Goal: Task Accomplishment & Management: Manage account settings

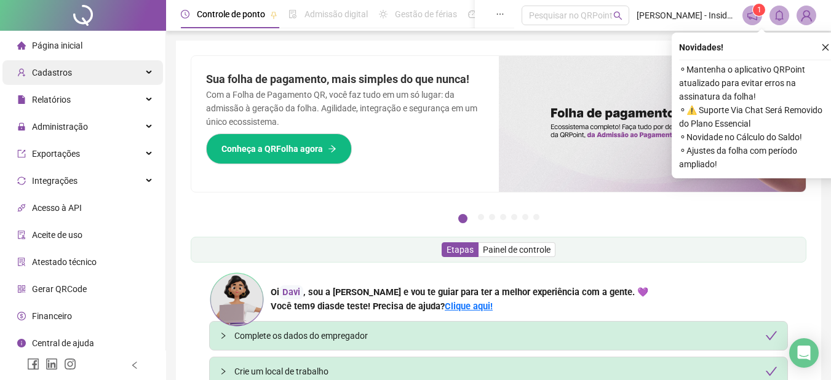
click at [149, 73] on icon at bounding box center [150, 73] width 6 height 0
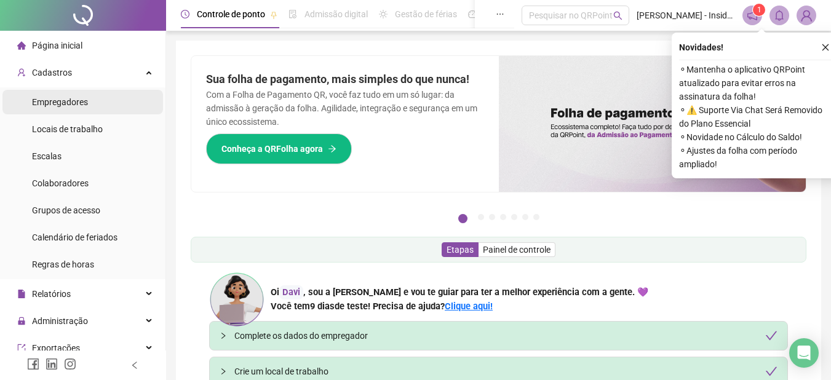
click at [70, 102] on span "Empregadores" at bounding box center [60, 102] width 56 height 10
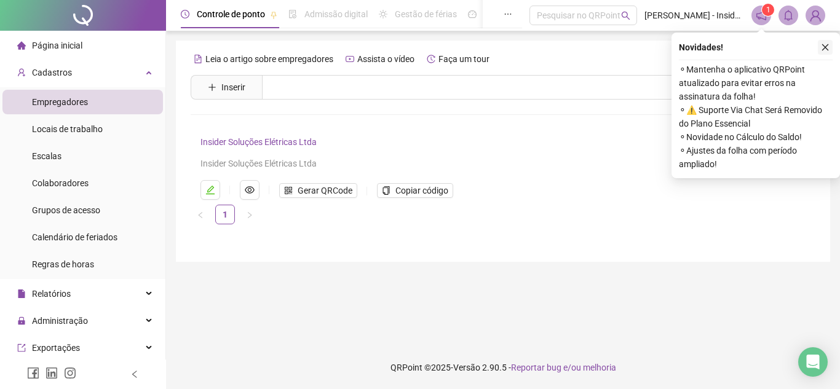
click at [828, 47] on icon "close" at bounding box center [825, 47] width 9 height 9
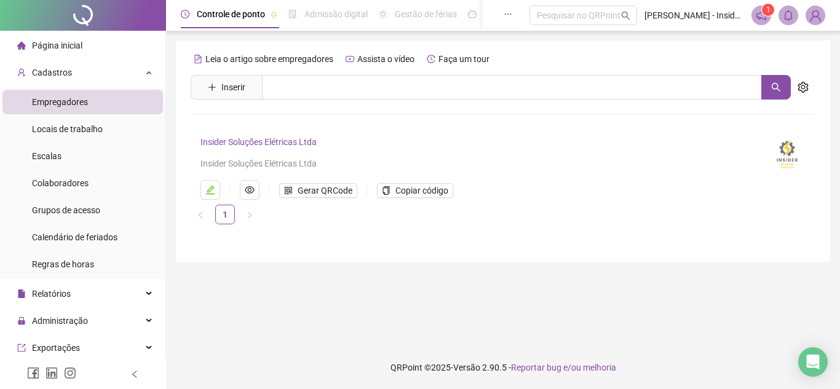
click at [250, 143] on link "Insider Soluções Elétricas Ltda" at bounding box center [259, 142] width 116 height 10
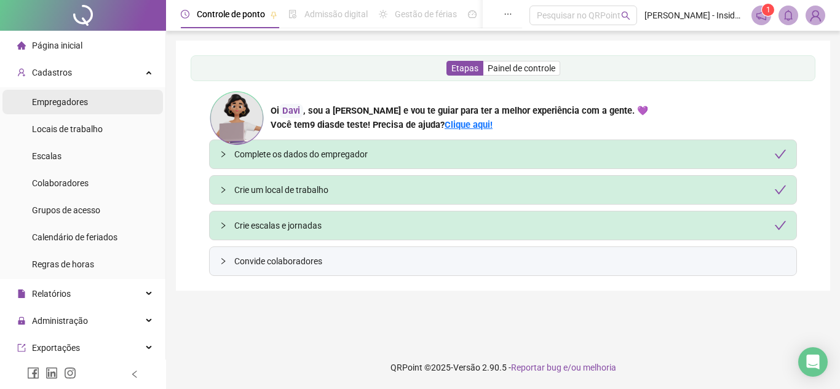
click at [73, 99] on span "Empregadores" at bounding box center [60, 102] width 56 height 10
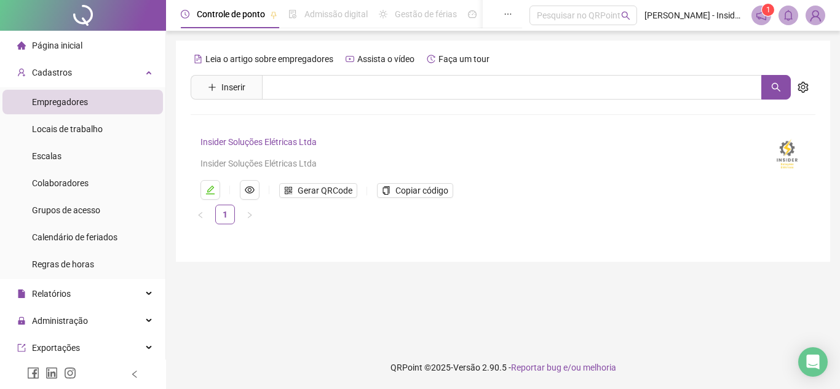
click at [236, 141] on link "Insider Soluções Elétricas Ltda" at bounding box center [259, 142] width 116 height 10
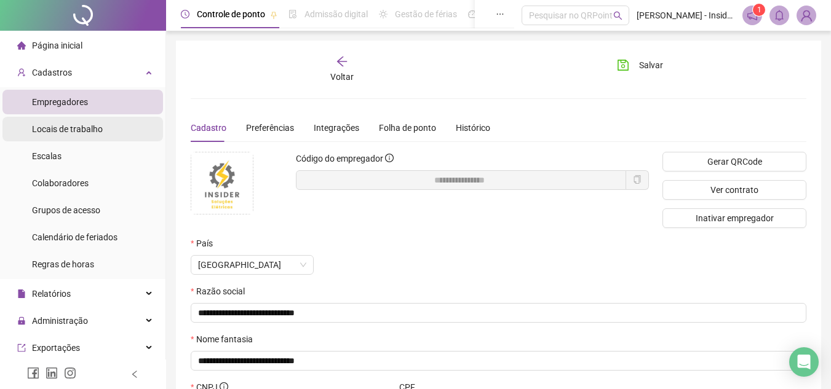
click at [47, 130] on span "Locais de trabalho" at bounding box center [67, 129] width 71 height 10
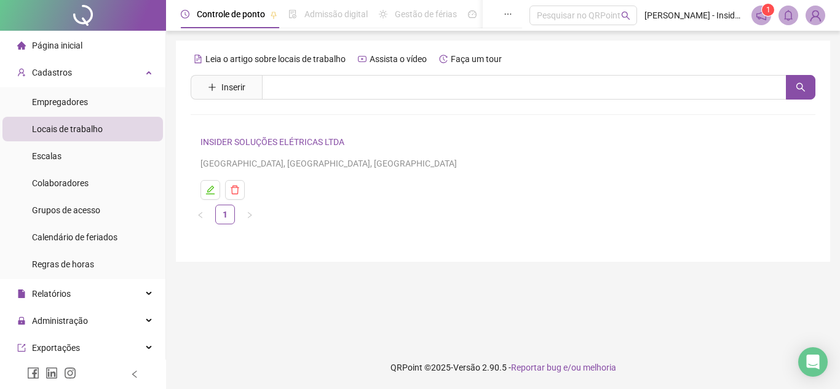
click at [254, 143] on link "INSIDER SOLUÇÕES ELÉTRICAS LTDA" at bounding box center [273, 142] width 144 height 10
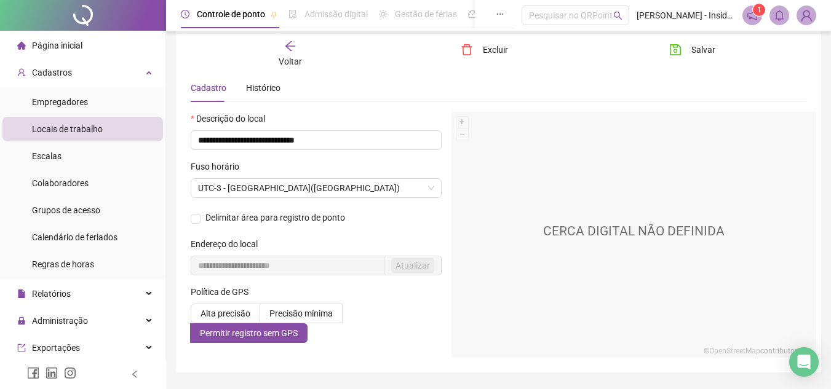
scroll to position [62, 0]
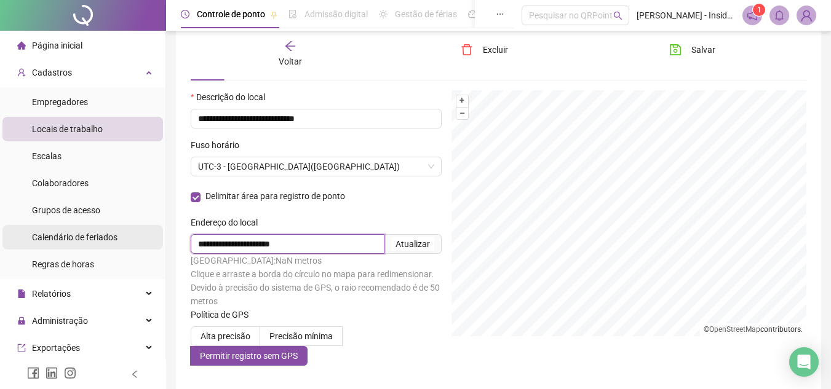
drag, startPoint x: 303, startPoint y: 246, endPoint x: 82, endPoint y: 239, distance: 221.0
click at [113, 223] on div "**********" at bounding box center [415, 190] width 831 height 505
type input "**********"
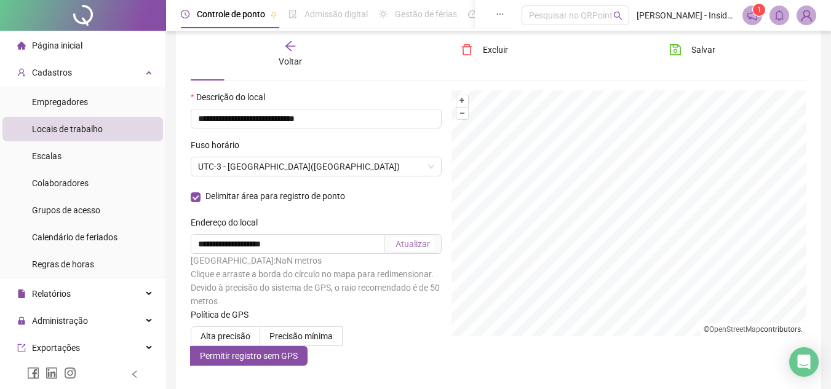
click at [421, 242] on div "Atualizar" at bounding box center [413, 244] width 34 height 14
click at [705, 49] on span "Salvar" at bounding box center [703, 50] width 24 height 14
click at [41, 157] on span "Escalas" at bounding box center [47, 156] width 30 height 10
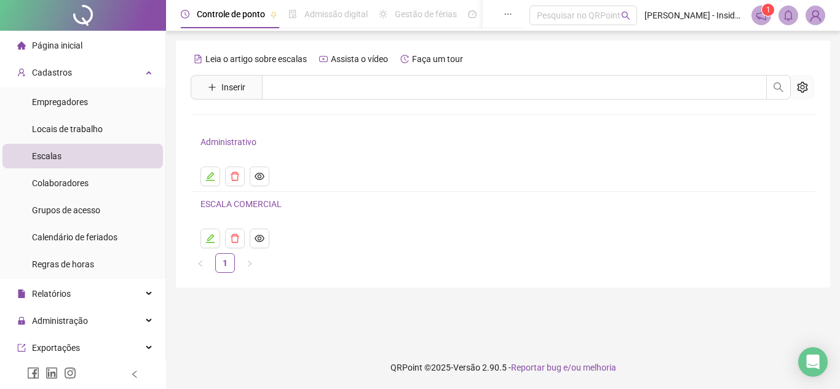
click at [221, 201] on link "ESCALA COMERCIAL" at bounding box center [241, 204] width 81 height 10
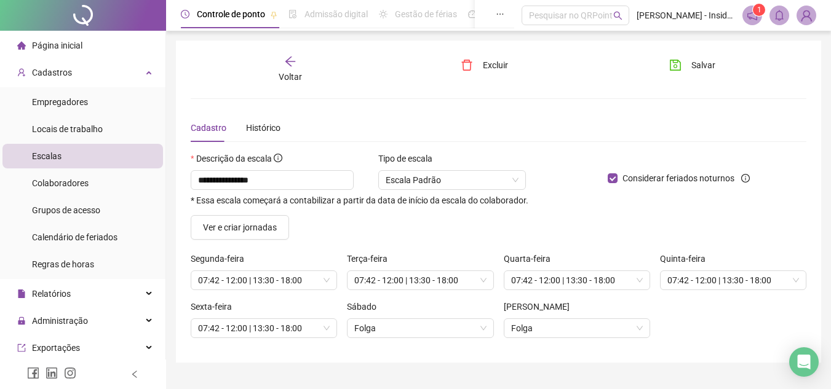
click at [291, 62] on icon "arrow-left" at bounding box center [290, 62] width 10 height 10
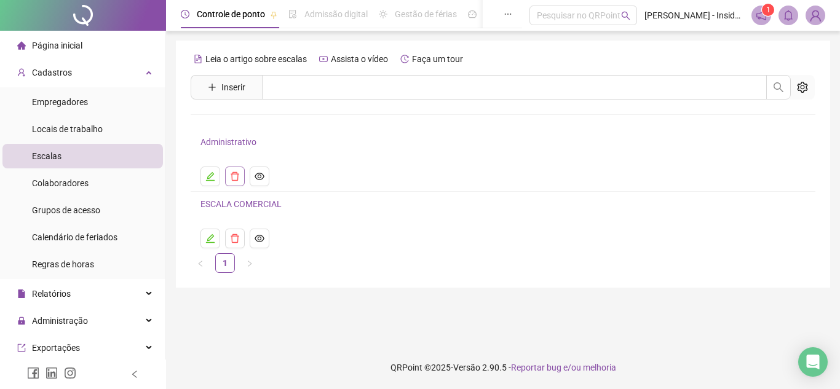
click at [233, 175] on icon "delete" at bounding box center [235, 177] width 10 height 10
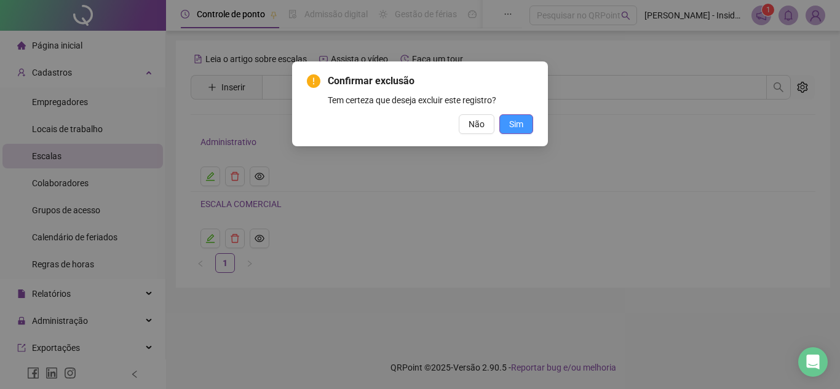
click at [518, 124] on span "Sim" at bounding box center [516, 125] width 14 height 14
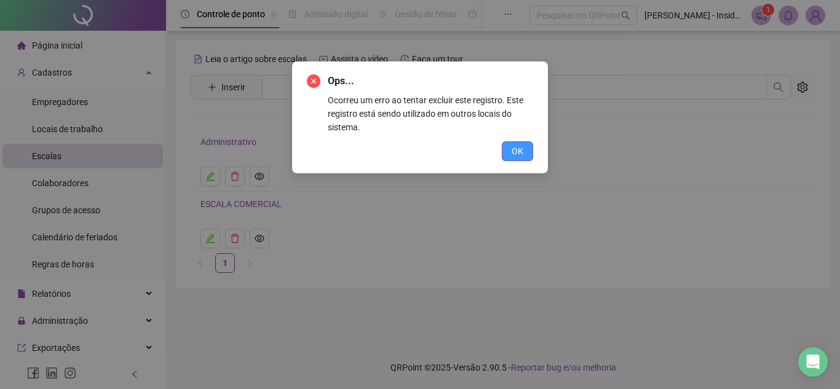
click at [523, 150] on span "OK" at bounding box center [518, 152] width 12 height 14
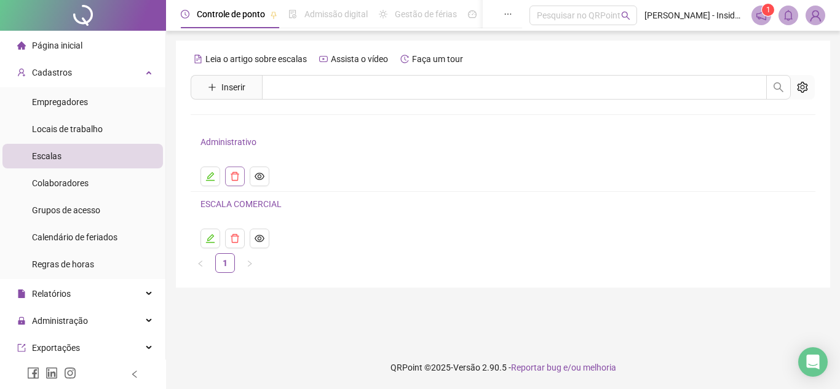
click at [231, 173] on icon "delete" at bounding box center [235, 177] width 10 height 10
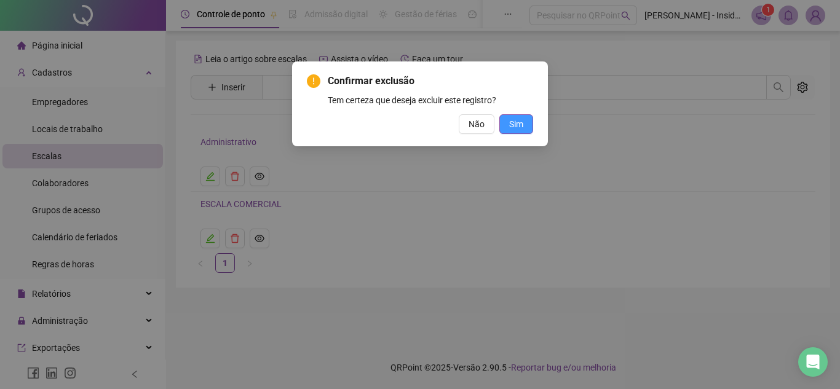
click at [511, 121] on span "Sim" at bounding box center [516, 125] width 14 height 14
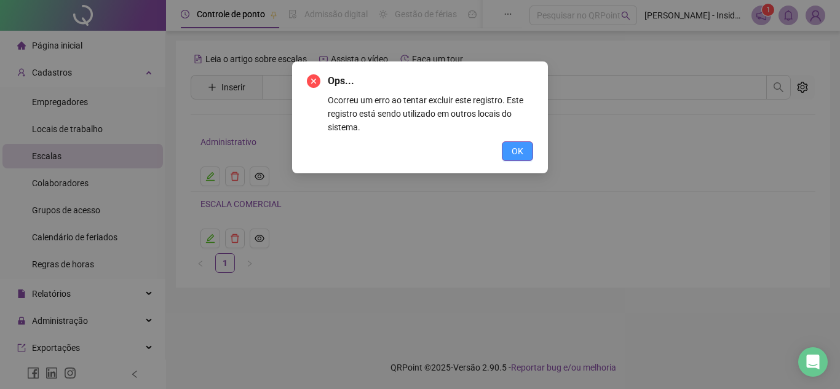
click at [517, 146] on span "OK" at bounding box center [518, 152] width 12 height 14
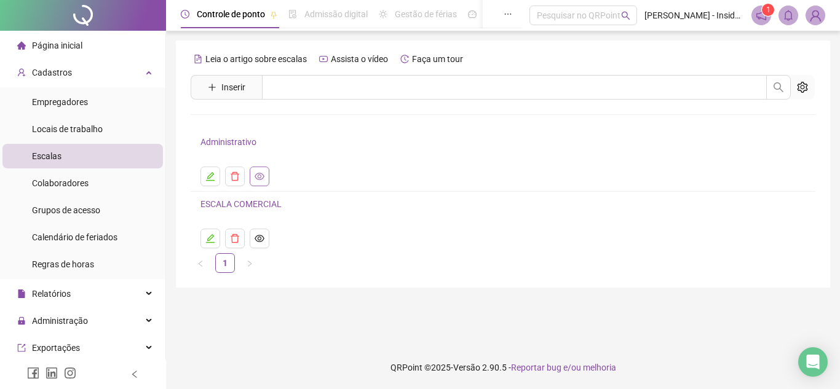
click at [259, 175] on icon "eye" at bounding box center [260, 176] width 10 height 7
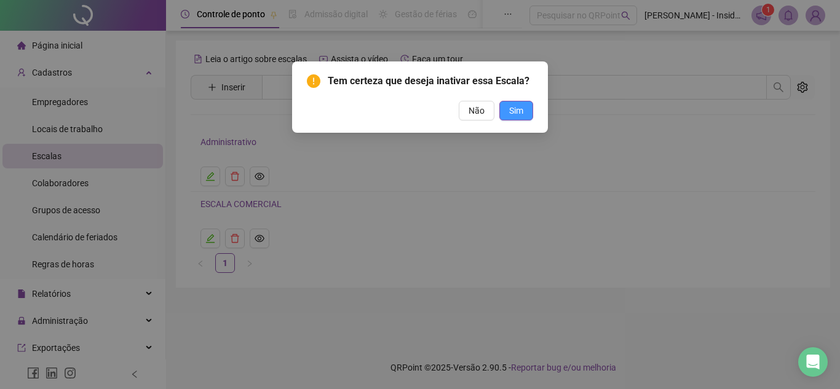
click at [524, 108] on button "Sim" at bounding box center [517, 111] width 34 height 20
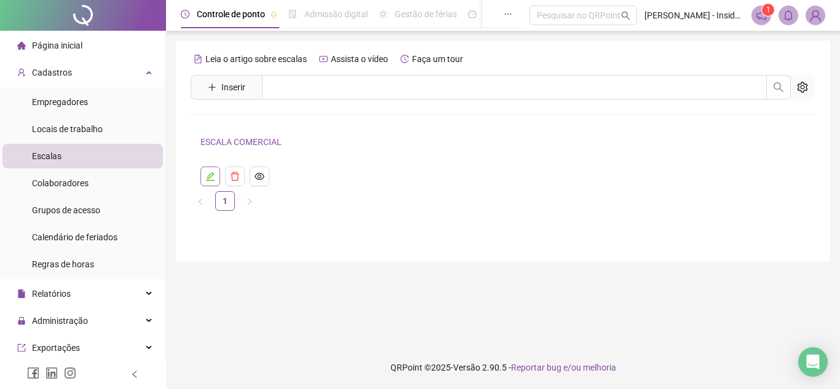
click at [213, 176] on icon "edit" at bounding box center [210, 177] width 10 height 10
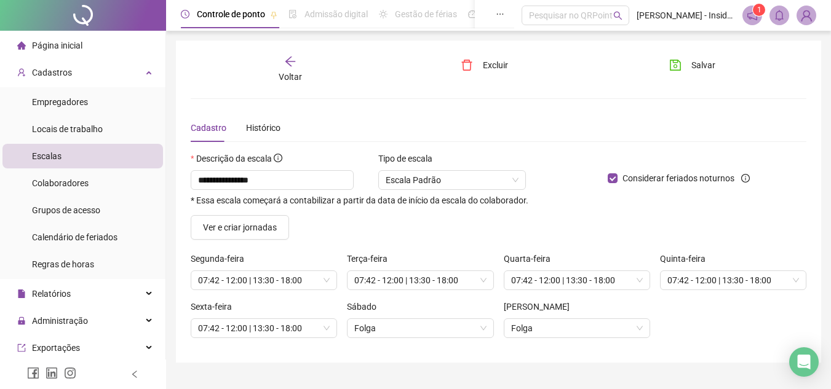
click at [287, 70] on div "Voltar" at bounding box center [290, 69] width 95 height 28
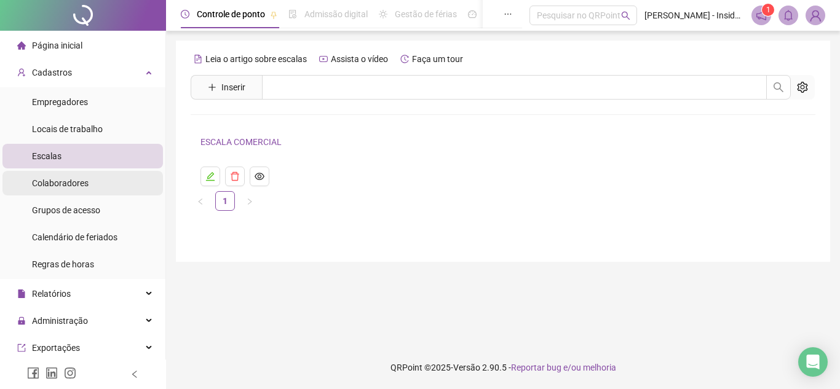
click at [56, 183] on span "Colaboradores" at bounding box center [60, 183] width 57 height 10
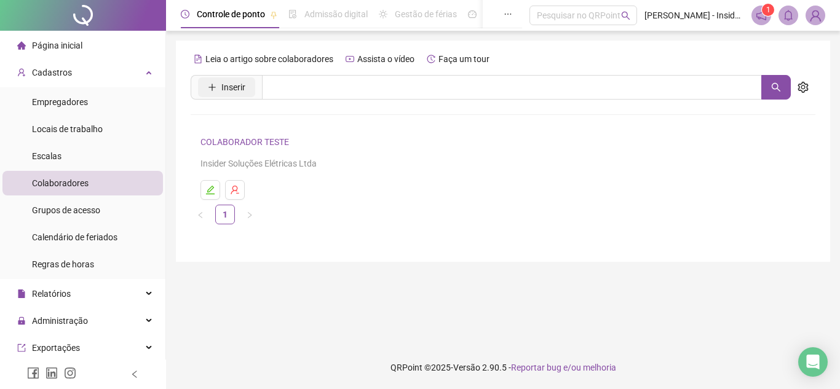
click at [213, 87] on icon "plus" at bounding box center [212, 87] width 9 height 9
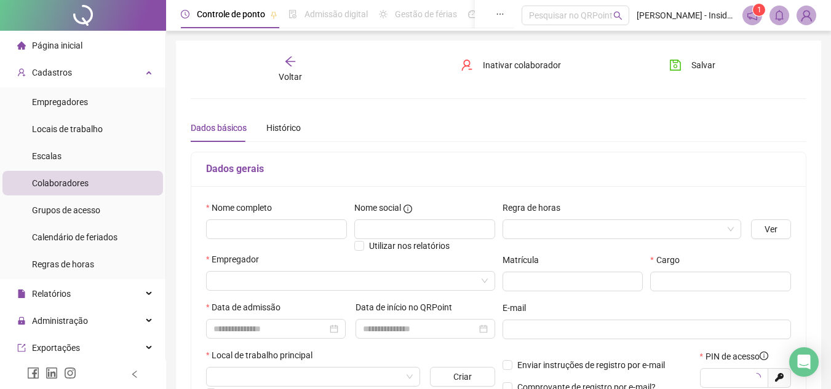
type input "*****"
click at [253, 233] on input "text" at bounding box center [276, 230] width 141 height 20
type input "*"
type input "***"
drag, startPoint x: 244, startPoint y: 226, endPoint x: 0, endPoint y: 200, distance: 245.1
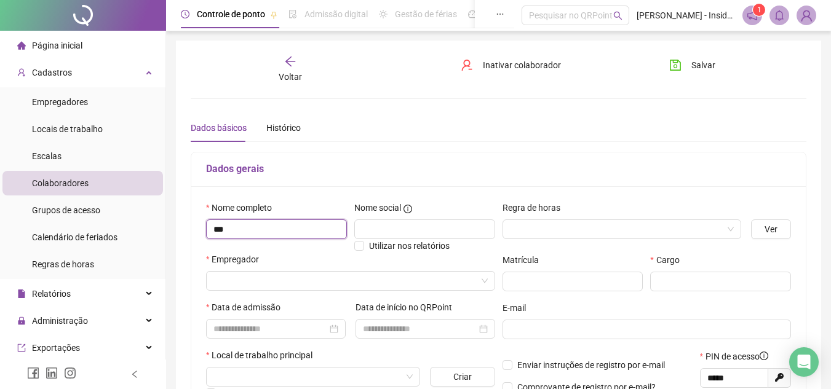
click at [0, 200] on div "Página inicial Cadastros Empregadores Locais de trabalho Escalas Colaboradores …" at bounding box center [415, 351] width 831 height 702
type input "*"
type input "**********"
click at [543, 228] on input "search" at bounding box center [616, 229] width 213 height 18
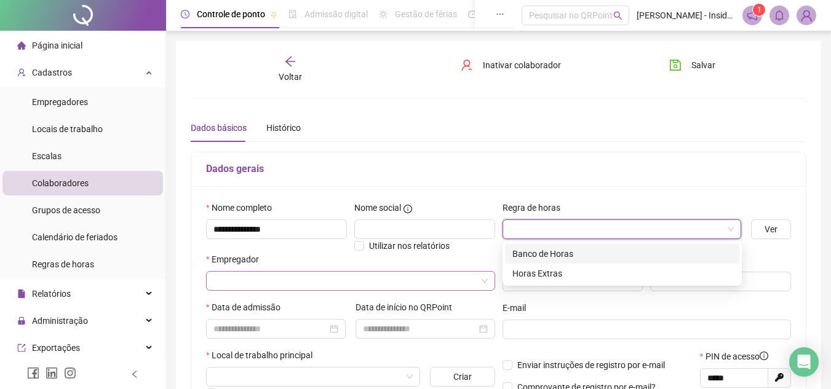
click at [245, 284] on input "search" at bounding box center [344, 281] width 263 height 18
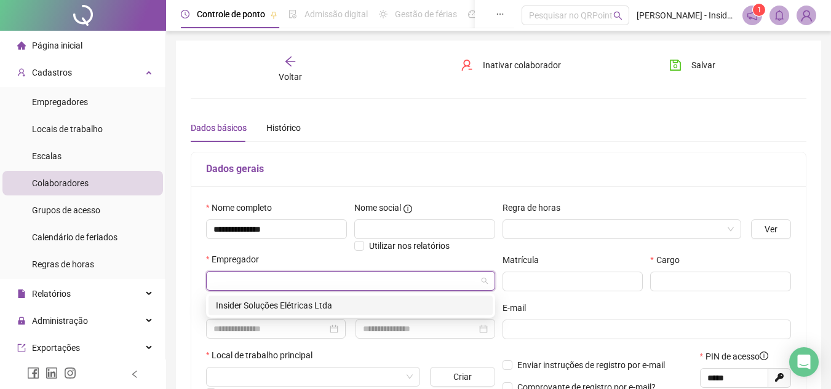
click at [255, 306] on div "Insider Soluções Elétricas Ltda" at bounding box center [350, 306] width 269 height 14
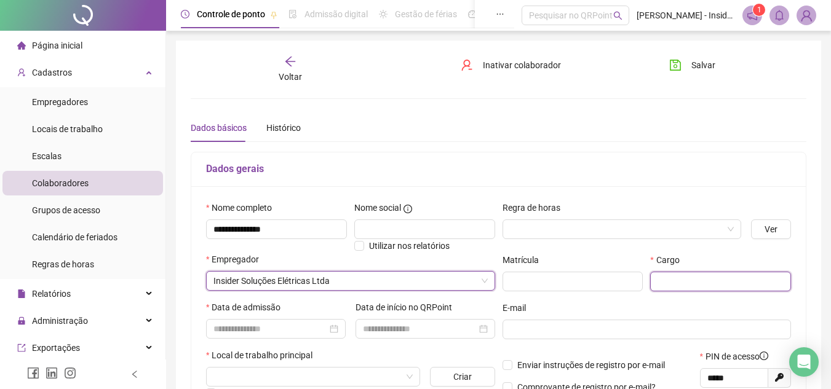
click at [675, 285] on input "text" at bounding box center [720, 282] width 141 height 20
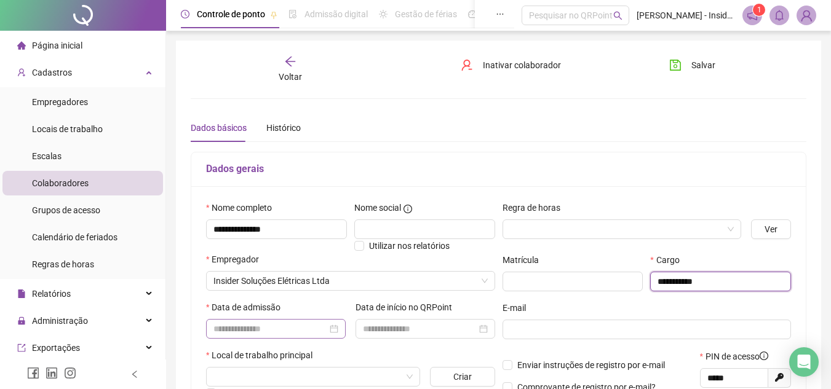
click at [338, 327] on div at bounding box center [275, 329] width 125 height 14
type input "**********"
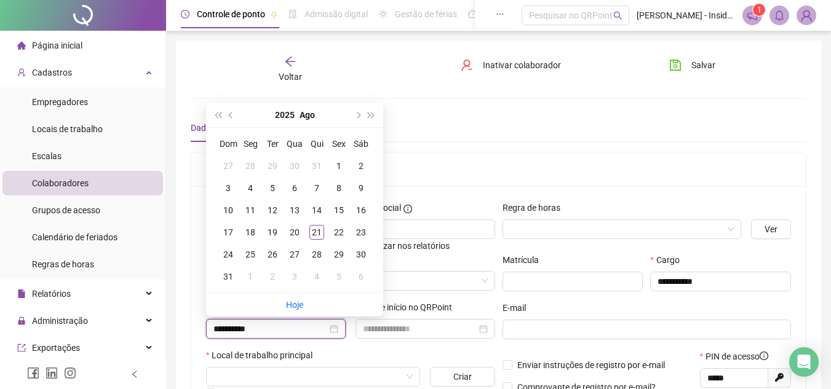
type input "**********"
click at [231, 118] on span "prev-year" at bounding box center [232, 115] width 6 height 6
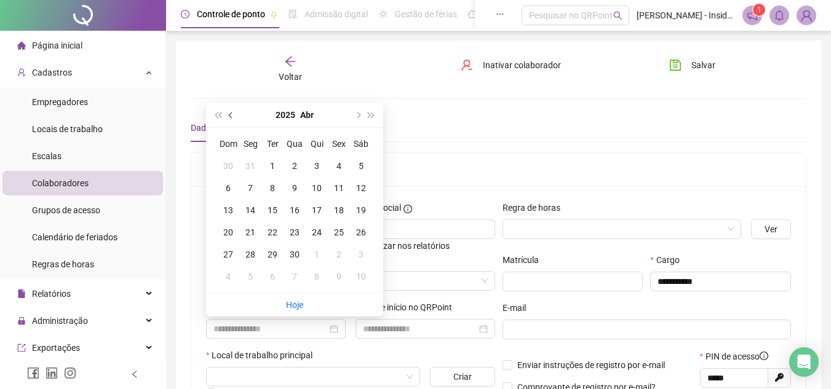
click at [231, 118] on span "prev-year" at bounding box center [232, 115] width 6 height 6
click at [357, 115] on span "next-year" at bounding box center [357, 115] width 6 height 6
type input "**********"
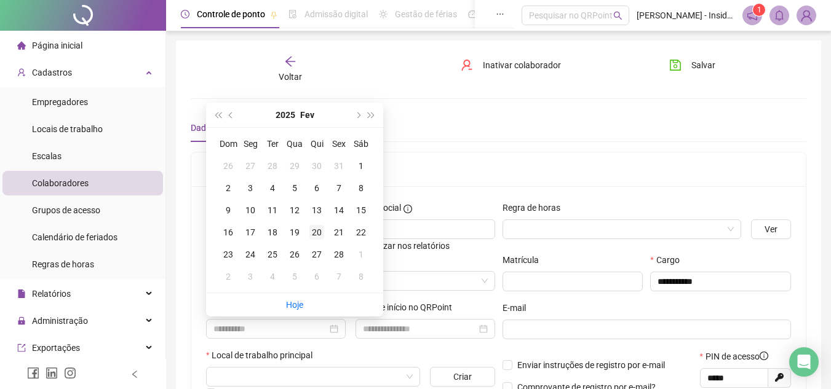
click at [321, 232] on div "20" at bounding box center [316, 232] width 15 height 15
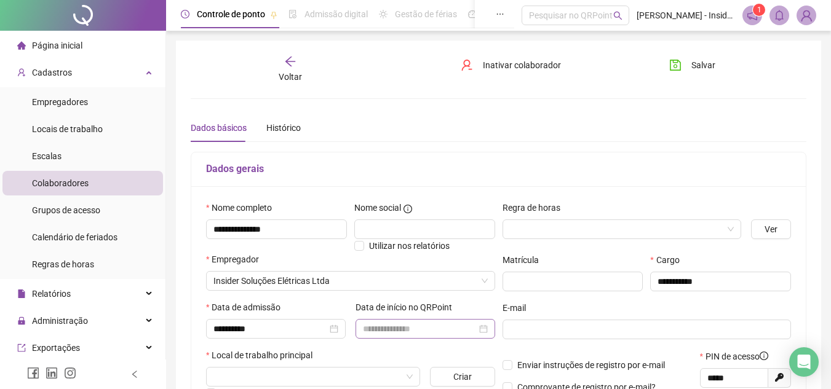
click at [480, 329] on div at bounding box center [425, 329] width 125 height 14
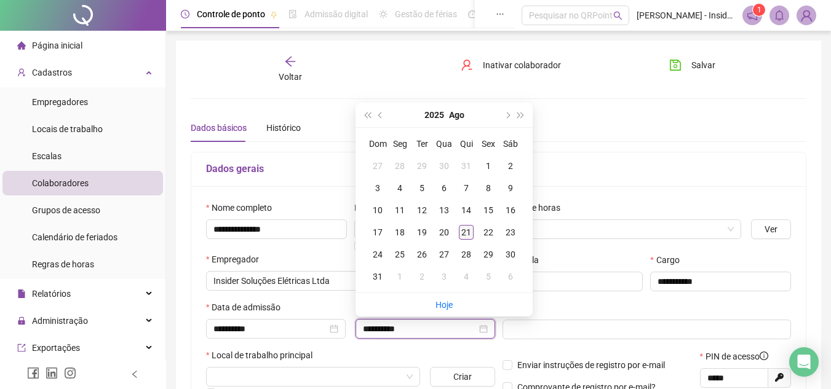
type input "**********"
click at [466, 232] on div "21" at bounding box center [466, 232] width 15 height 15
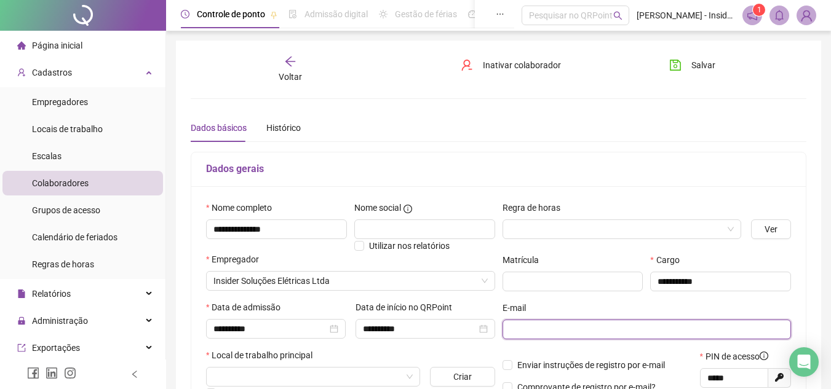
click at [527, 333] on input "text" at bounding box center [646, 330] width 272 height 14
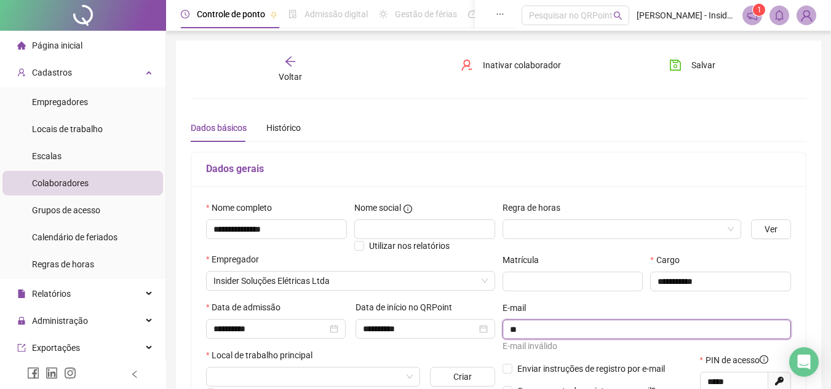
type input "*"
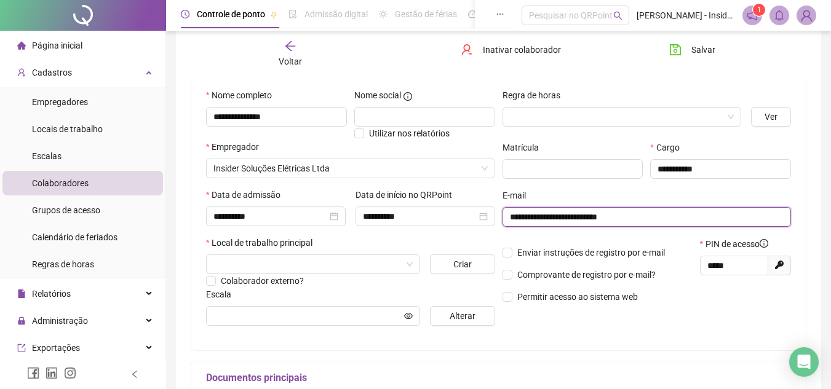
scroll to position [123, 0]
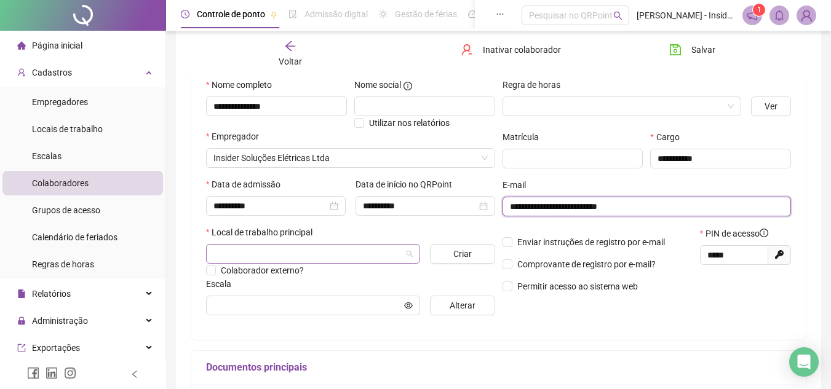
click at [408, 252] on span at bounding box center [312, 254] width 199 height 18
type input "**********"
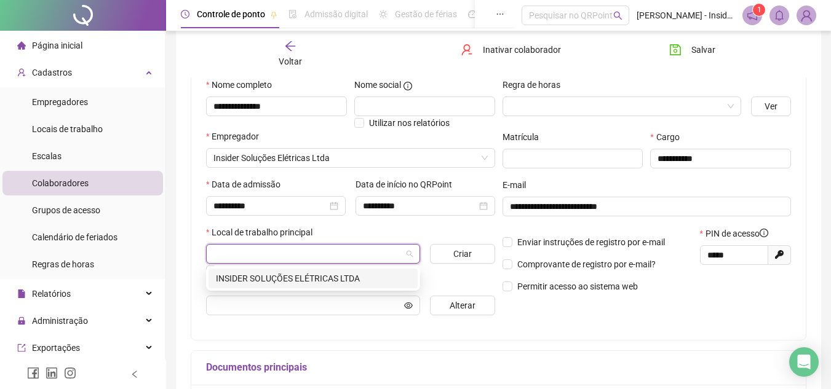
click at [295, 275] on div "INSIDER SOLUÇÕES ELÉTRICAS LTDA" at bounding box center [313, 279] width 194 height 14
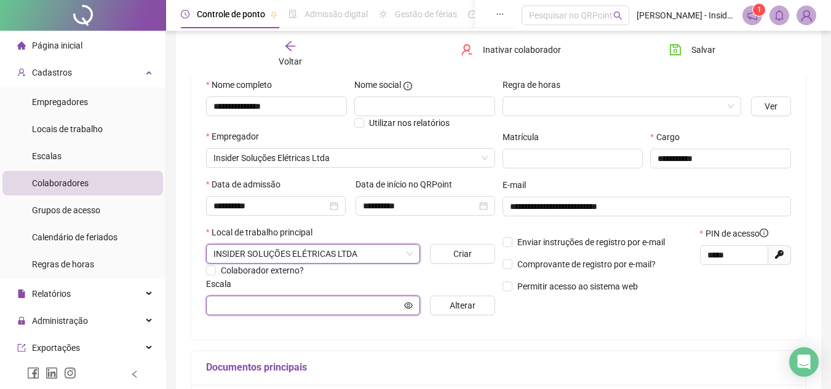
click at [223, 305] on input "text" at bounding box center [307, 306] width 188 height 14
click at [240, 305] on input "text" at bounding box center [307, 306] width 188 height 14
click at [406, 305] on icon "eye" at bounding box center [408, 305] width 9 height 9
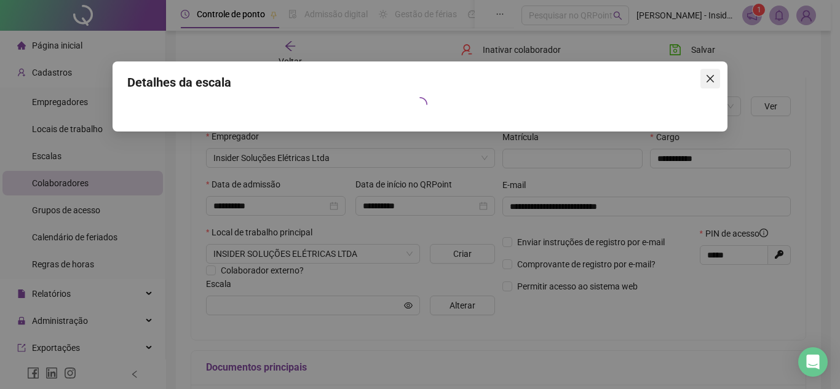
click at [711, 78] on icon "close" at bounding box center [710, 78] width 7 height 7
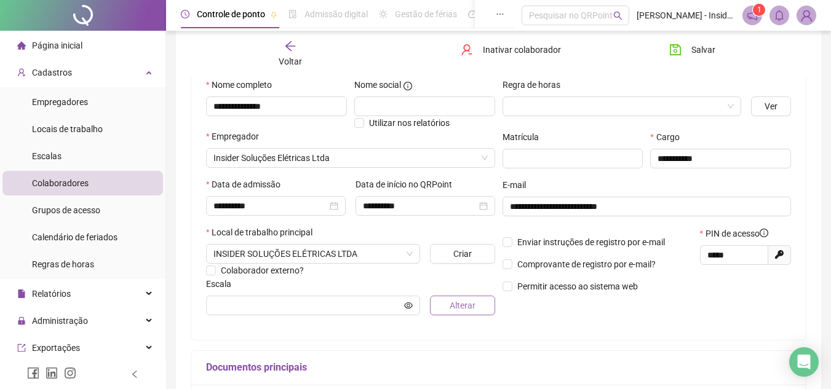
click at [466, 305] on span "Alterar" at bounding box center [463, 306] width 26 height 14
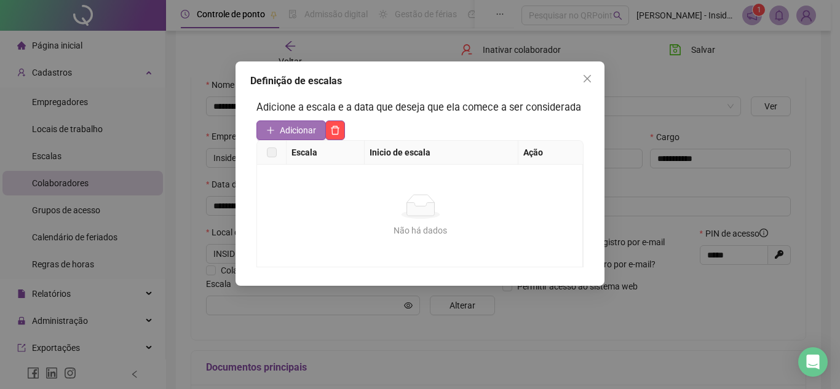
click at [268, 129] on icon "plus" at bounding box center [270, 130] width 9 height 9
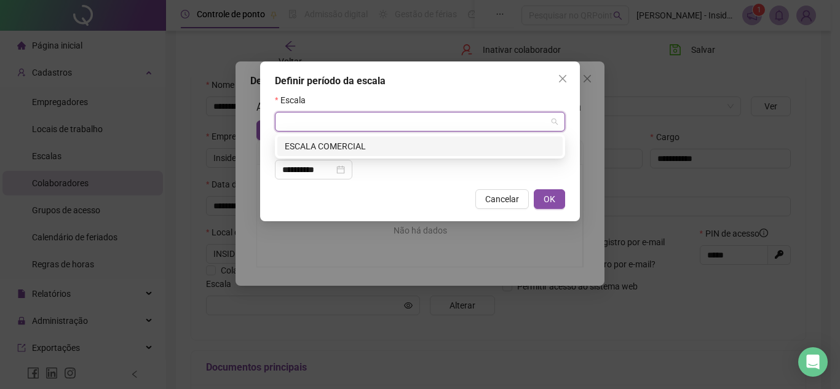
click at [298, 121] on input "search" at bounding box center [414, 122] width 265 height 18
click at [301, 146] on div "ESCALA COMERCIAL" at bounding box center [420, 147] width 271 height 14
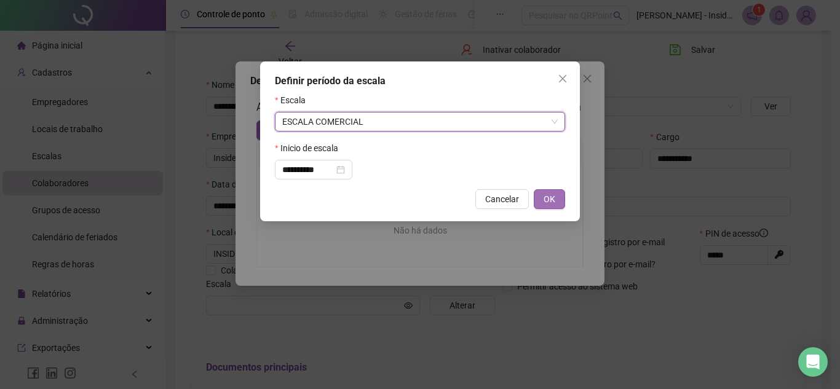
click at [548, 199] on span "OK" at bounding box center [550, 200] width 12 height 14
type input "**********"
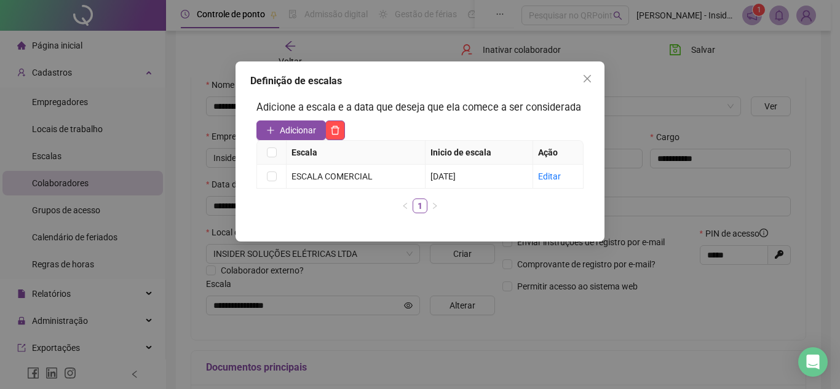
drag, startPoint x: 588, startPoint y: 80, endPoint x: 586, endPoint y: 89, distance: 9.6
click at [588, 80] on icon "close" at bounding box center [587, 78] width 7 height 7
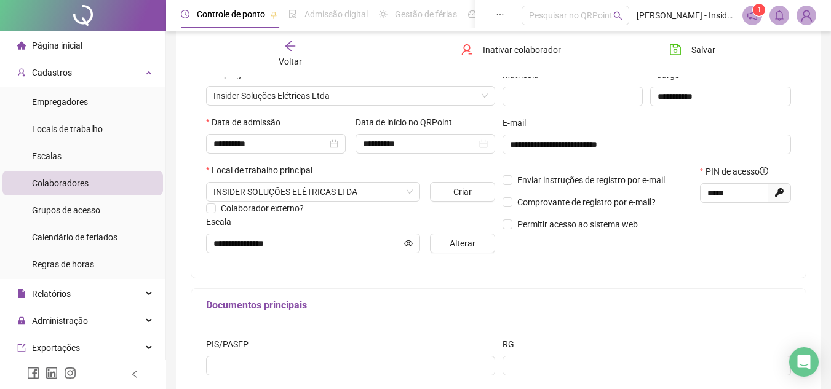
scroll to position [185, 0]
click at [695, 47] on span "Salvar" at bounding box center [703, 50] width 24 height 14
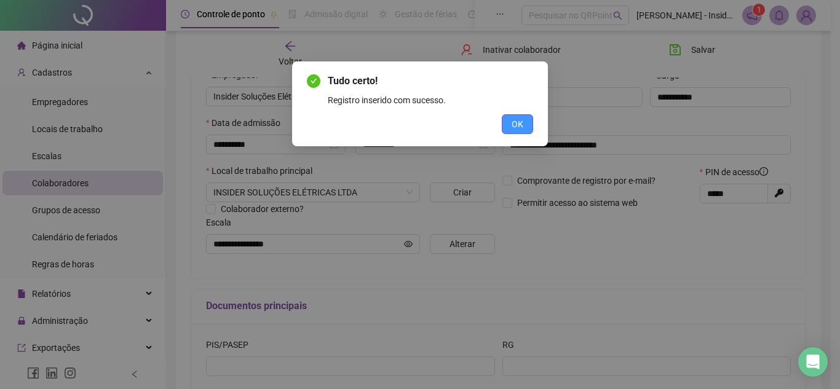
click at [513, 123] on span "OK" at bounding box center [518, 125] width 12 height 14
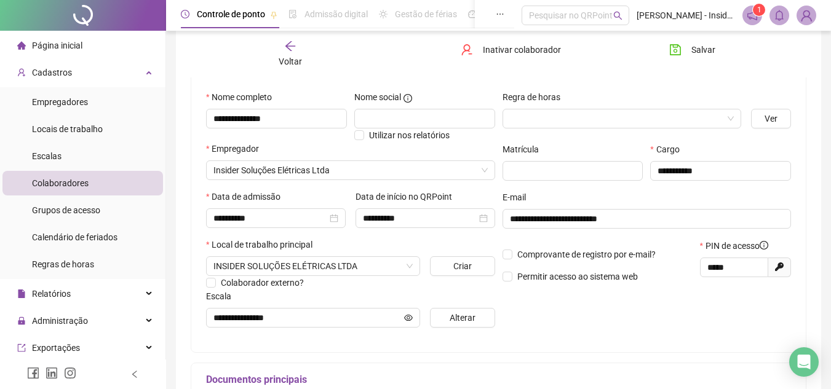
scroll to position [0, 0]
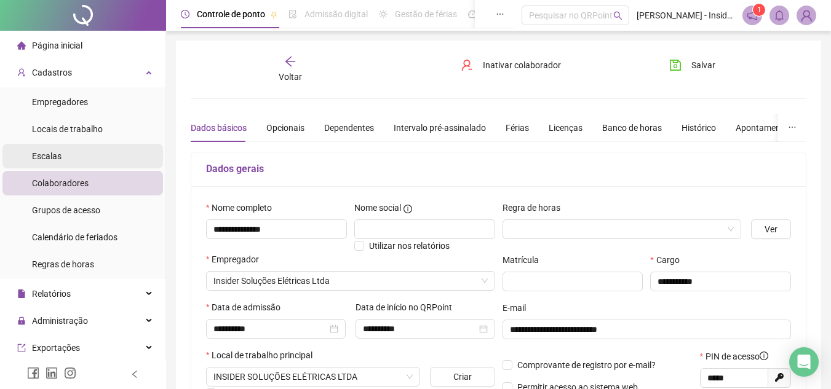
click at [44, 157] on span "Escalas" at bounding box center [47, 156] width 30 height 10
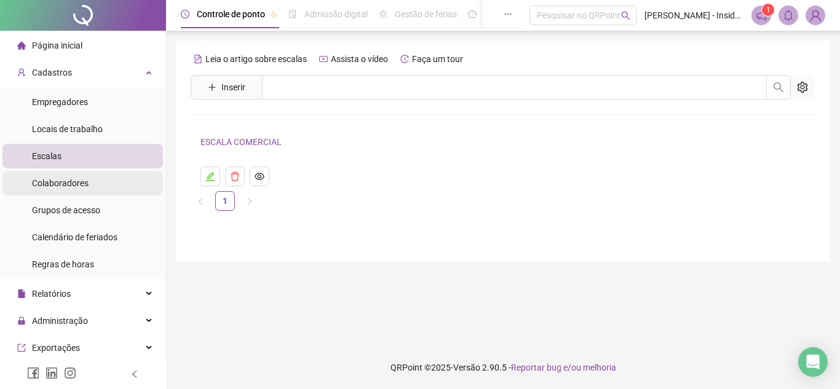
click at [64, 184] on span "Colaboradores" at bounding box center [60, 183] width 57 height 10
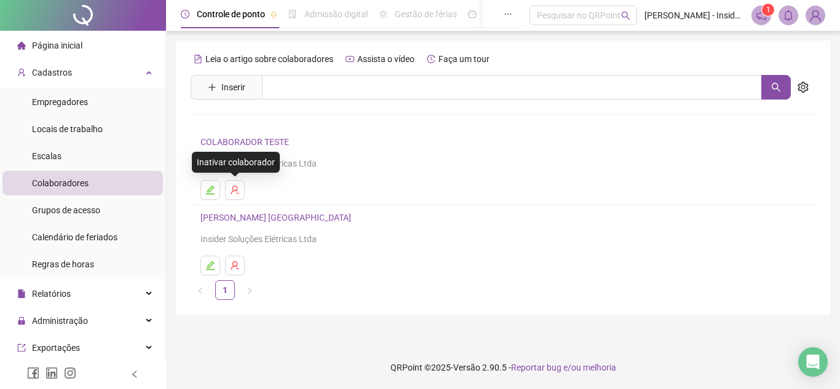
drag, startPoint x: 235, startPoint y: 187, endPoint x: 569, endPoint y: 193, distance: 334.1
click at [568, 194] on ul at bounding box center [503, 190] width 605 height 20
click at [233, 189] on icon "user-delete" at bounding box center [235, 190] width 8 height 9
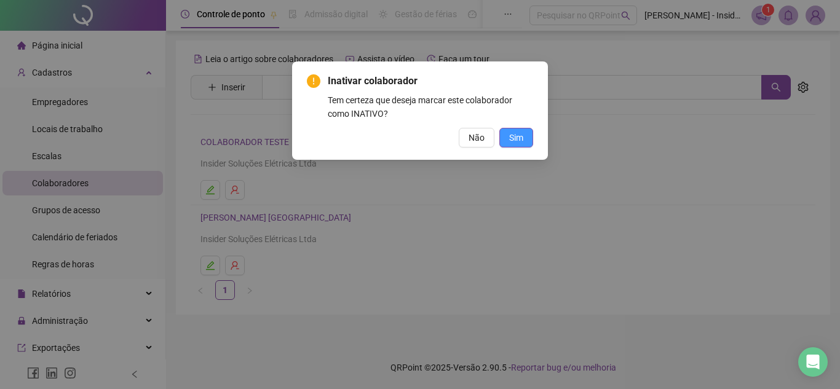
click at [527, 140] on button "Sim" at bounding box center [517, 138] width 34 height 20
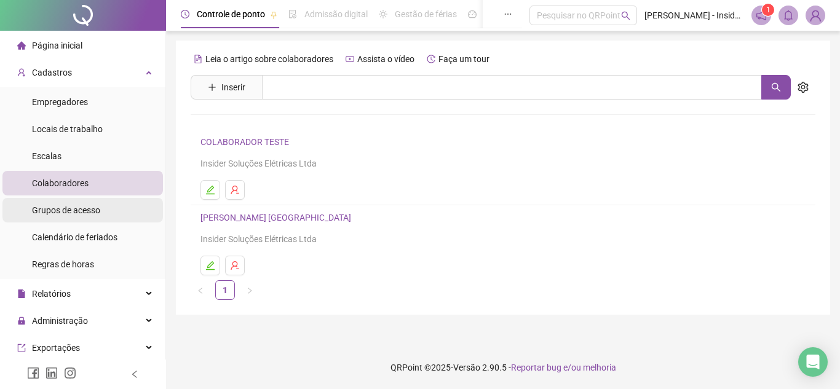
click at [75, 209] on span "Grupos de acesso" at bounding box center [66, 210] width 68 height 10
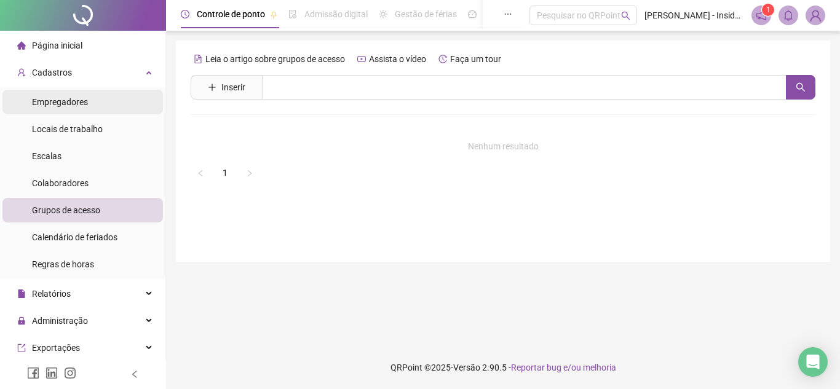
click at [60, 101] on span "Empregadores" at bounding box center [60, 102] width 56 height 10
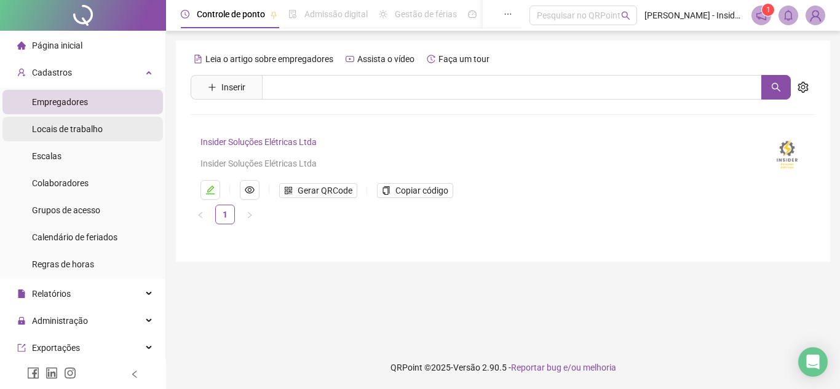
click at [82, 130] on span "Locais de trabalho" at bounding box center [67, 129] width 71 height 10
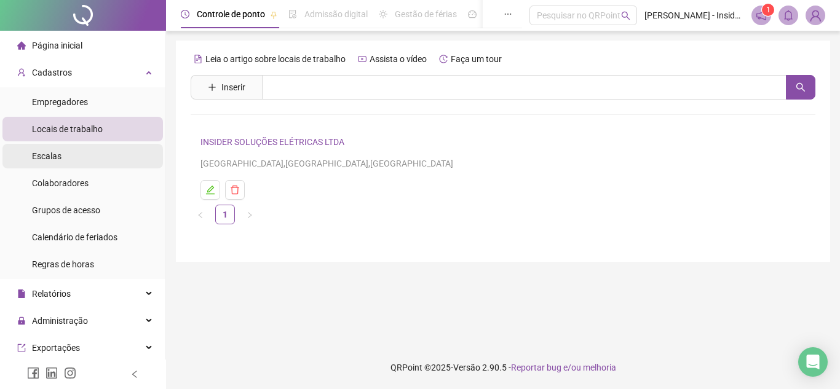
click at [44, 159] on span "Escalas" at bounding box center [47, 156] width 30 height 10
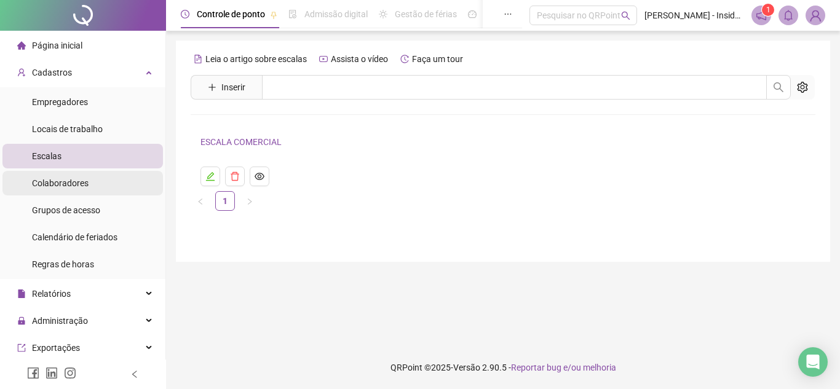
click at [55, 181] on span "Colaboradores" at bounding box center [60, 183] width 57 height 10
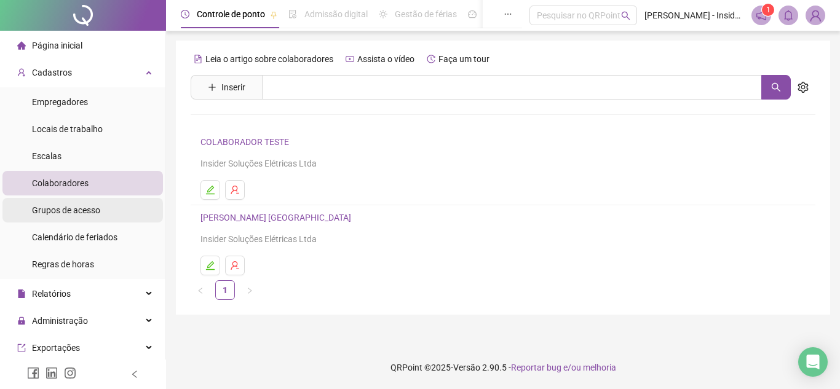
click at [69, 210] on span "Grupos de acesso" at bounding box center [66, 210] width 68 height 10
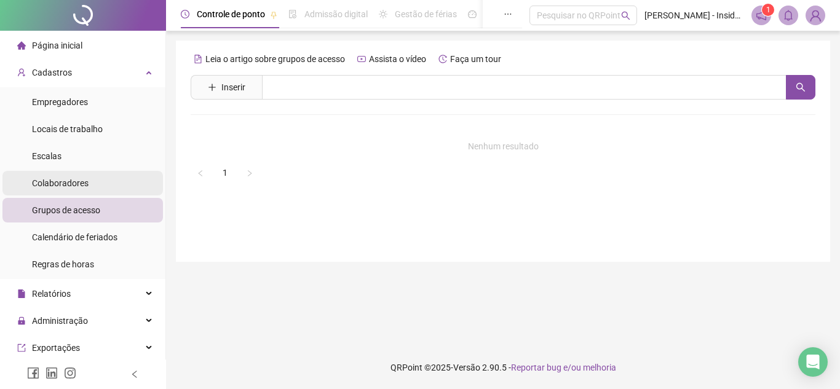
click at [66, 185] on span "Colaboradores" at bounding box center [60, 183] width 57 height 10
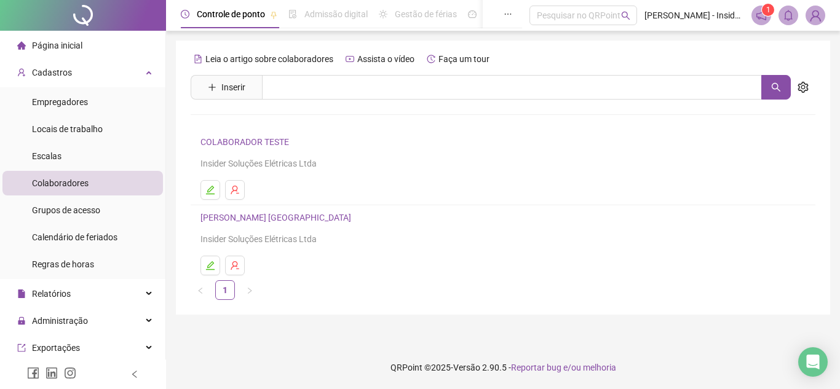
click at [249, 217] on link "[PERSON_NAME] [GEOGRAPHIC_DATA]" at bounding box center [278, 218] width 154 height 10
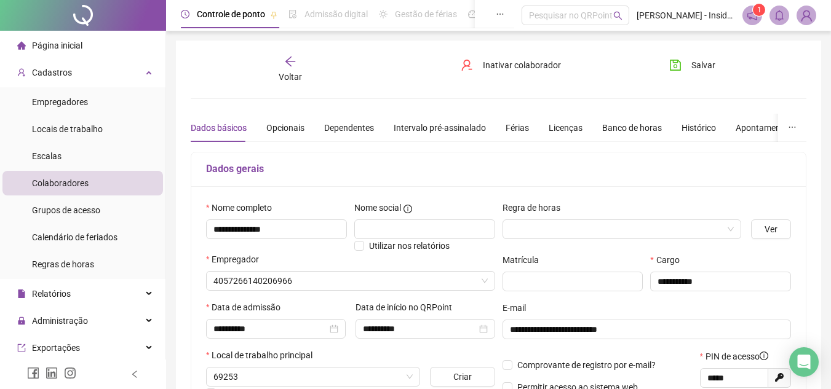
type input "**********"
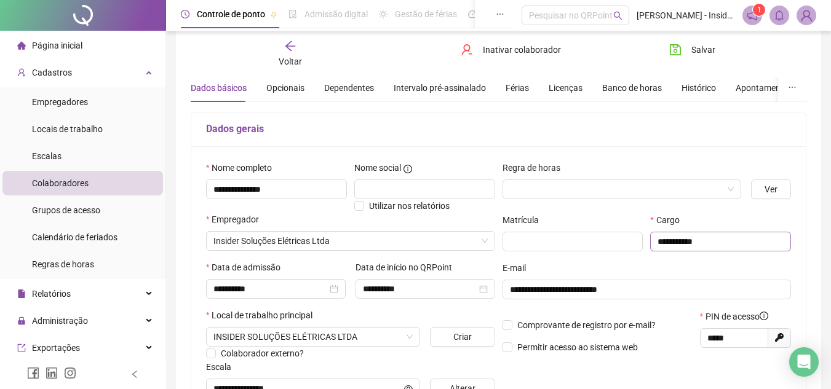
scroll to position [62, 0]
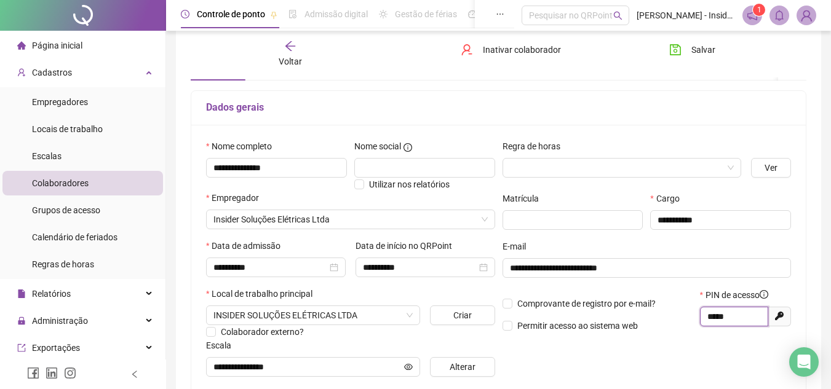
drag, startPoint x: 729, startPoint y: 316, endPoint x: 698, endPoint y: 319, distance: 30.9
click at [698, 319] on div "PIN de acesso ***** Gerar novo pin" at bounding box center [745, 315] width 98 height 53
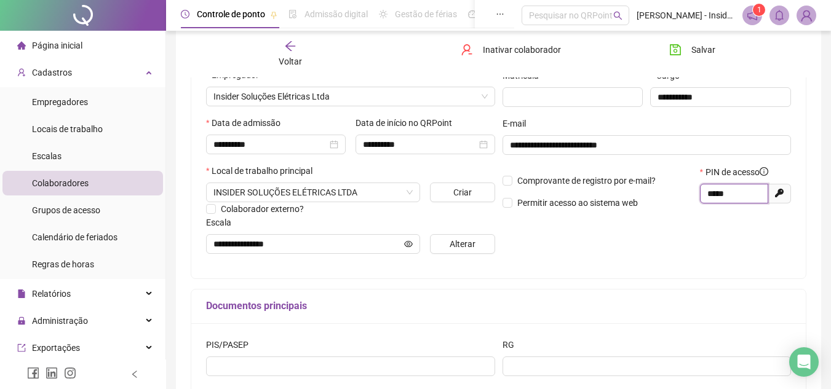
scroll to position [0, 0]
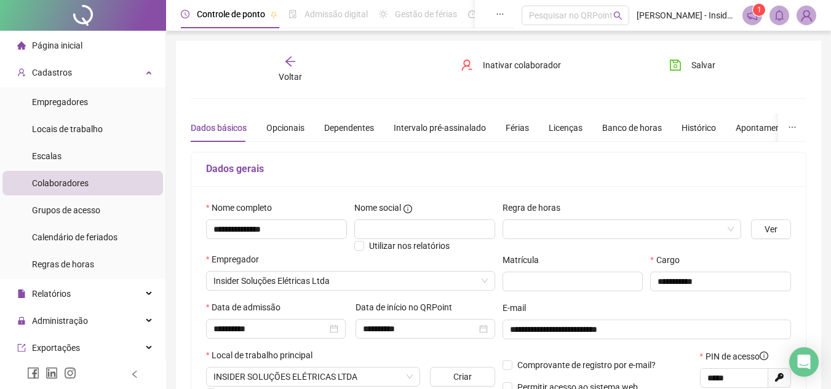
click at [293, 73] on span "Voltar" at bounding box center [290, 77] width 23 height 10
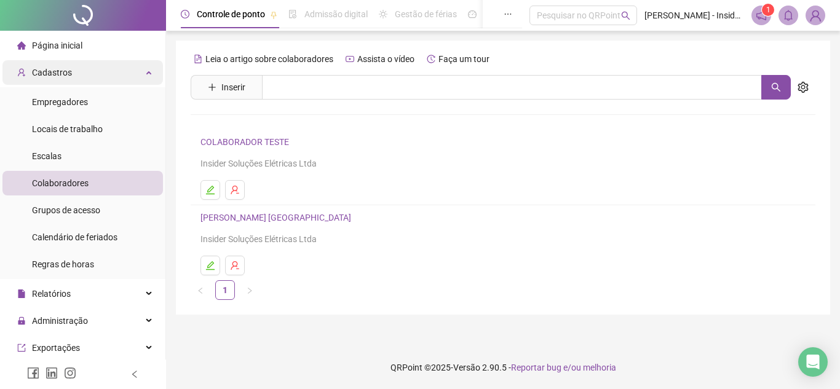
click at [58, 71] on span "Cadastros" at bounding box center [52, 73] width 40 height 10
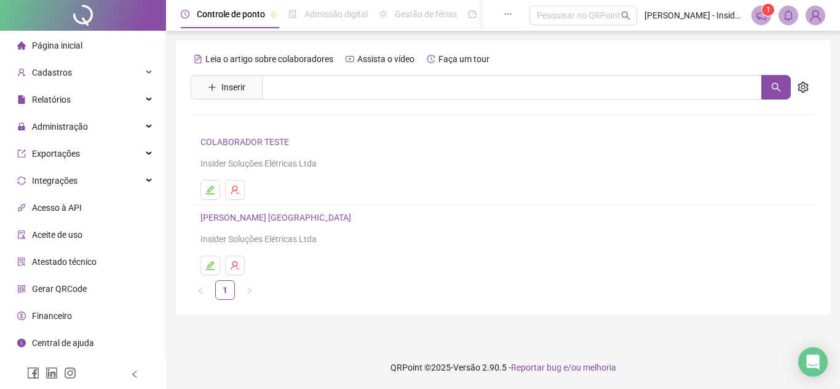
click at [48, 47] on span "Página inicial" at bounding box center [57, 46] width 50 height 10
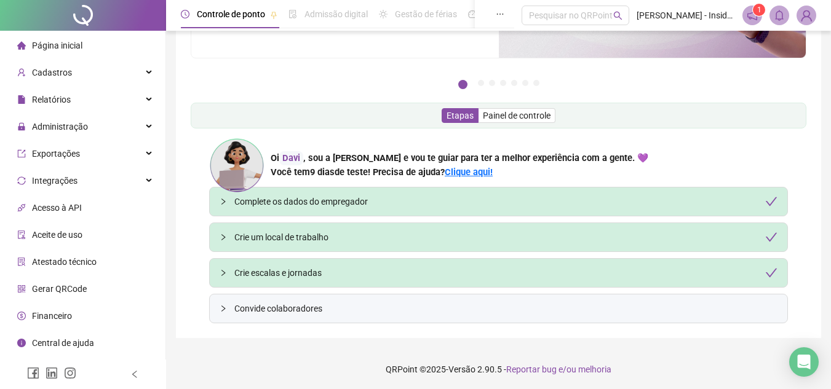
scroll to position [136, 0]
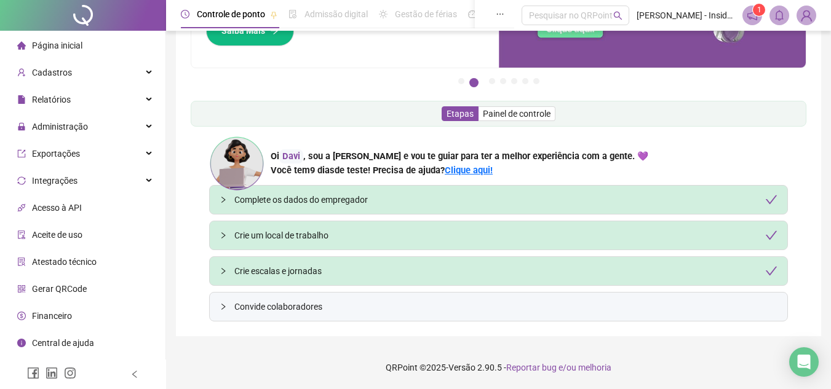
click at [248, 305] on span "Convide colaboradores" at bounding box center [505, 307] width 543 height 14
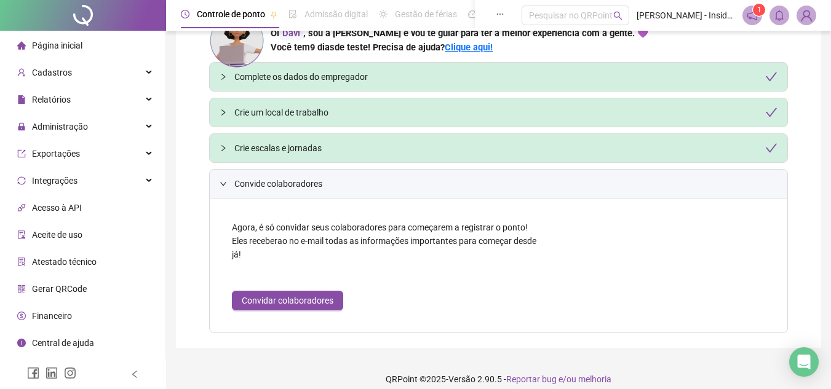
scroll to position [271, 0]
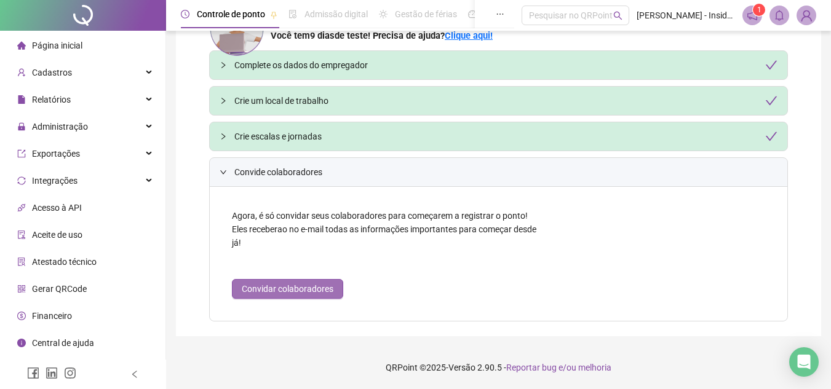
click at [281, 288] on span "Convidar colaboradores" at bounding box center [288, 289] width 92 height 14
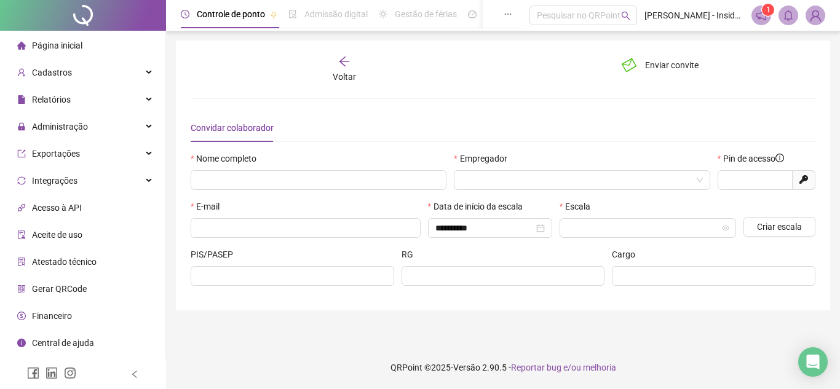
type input "*****"
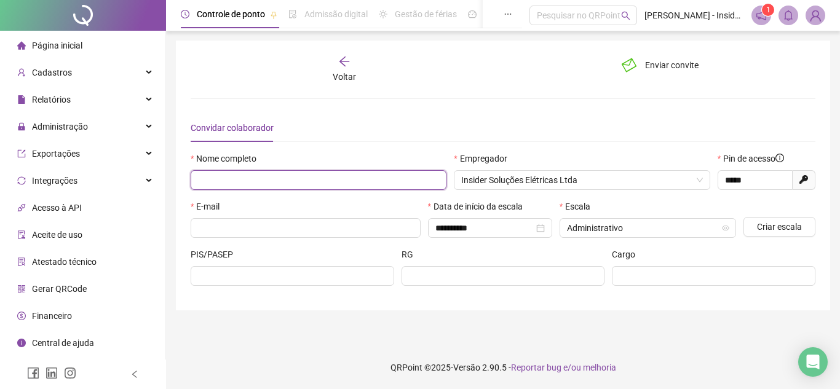
click at [217, 178] on input "text" at bounding box center [319, 180] width 256 height 20
type input "*"
type input "**********"
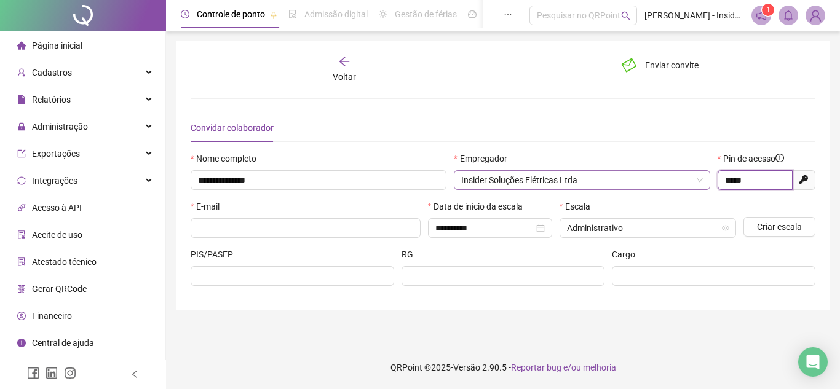
drag, startPoint x: 765, startPoint y: 180, endPoint x: 615, endPoint y: 184, distance: 150.8
click at [615, 184] on div "**********" at bounding box center [503, 176] width 632 height 48
type input "*****"
click at [257, 229] on input "text" at bounding box center [304, 228] width 213 height 14
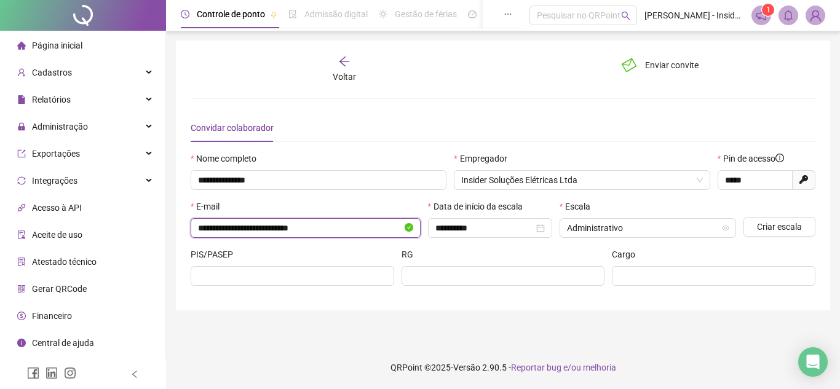
type input "**********"
click at [645, 234] on span "Administrativo" at bounding box center [648, 228] width 162 height 18
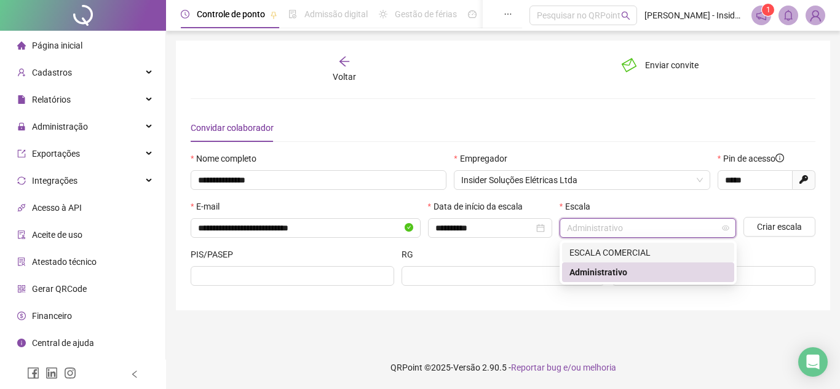
click at [610, 253] on div "ESCALA COMERCIAL" at bounding box center [648, 253] width 157 height 14
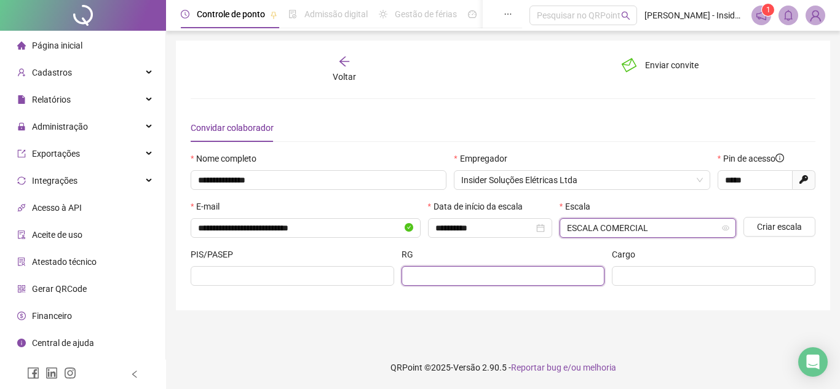
click at [420, 274] on input "text" at bounding box center [502, 276] width 186 height 14
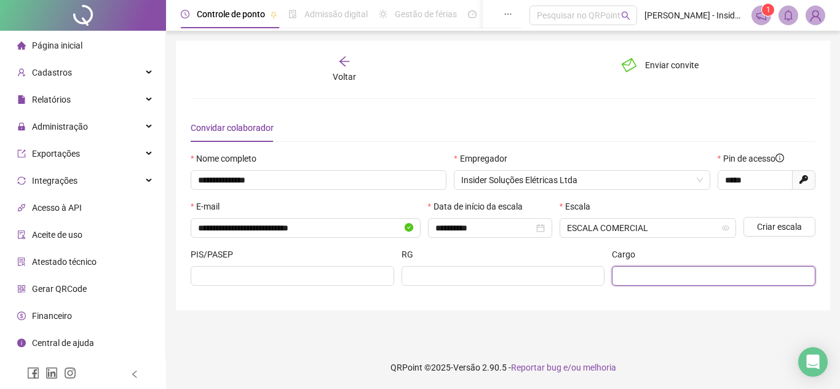
click at [652, 277] on input "text" at bounding box center [713, 276] width 186 height 14
type input "*"
type input "**********"
click at [655, 63] on span "Enviar convite" at bounding box center [672, 65] width 54 height 14
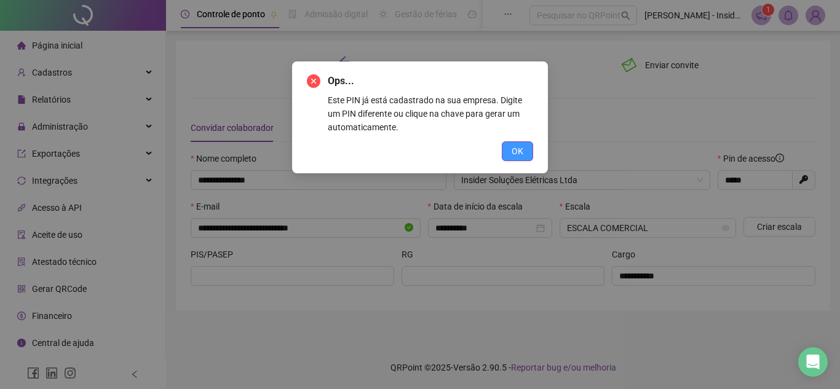
click at [526, 153] on button "OK" at bounding box center [517, 151] width 31 height 20
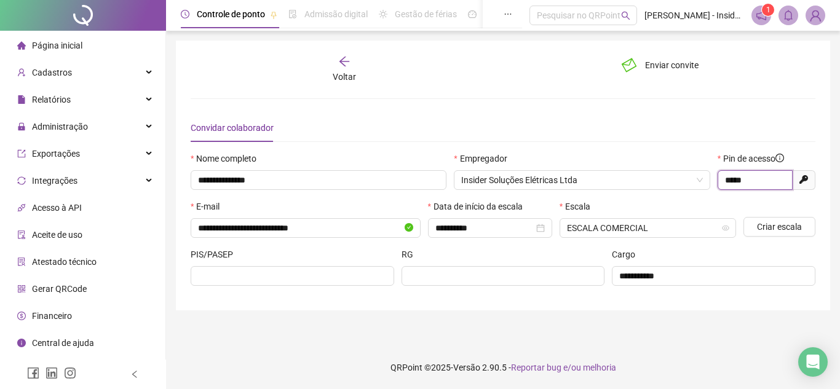
drag, startPoint x: 760, startPoint y: 181, endPoint x: 630, endPoint y: 209, distance: 133.3
click at [630, 209] on form "**********" at bounding box center [503, 224] width 625 height 144
type input "*****"
click at [650, 65] on span "Enviar convite" at bounding box center [672, 65] width 54 height 14
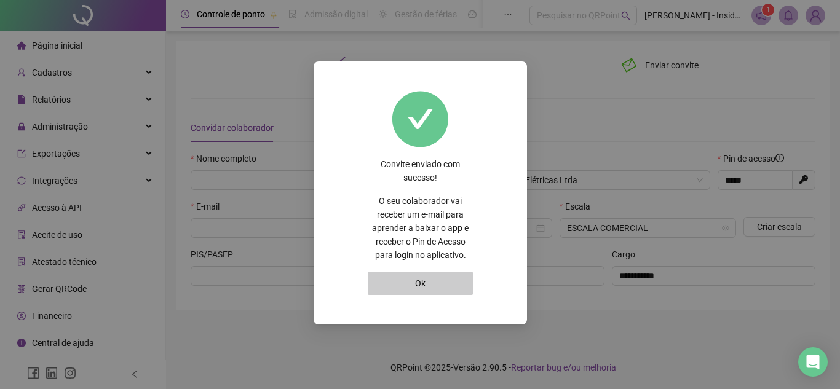
type input "*****"
click at [421, 281] on button "Ok" at bounding box center [420, 283] width 105 height 23
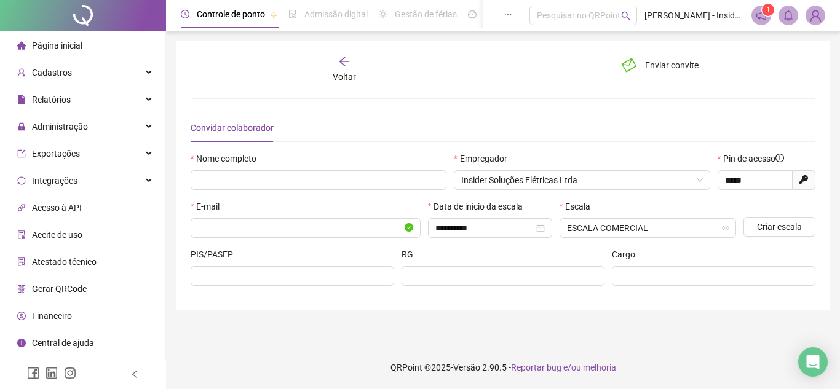
click at [332, 71] on div "Voltar" at bounding box center [345, 69] width 96 height 28
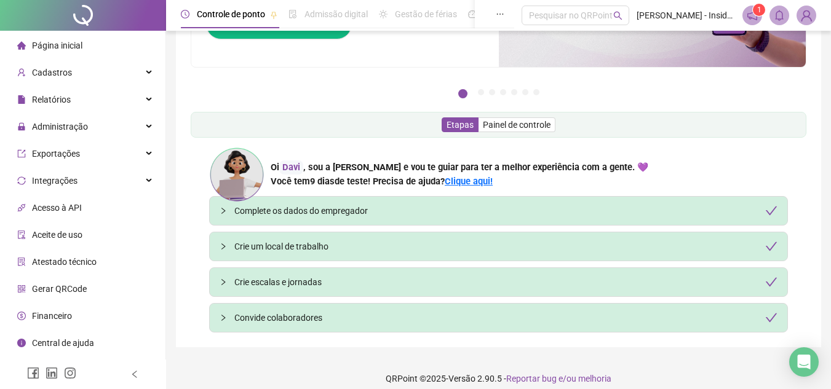
scroll to position [136, 0]
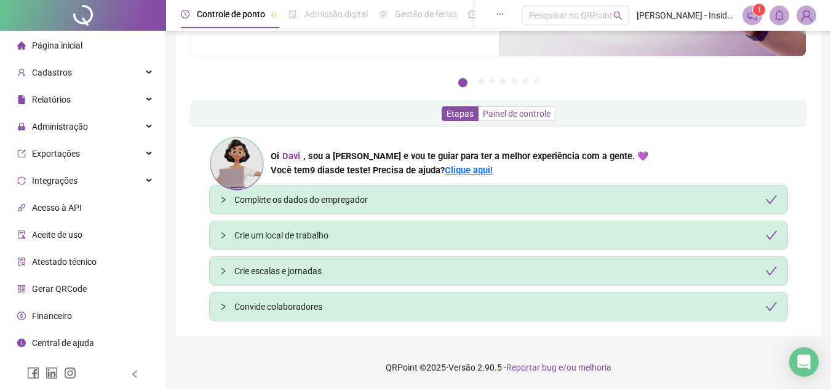
click at [500, 111] on span "Painel de controle" at bounding box center [517, 114] width 68 height 10
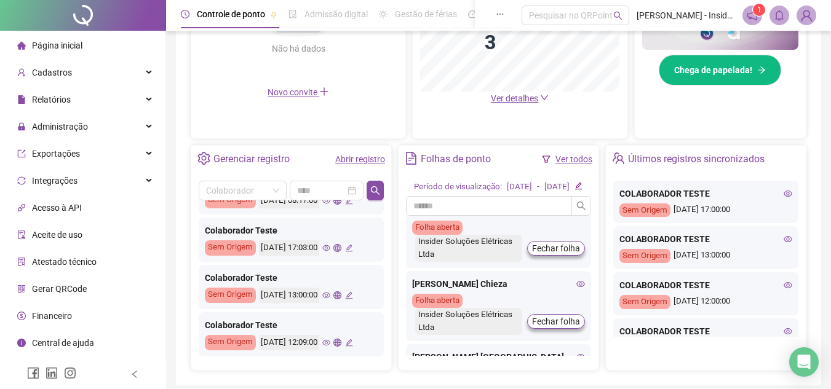
scroll to position [0, 0]
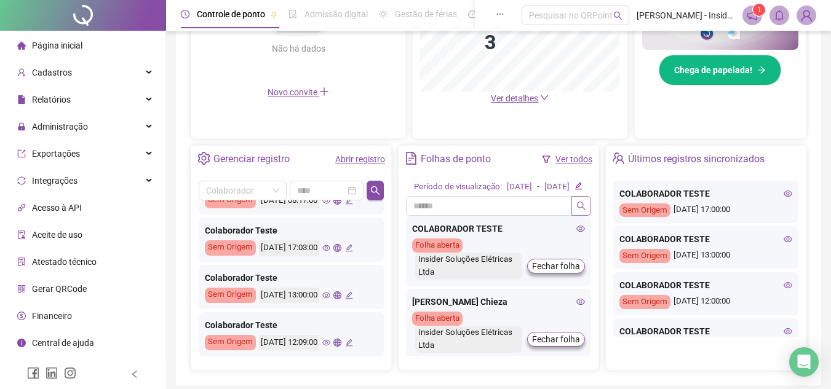
click at [581, 211] on icon "search" at bounding box center [581, 206] width 10 height 10
click at [449, 216] on input "text" at bounding box center [489, 206] width 166 height 20
type input "**********"
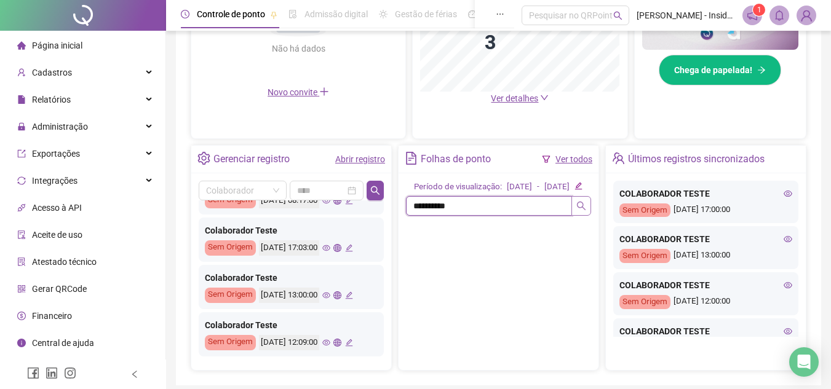
click at [580, 211] on icon "search" at bounding box center [581, 206] width 10 height 10
drag, startPoint x: 471, startPoint y: 215, endPoint x: 0, endPoint y: 241, distance: 471.9
click at [0, 241] on div "Página inicial Cadastros Empregadores Locais de trabalho Escalas Colaboradores …" at bounding box center [415, 38] width 831 height 801
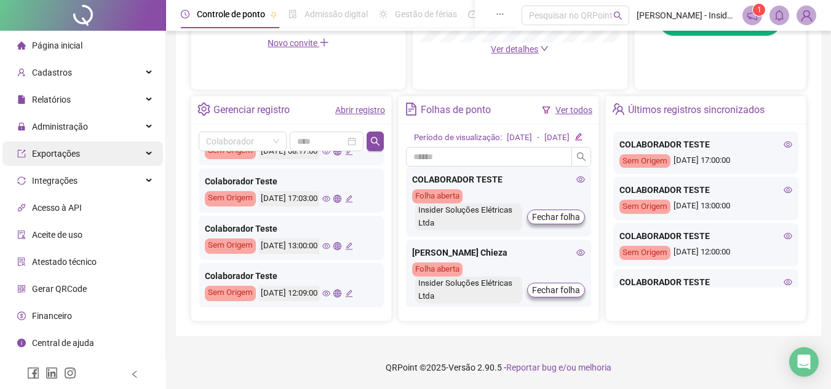
click at [151, 150] on div "Exportações" at bounding box center [82, 153] width 161 height 25
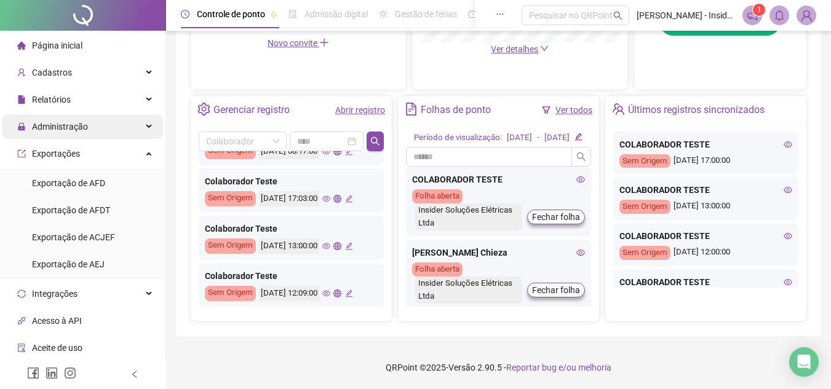
click at [147, 127] on icon at bounding box center [150, 127] width 6 height 0
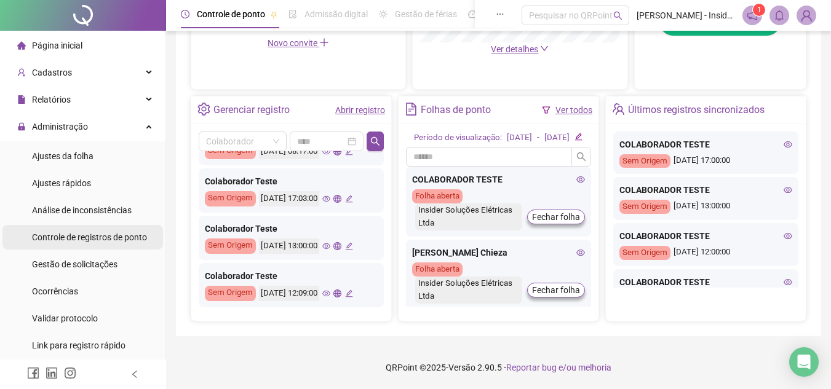
click at [124, 239] on span "Controle de registros de ponto" at bounding box center [89, 238] width 115 height 10
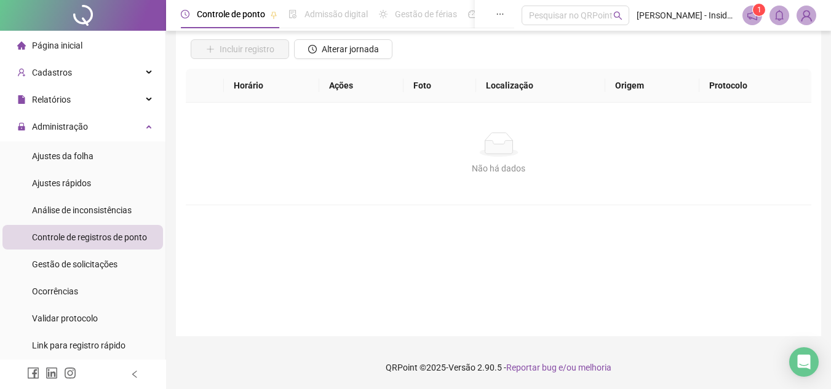
scroll to position [87, 0]
click at [71, 265] on span "Gestão de solicitações" at bounding box center [75, 265] width 86 height 10
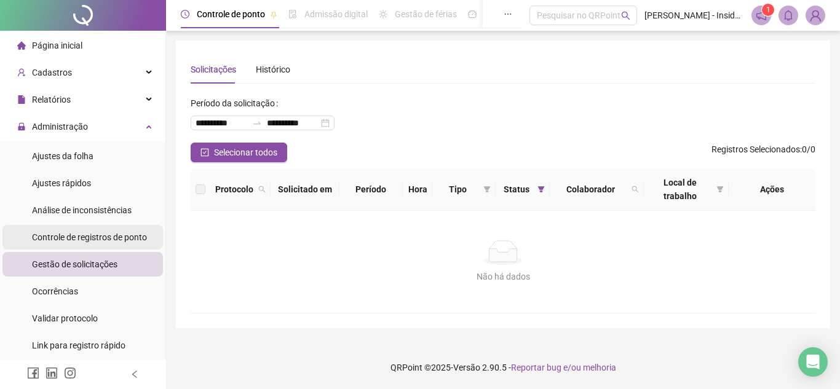
click at [79, 239] on span "Controle de registros de ponto" at bounding box center [89, 238] width 115 height 10
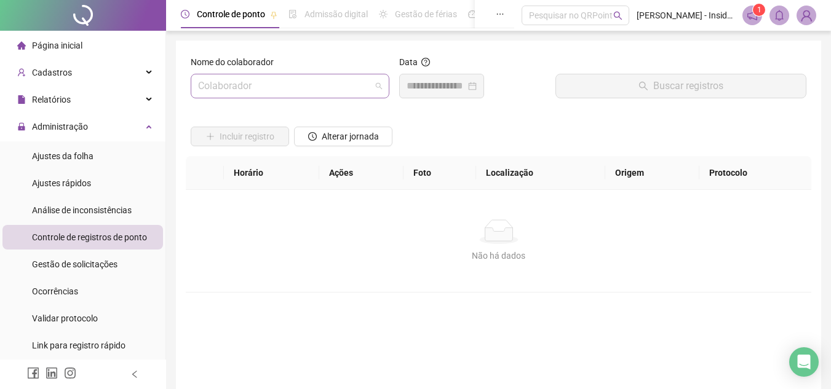
click at [377, 86] on span at bounding box center [290, 85] width 184 height 23
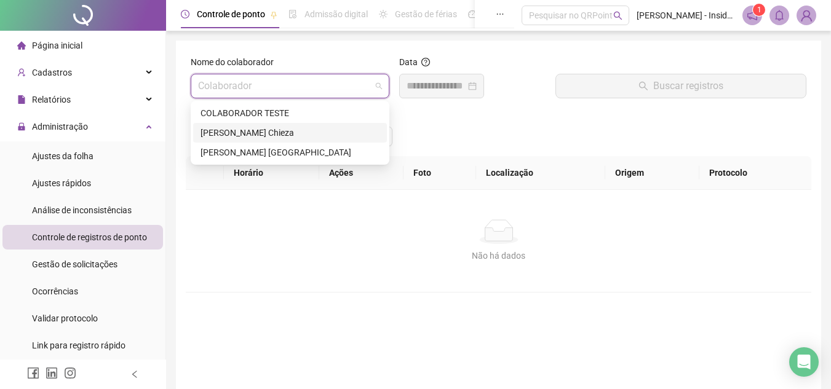
click at [242, 131] on div "[PERSON_NAME] Chieza" at bounding box center [290, 133] width 179 height 14
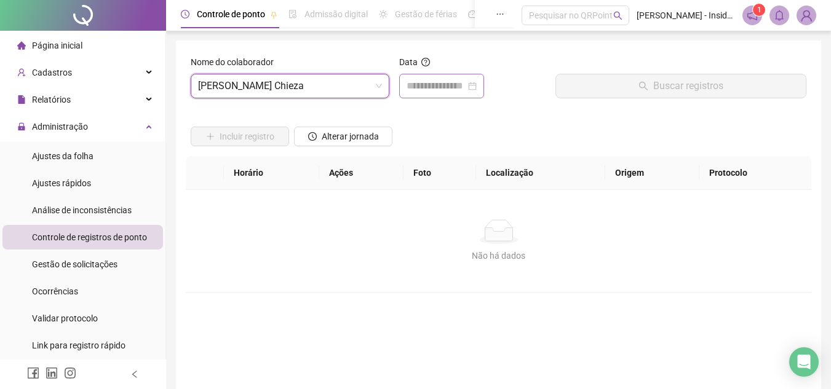
click at [477, 85] on div at bounding box center [442, 86] width 70 height 15
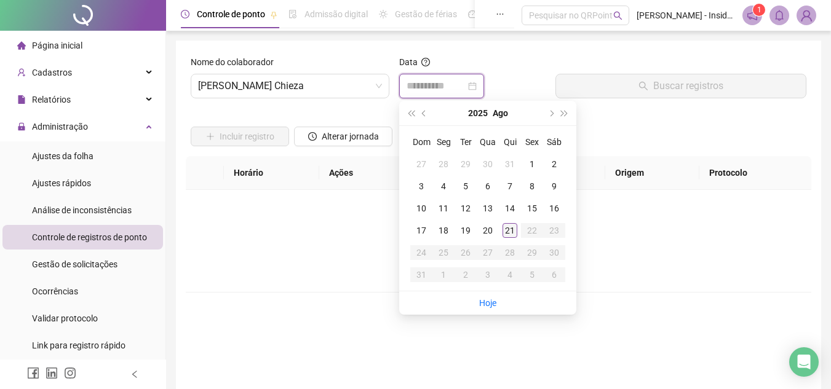
type input "**********"
click at [507, 229] on div "21" at bounding box center [510, 230] width 15 height 15
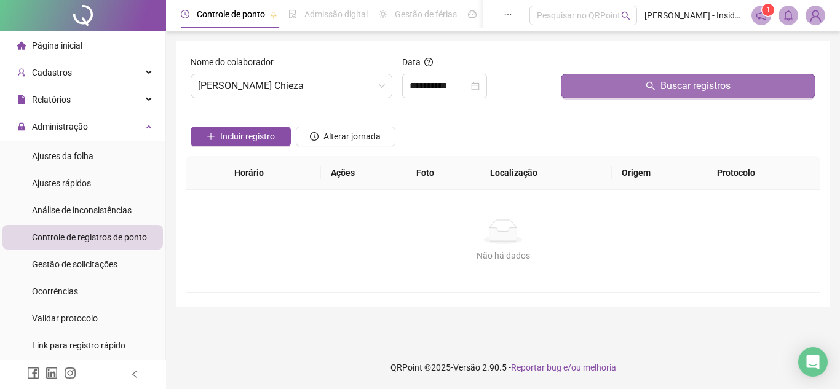
click at [686, 88] on span "Buscar registros" at bounding box center [696, 86] width 70 height 15
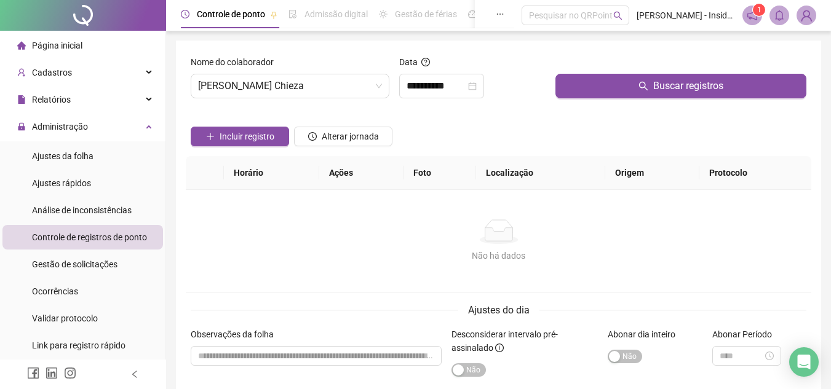
click at [62, 46] on span "Página inicial" at bounding box center [57, 46] width 50 height 10
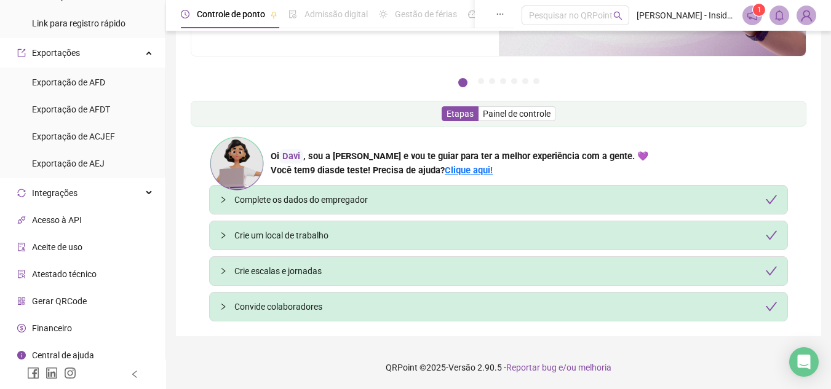
scroll to position [330, 0]
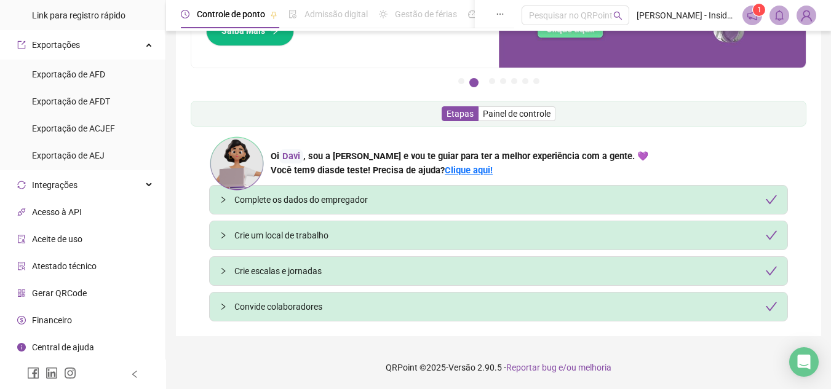
click at [46, 293] on span "Gerar QRCode" at bounding box center [59, 294] width 55 height 10
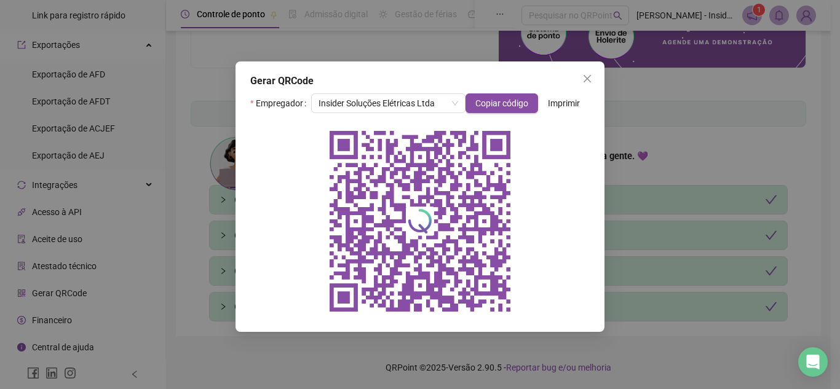
click at [568, 101] on span "Imprimir" at bounding box center [564, 104] width 32 height 14
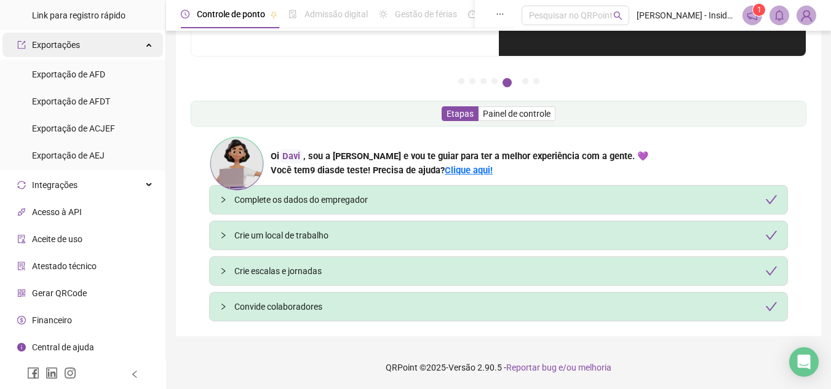
click at [141, 44] on div "Exportações" at bounding box center [82, 45] width 161 height 25
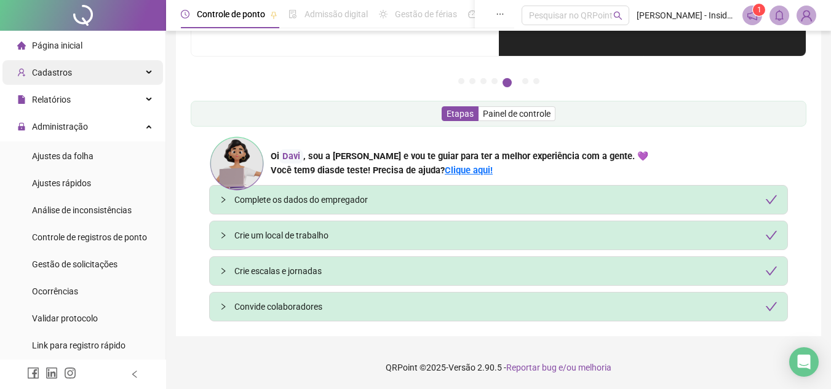
click at [141, 72] on div "Cadastros" at bounding box center [82, 72] width 161 height 25
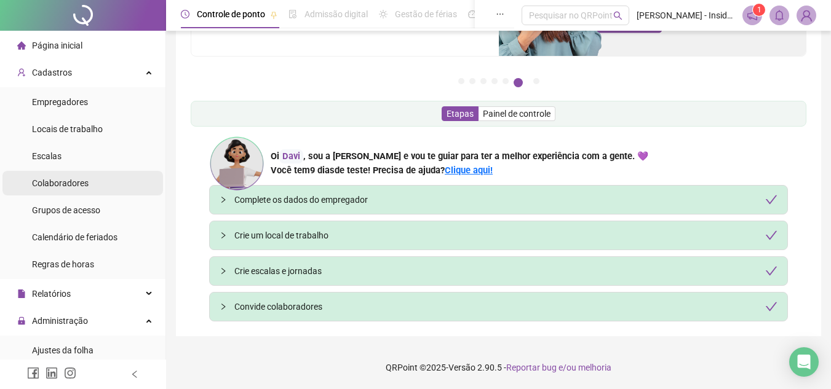
click at [73, 185] on span "Colaboradores" at bounding box center [60, 183] width 57 height 10
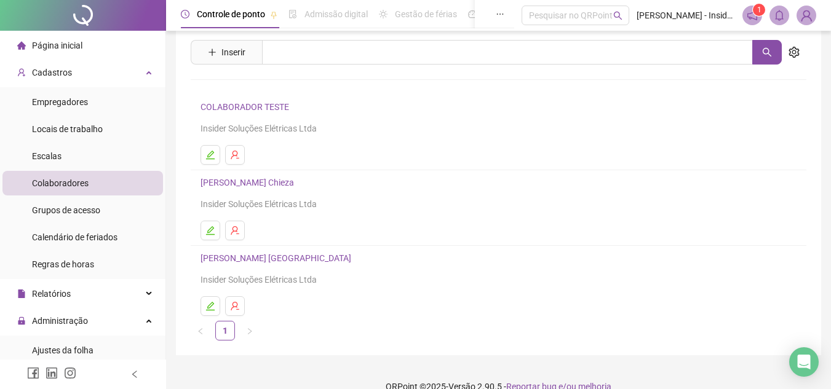
scroll to position [54, 0]
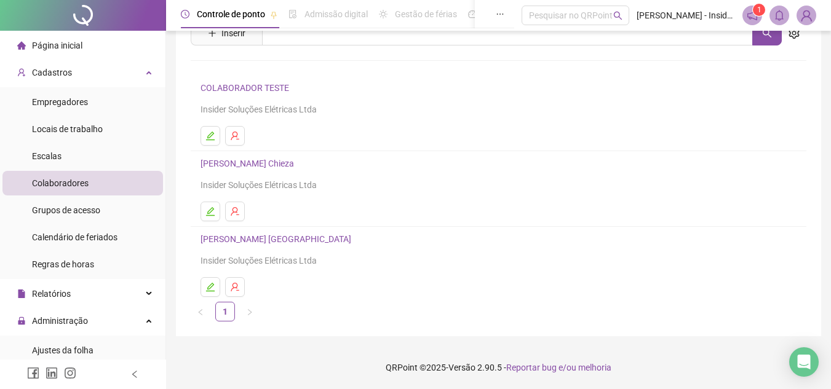
click at [236, 164] on link "[PERSON_NAME] Chieza" at bounding box center [249, 164] width 97 height 10
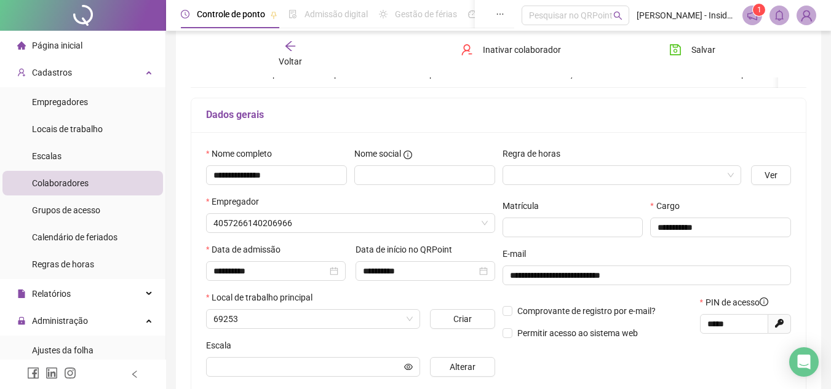
scroll to position [60, 0]
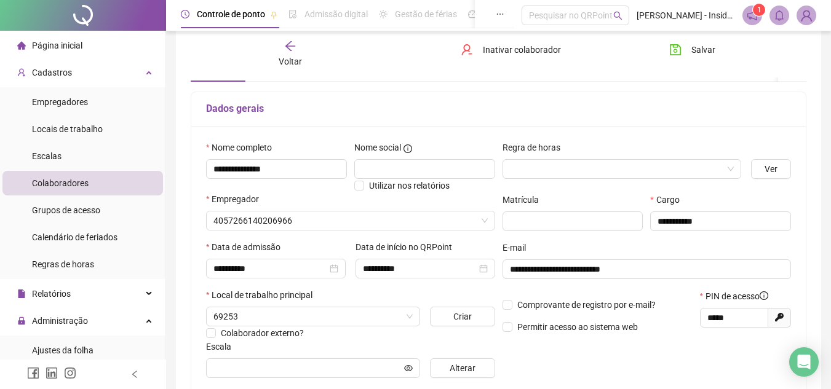
type input "**********"
click at [292, 51] on icon "arrow-left" at bounding box center [290, 46] width 12 height 12
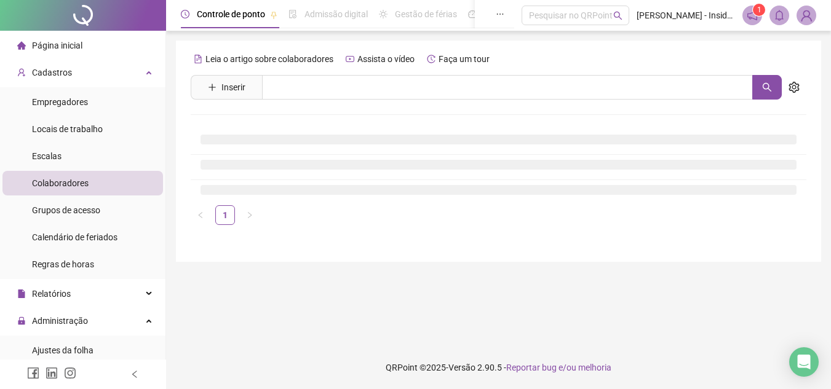
scroll to position [0, 0]
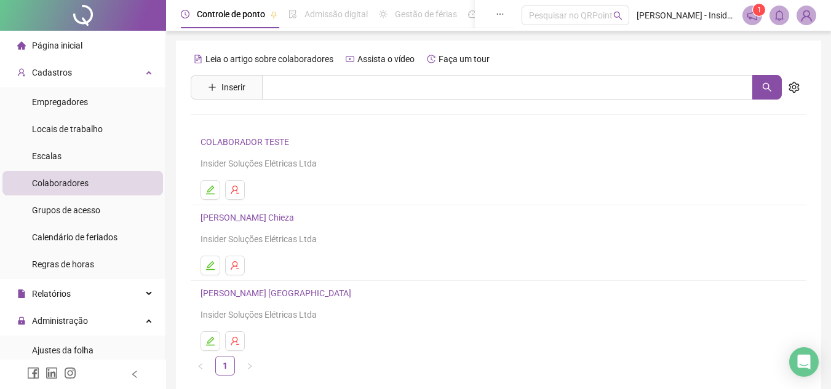
click at [225, 293] on link "[PERSON_NAME] [GEOGRAPHIC_DATA]" at bounding box center [278, 294] width 154 height 10
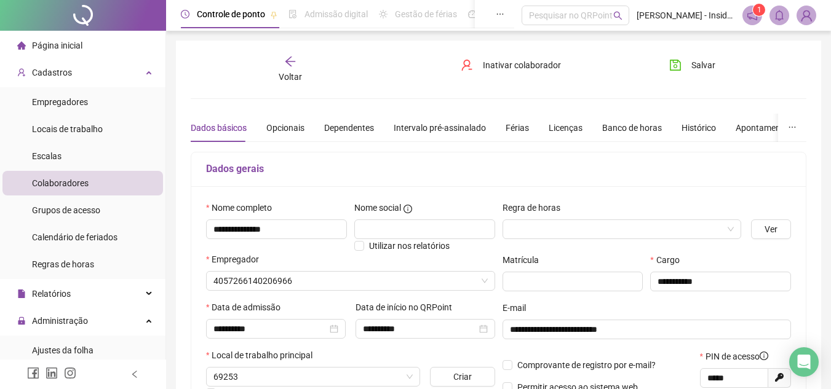
type input "**********"
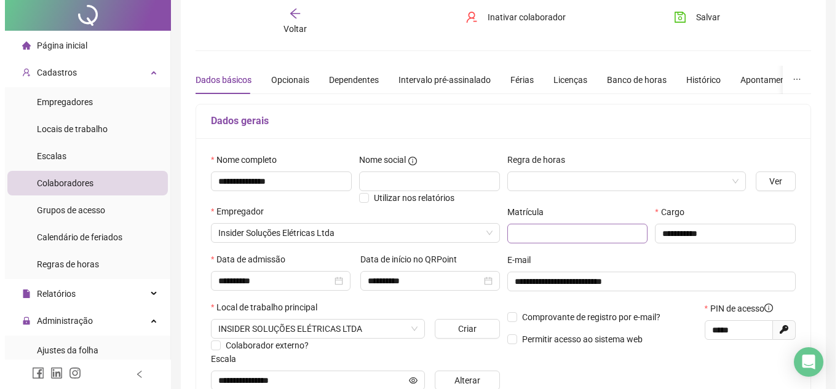
scroll to position [123, 0]
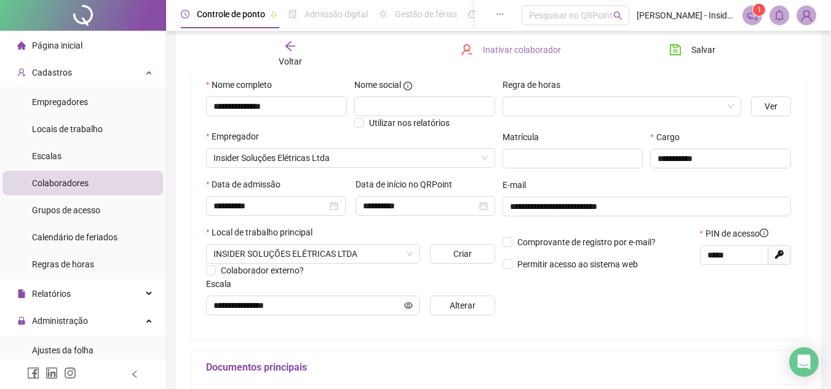
click at [487, 46] on span "Inativar colaborador" at bounding box center [522, 50] width 78 height 14
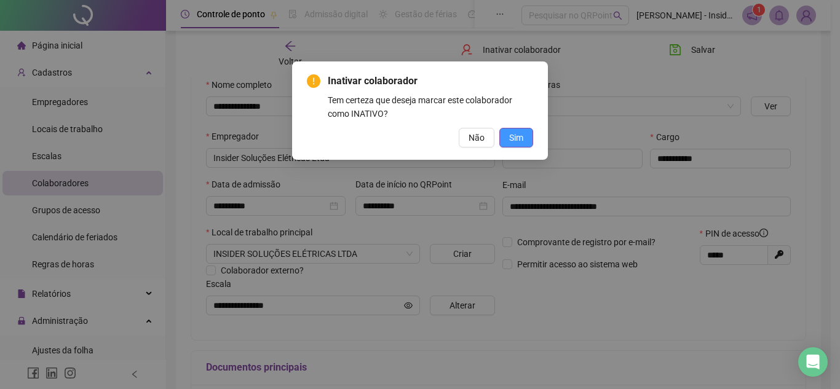
click at [523, 140] on span "Sim" at bounding box center [516, 138] width 14 height 14
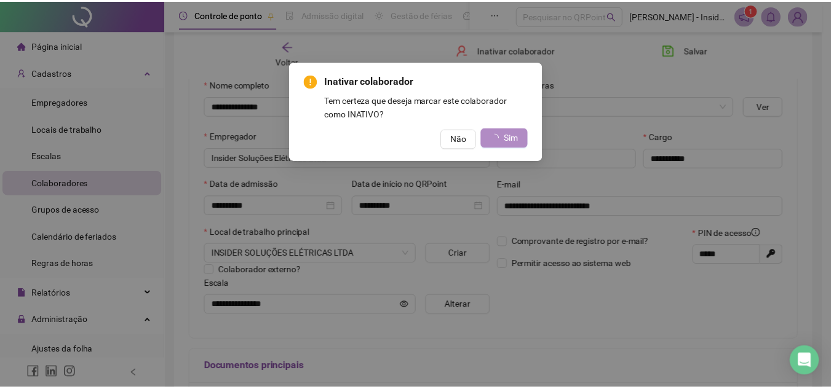
scroll to position [0, 0]
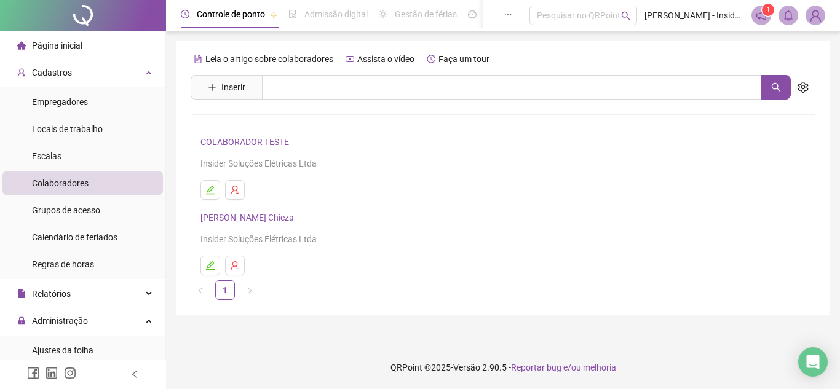
click at [237, 221] on link "[PERSON_NAME] Chieza" at bounding box center [249, 218] width 97 height 10
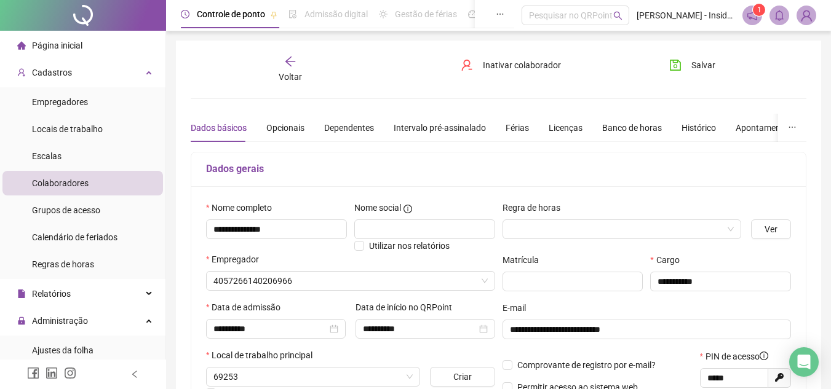
type input "**********"
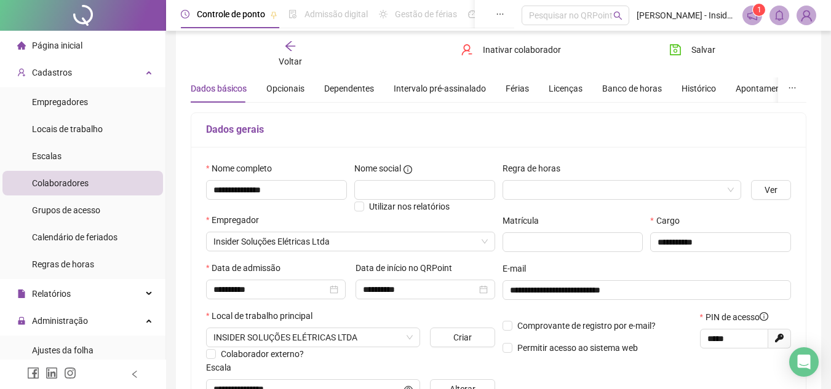
scroll to position [62, 0]
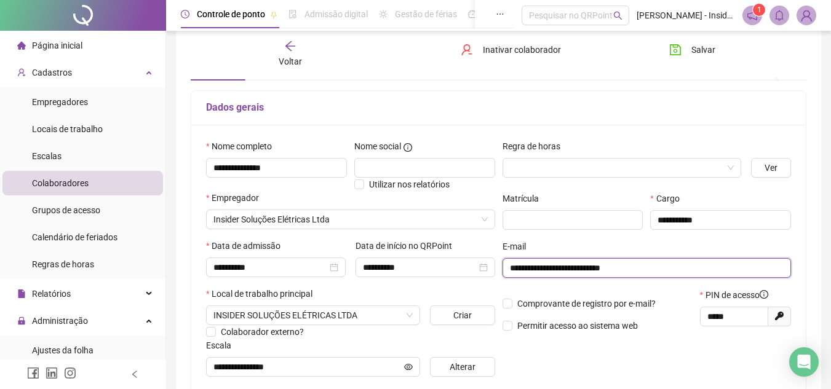
click at [592, 271] on input "**********" at bounding box center [646, 268] width 272 height 14
type input "**********"
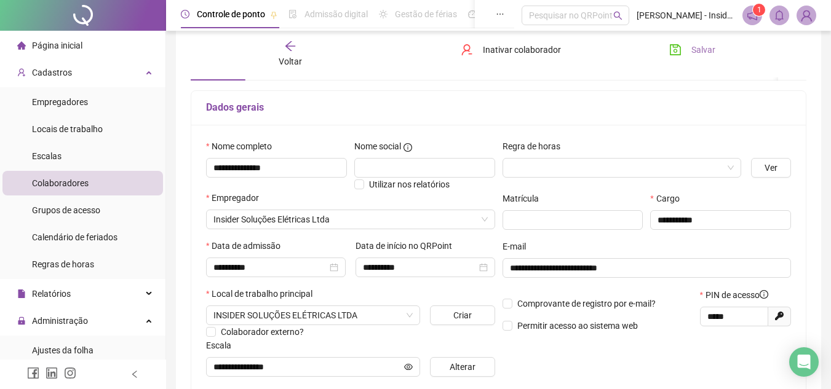
click at [688, 48] on button "Salvar" at bounding box center [692, 50] width 65 height 20
click at [289, 54] on div "Voltar" at bounding box center [290, 54] width 95 height 28
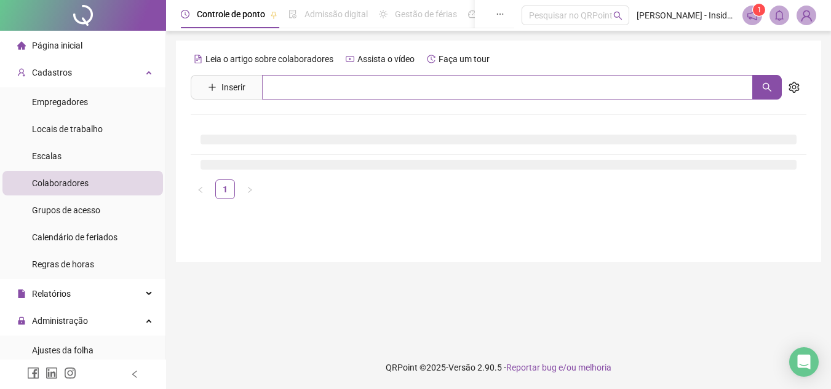
scroll to position [0, 0]
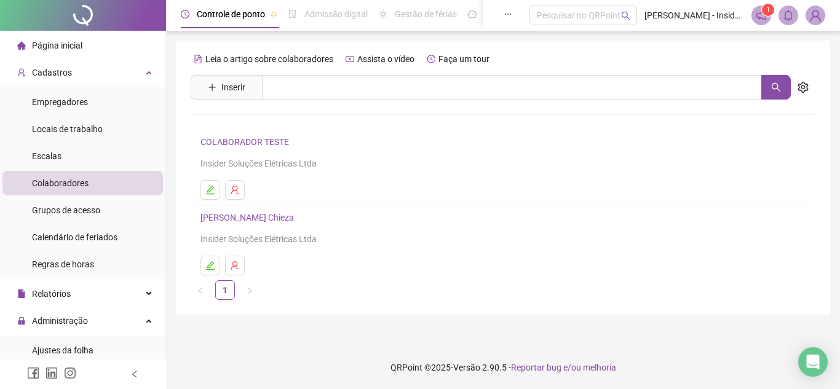
click at [234, 219] on link "[PERSON_NAME] Chieza" at bounding box center [249, 218] width 97 height 10
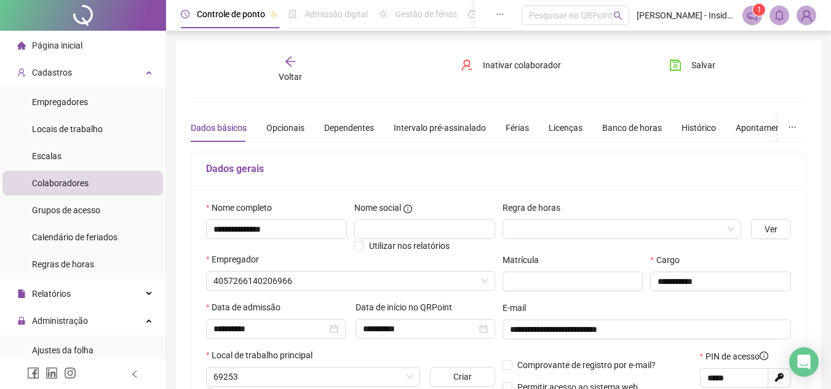
type input "**********"
click at [55, 50] on span "Página inicial" at bounding box center [57, 46] width 50 height 10
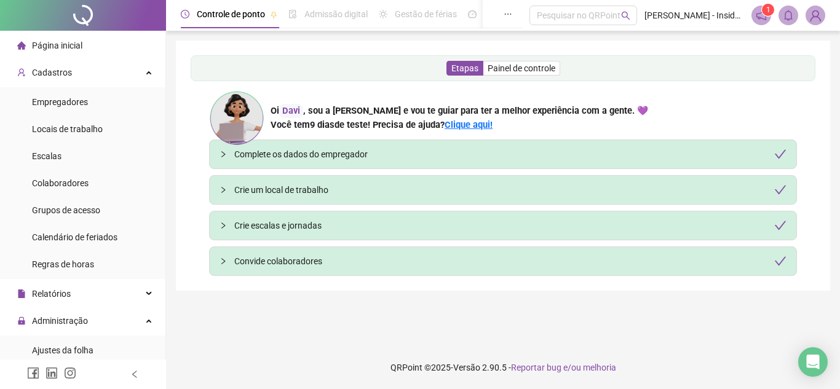
click at [304, 262] on div "Convide colaboradores" at bounding box center [510, 262] width 552 height 14
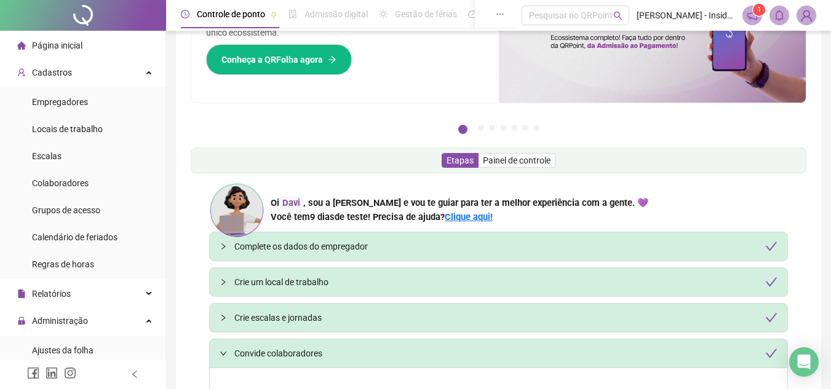
scroll to position [271, 0]
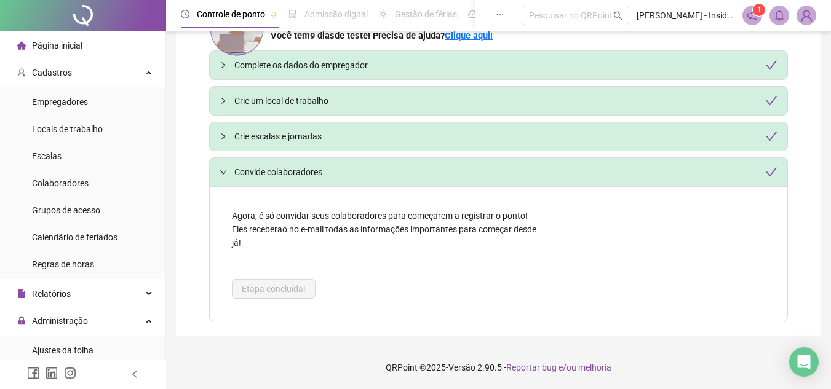
click at [303, 221] on div "Agora, é só convidar seus colaboradores para começarem a registrar o ponto! Ele…" at bounding box center [385, 254] width 331 height 114
click at [767, 173] on icon "check" at bounding box center [771, 172] width 12 height 12
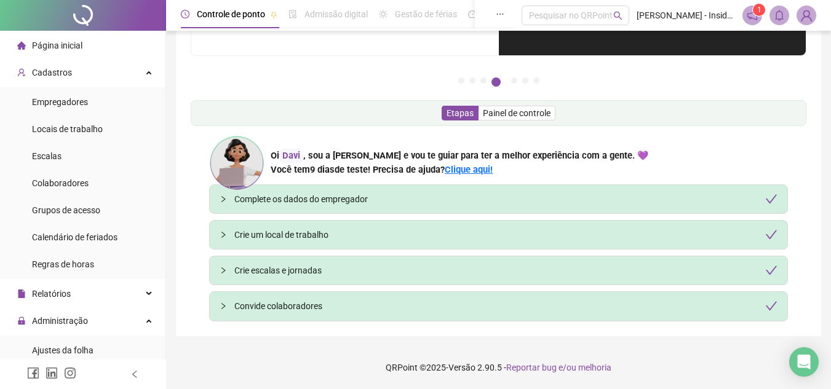
scroll to position [136, 0]
click at [226, 305] on icon "collapsed" at bounding box center [223, 306] width 7 height 7
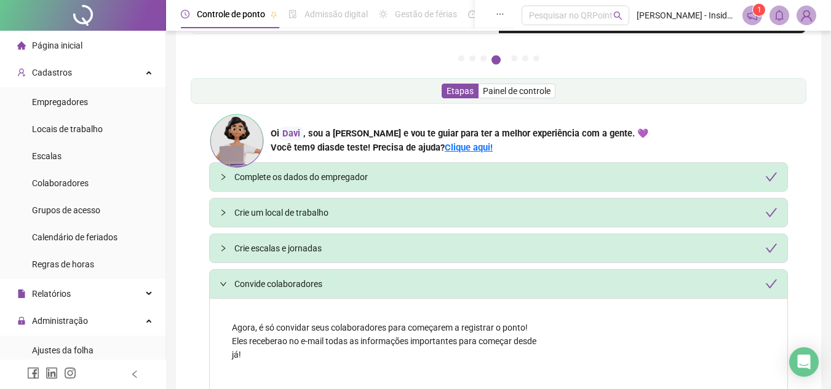
scroll to position [271, 0]
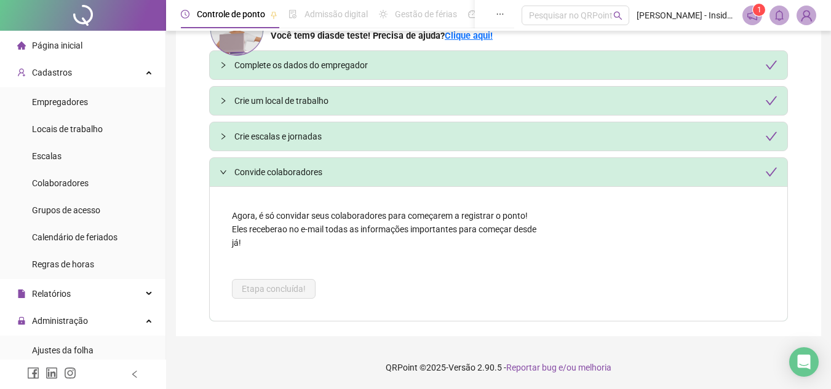
click at [235, 240] on div "Agora, é só convidar seus colaboradores para começarem a registrar o ponto! Ele…" at bounding box center [385, 254] width 331 height 114
drag, startPoint x: 281, startPoint y: 225, endPoint x: 775, endPoint y: 167, distance: 497.9
click at [775, 167] on icon "check" at bounding box center [771, 172] width 12 height 12
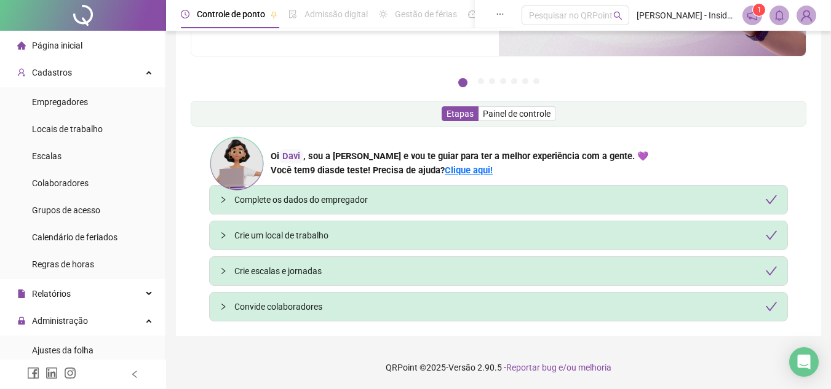
scroll to position [136, 0]
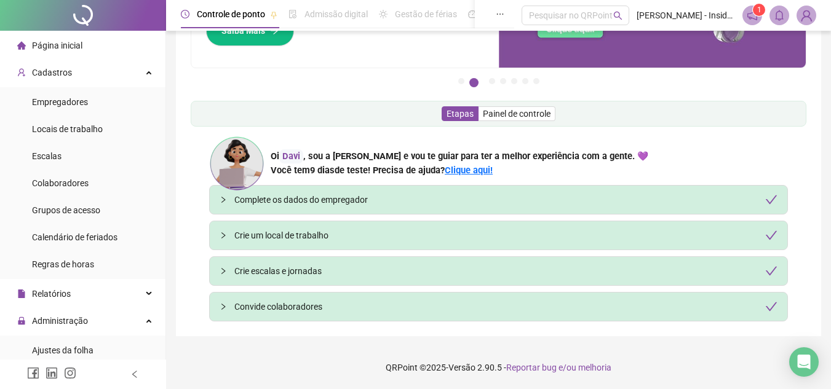
click at [247, 308] on div "Convide colaboradores" at bounding box center [505, 307] width 543 height 14
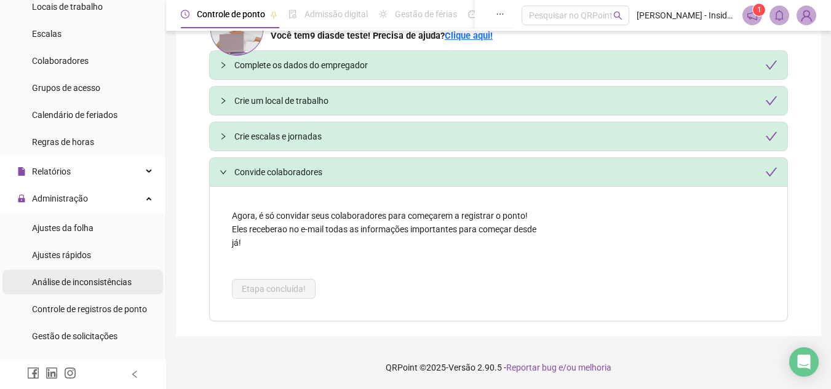
scroll to position [123, 0]
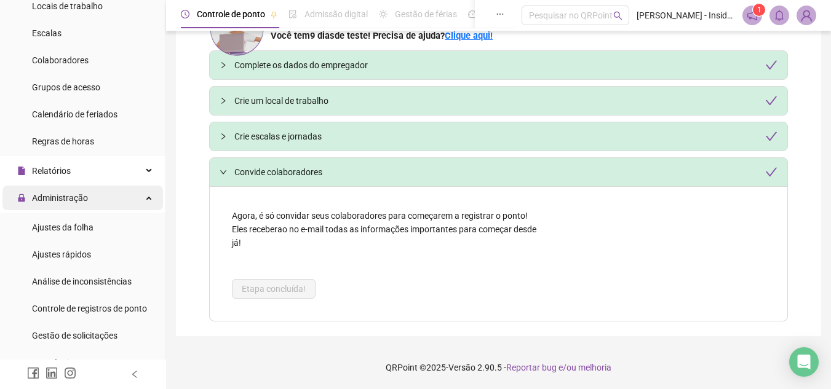
click at [50, 196] on span "Administração" at bounding box center [60, 198] width 56 height 10
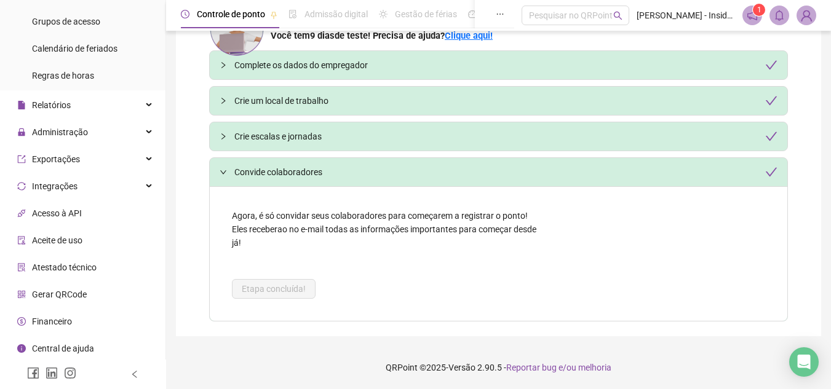
scroll to position [190, 0]
click at [543, 266] on div "Agora, é só convidar seus colaboradores para começarem a registrar o ponto! Ele…" at bounding box center [385, 254] width 331 height 114
click at [803, 359] on icon "Open Intercom Messenger" at bounding box center [804, 362] width 14 height 16
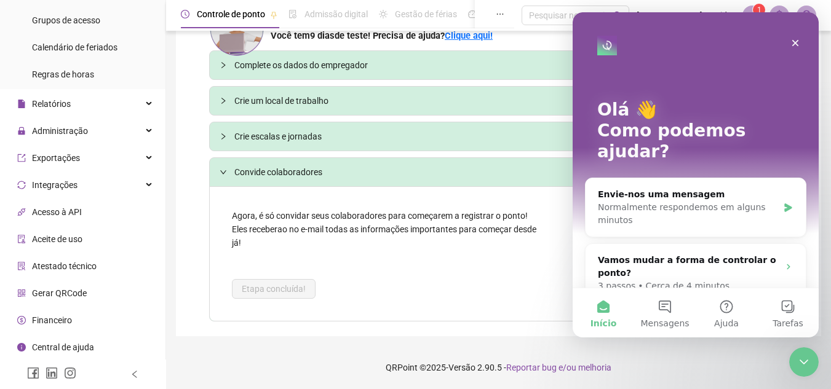
scroll to position [0, 0]
click at [798, 40] on icon "Fechar" at bounding box center [795, 43] width 7 height 7
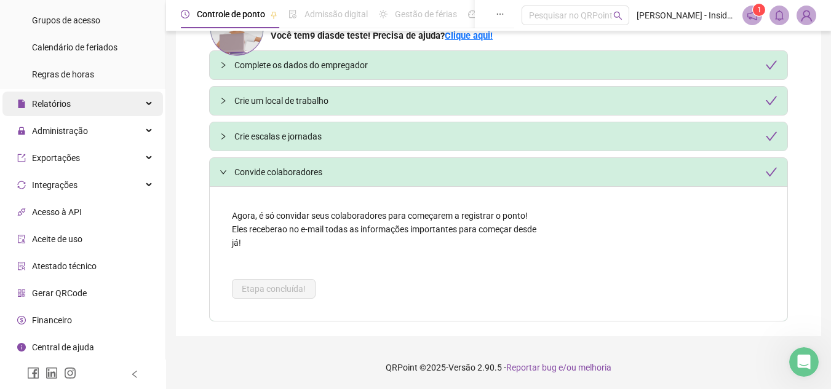
click at [147, 104] on icon at bounding box center [150, 104] width 6 height 0
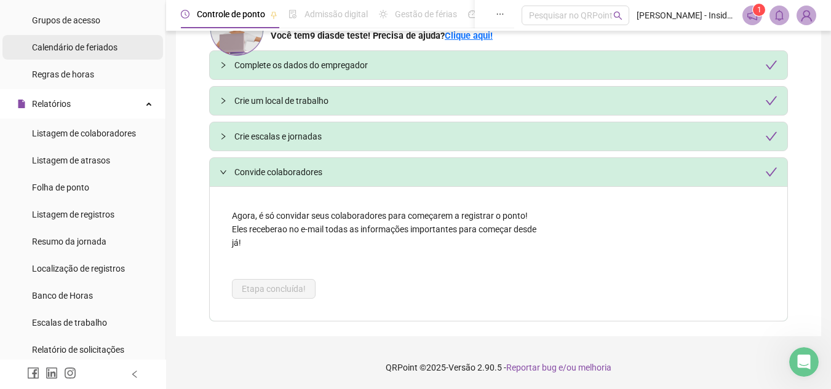
click at [74, 49] on span "Calendário de feriados" at bounding box center [75, 47] width 86 height 10
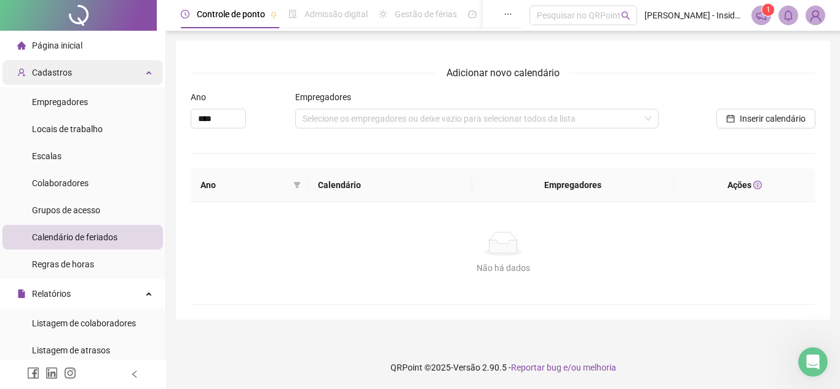
click at [43, 75] on span "Cadastros" at bounding box center [52, 73] width 40 height 10
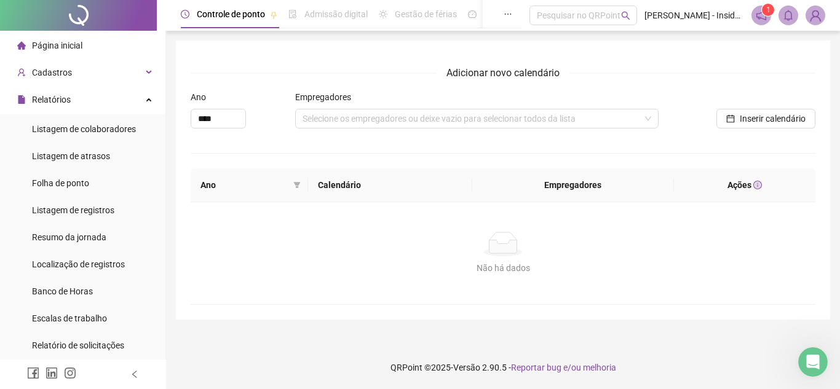
click at [54, 47] on span "Página inicial" at bounding box center [57, 46] width 50 height 10
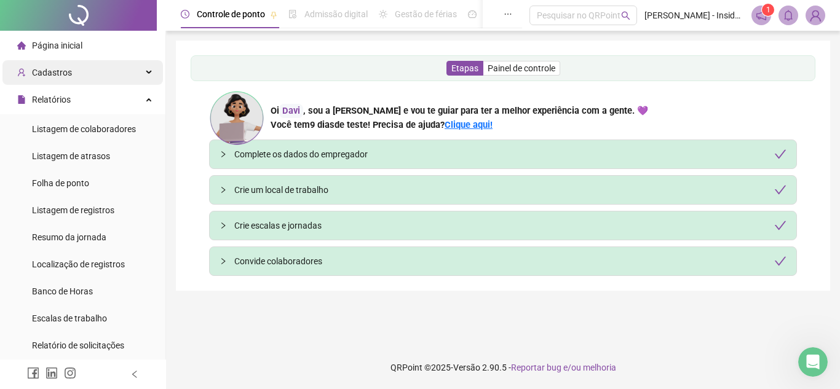
click at [147, 73] on icon at bounding box center [150, 73] width 6 height 0
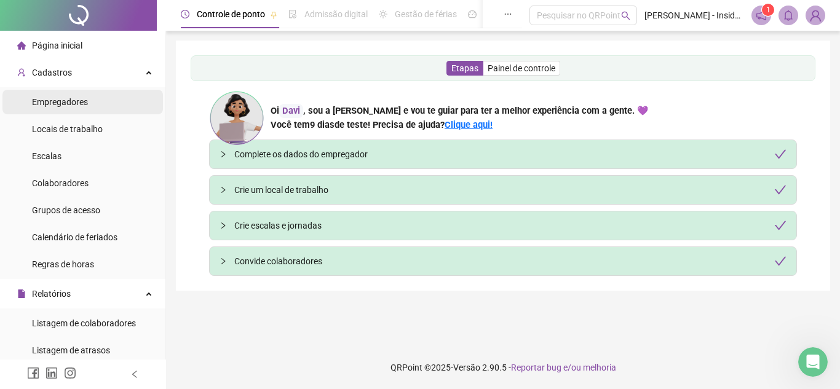
click at [81, 102] on span "Empregadores" at bounding box center [60, 102] width 56 height 10
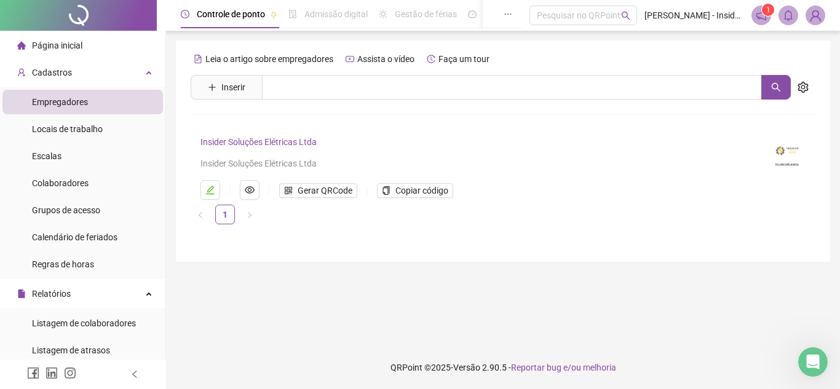
click at [271, 138] on link "Insider Soluções Elétricas Ltda" at bounding box center [259, 142] width 116 height 10
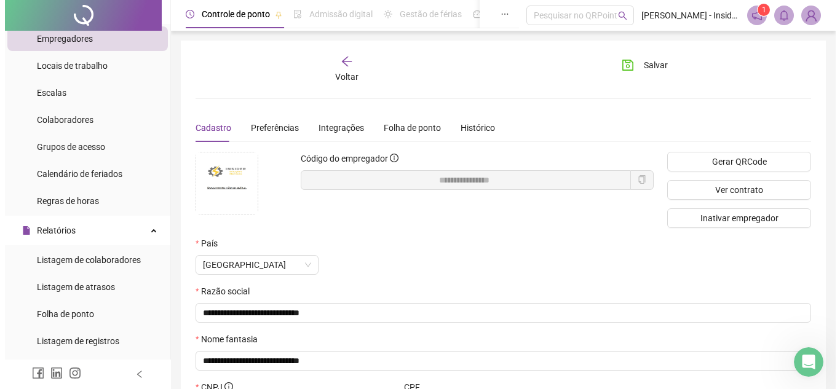
scroll to position [123, 0]
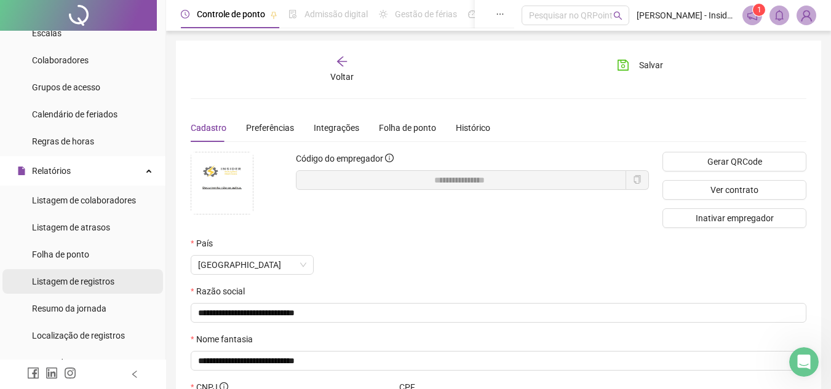
click at [84, 282] on span "Listagem de registros" at bounding box center [73, 282] width 82 height 10
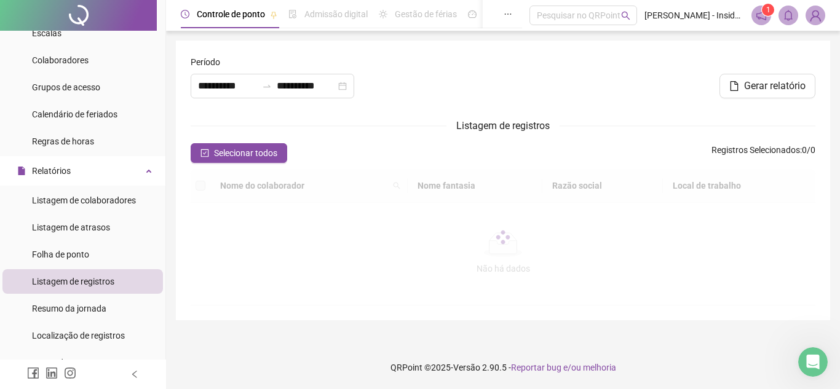
type input "**********"
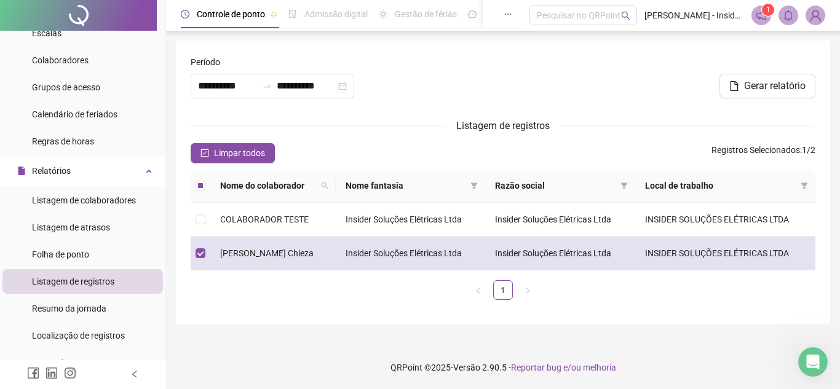
click at [274, 254] on span "[PERSON_NAME] Chieza" at bounding box center [267, 254] width 94 height 10
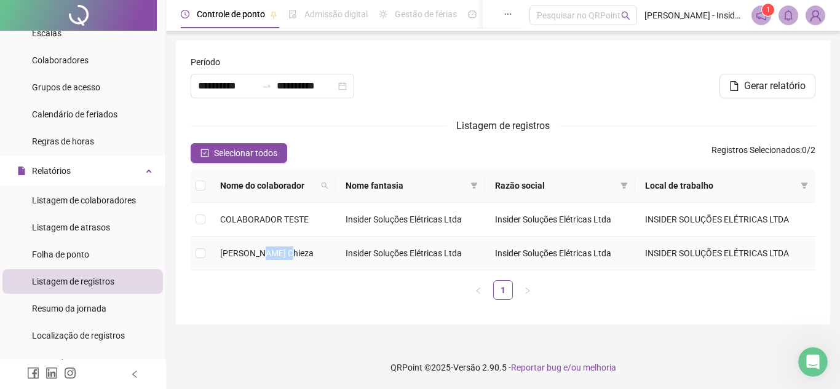
click at [274, 254] on span "[PERSON_NAME] Chieza" at bounding box center [267, 254] width 94 height 10
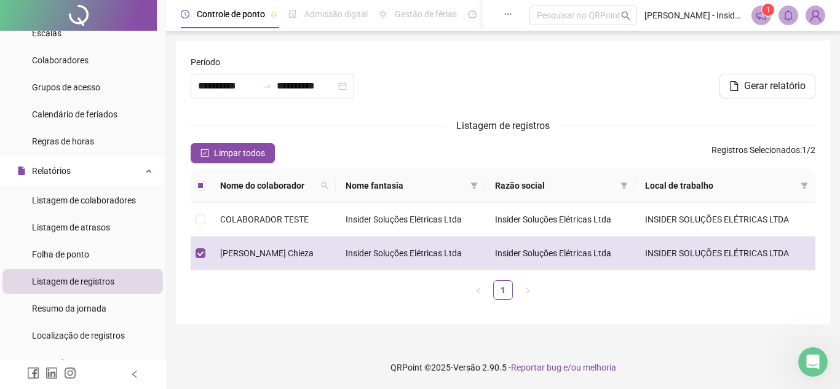
click at [701, 255] on td "INSIDER SOLUÇÕES ELÉTRICAS LTDA" at bounding box center [726, 254] width 180 height 34
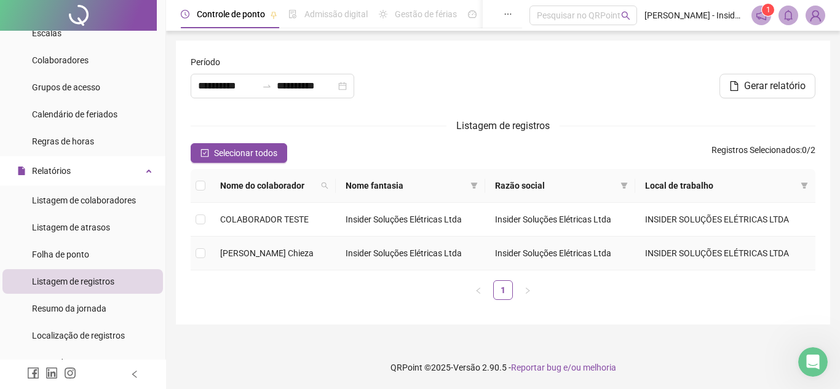
click at [195, 253] on td at bounding box center [201, 254] width 20 height 34
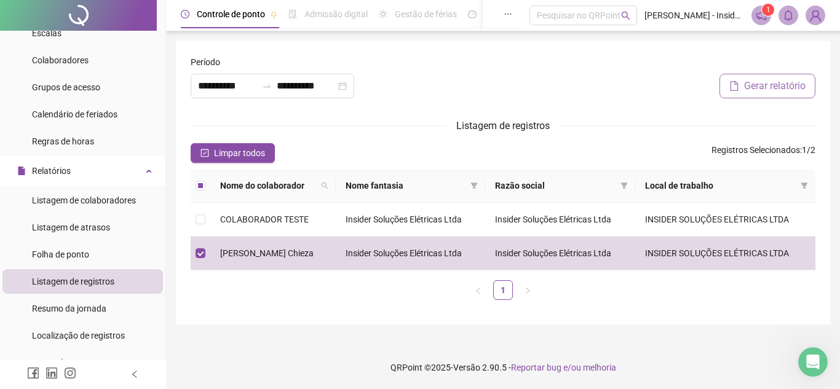
click at [763, 81] on span "Gerar relatório" at bounding box center [775, 86] width 62 height 15
click at [347, 84] on icon "close-circle" at bounding box center [342, 86] width 9 height 9
click at [354, 84] on div at bounding box center [273, 86] width 164 height 25
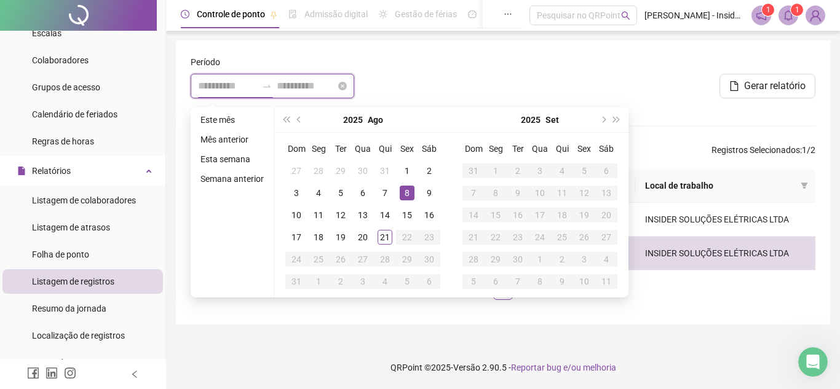
type input "**********"
click at [386, 241] on div "21" at bounding box center [385, 237] width 15 height 15
click at [386, 240] on div "21" at bounding box center [385, 237] width 15 height 15
type input "**********"
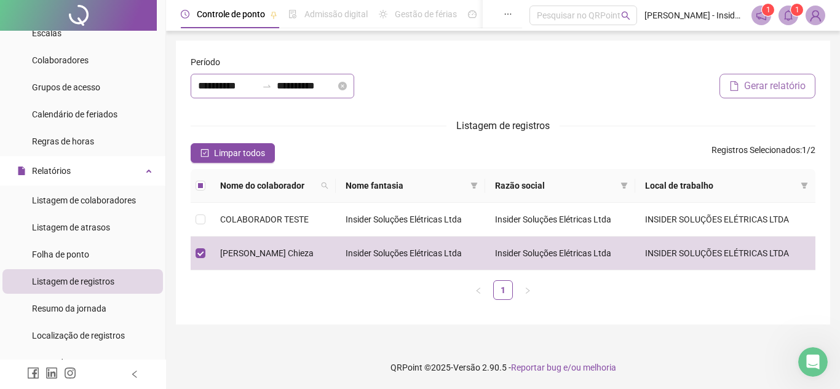
click at [771, 82] on span "Gerar relatório" at bounding box center [775, 86] width 62 height 15
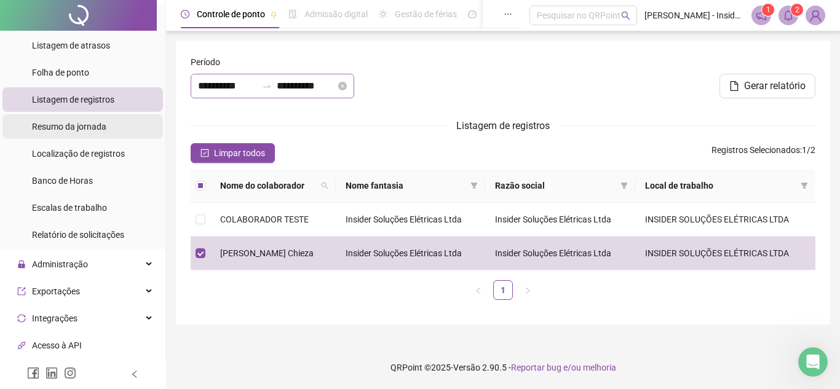
scroll to position [308, 0]
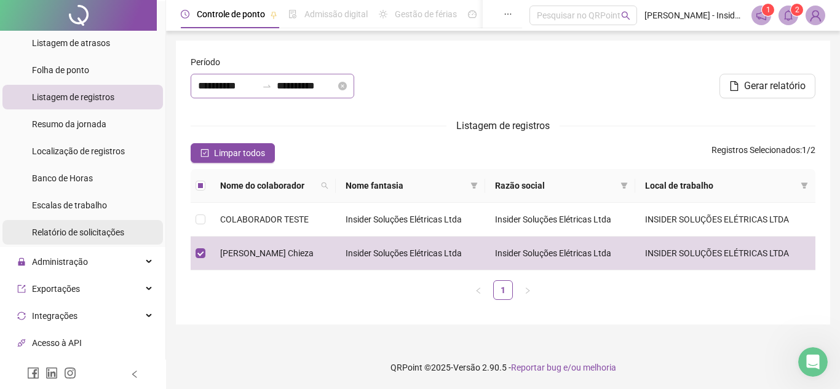
click at [71, 231] on span "Relatório de solicitações" at bounding box center [78, 233] width 92 height 10
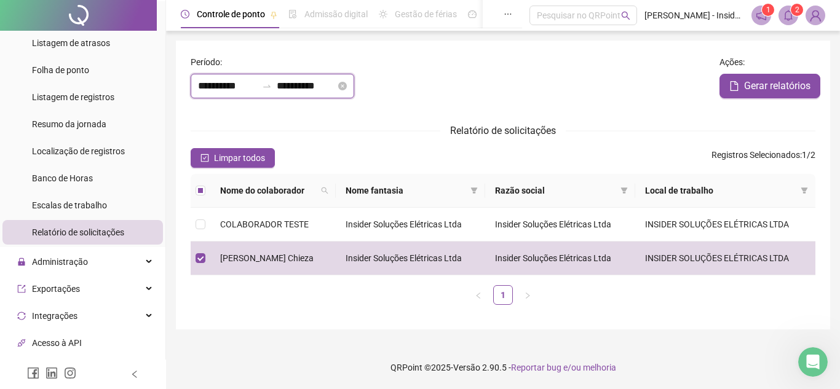
click at [303, 87] on input "**********" at bounding box center [306, 86] width 59 height 15
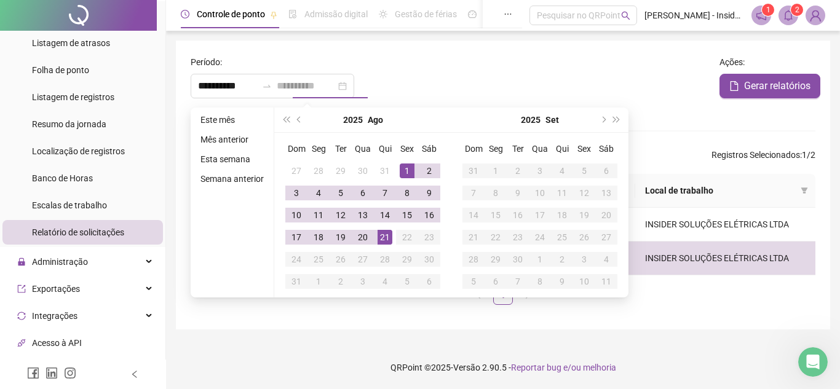
click at [385, 237] on div "21" at bounding box center [385, 237] width 15 height 15
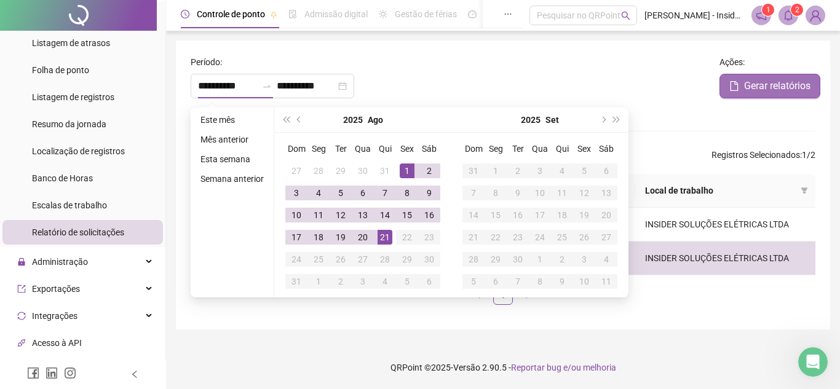
click at [787, 84] on span "Gerar relatórios" at bounding box center [777, 86] width 66 height 15
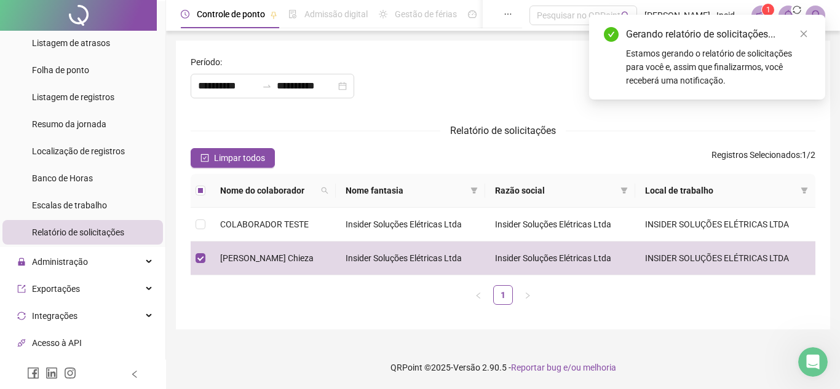
type input "**********"
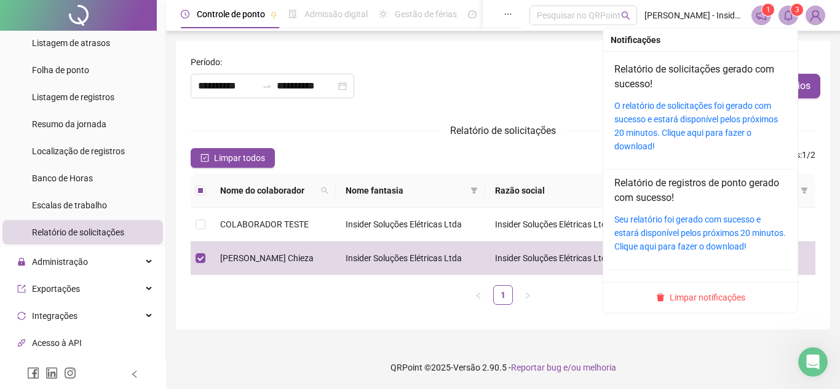
click at [791, 14] on icon "bell" at bounding box center [788, 15] width 11 height 11
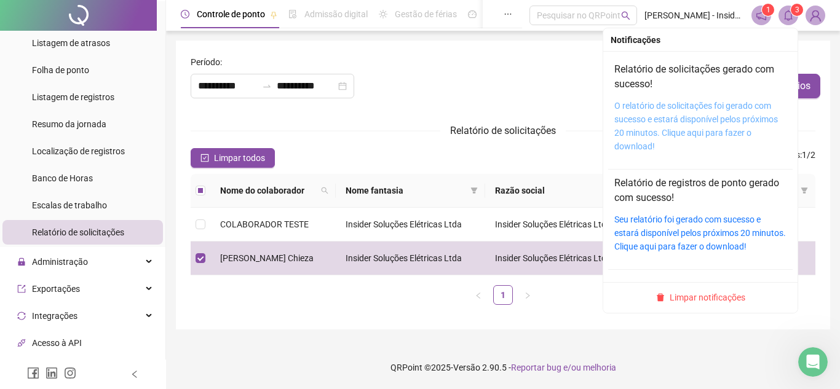
click at [673, 132] on link "O relatório de solicitações foi gerado com sucesso e estará disponível pelos pr…" at bounding box center [697, 126] width 164 height 50
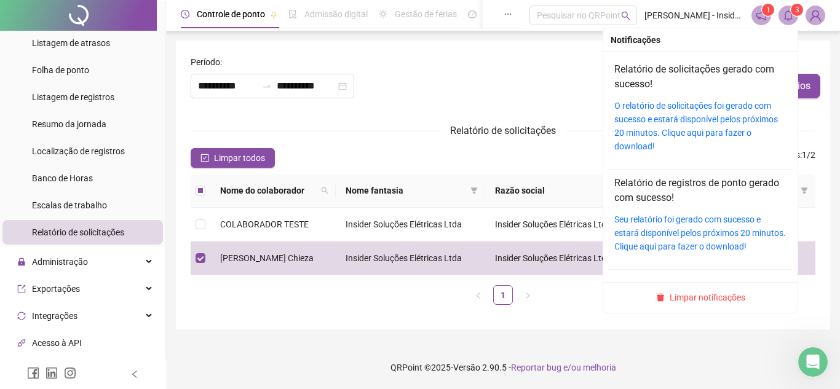
click at [789, 17] on icon "bell" at bounding box center [788, 15] width 11 height 11
click at [666, 237] on link "Seu relatório foi gerado com sucesso e estará disponível pelos próximos 20 minu…" at bounding box center [701, 233] width 172 height 37
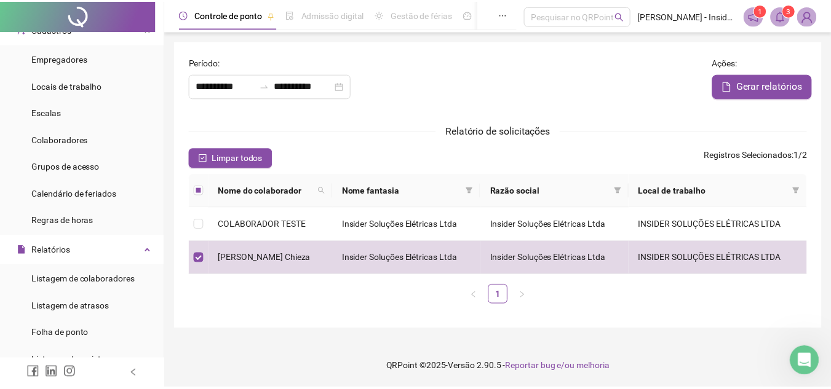
scroll to position [38, 0]
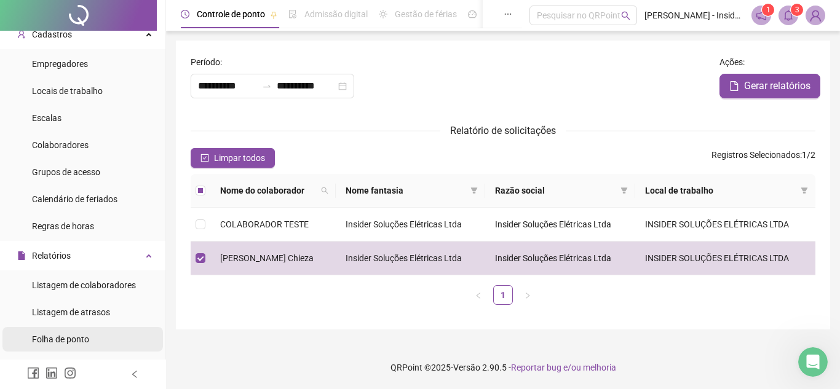
click at [65, 340] on span "Folha de ponto" at bounding box center [60, 340] width 57 height 10
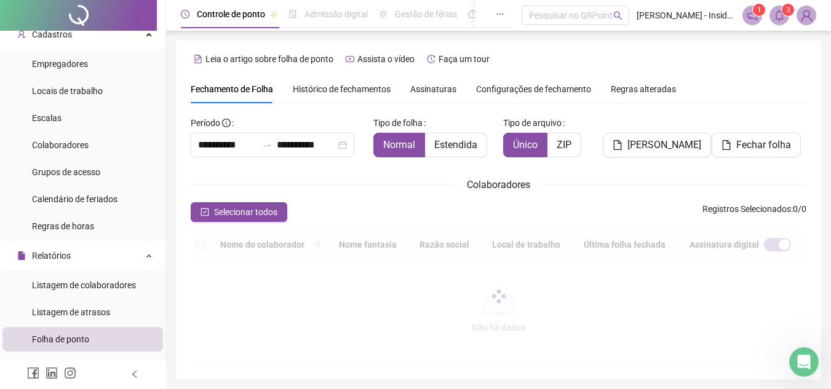
type input "**********"
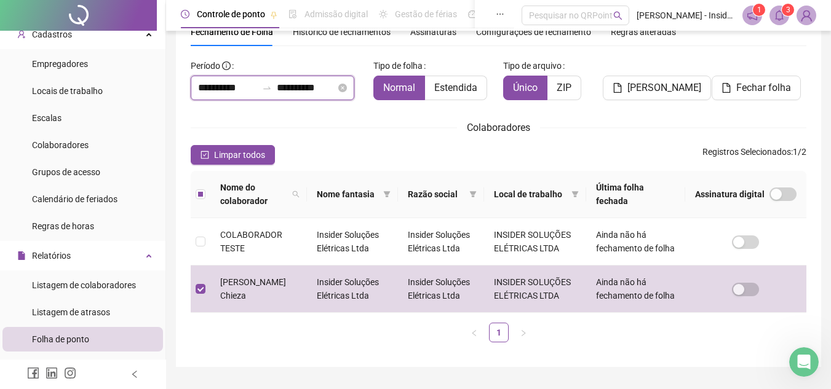
click at [289, 88] on input "**********" at bounding box center [306, 88] width 59 height 15
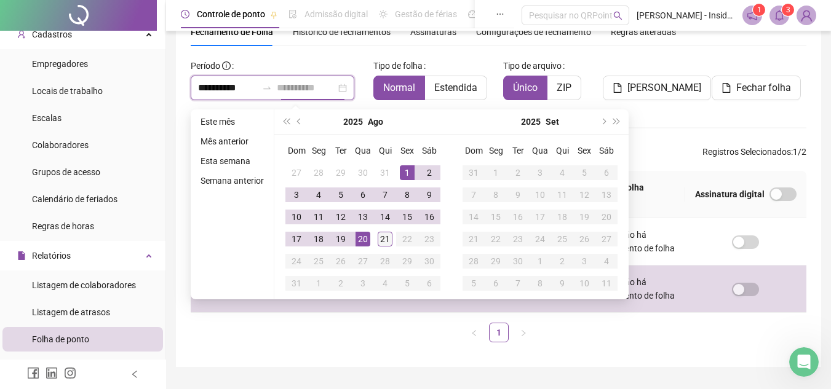
type input "**********"
click at [385, 236] on div "21" at bounding box center [385, 239] width 15 height 15
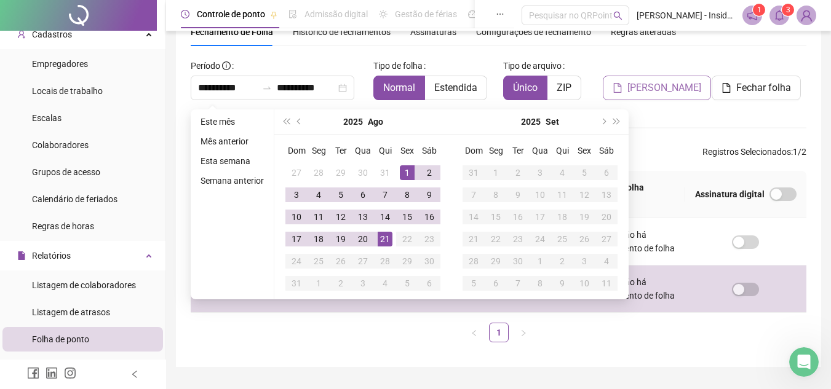
click at [650, 89] on span "[PERSON_NAME]" at bounding box center [665, 88] width 74 height 15
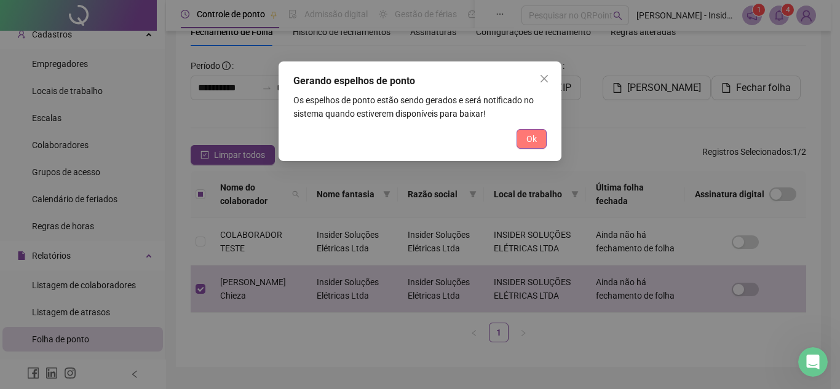
click at [530, 136] on span "Ok" at bounding box center [532, 139] width 10 height 14
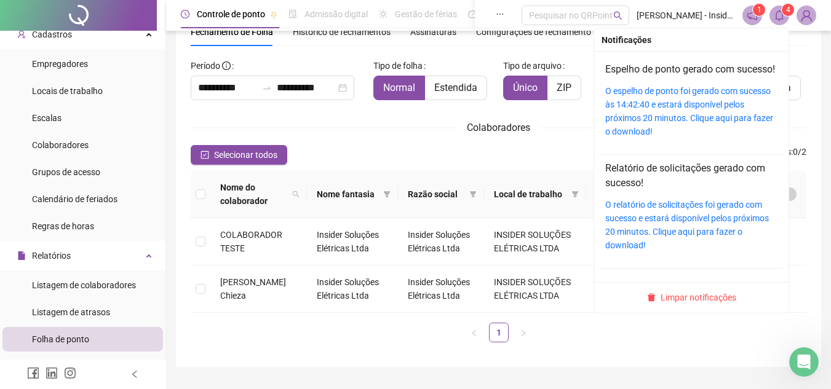
click at [783, 17] on icon "bell" at bounding box center [779, 15] width 9 height 11
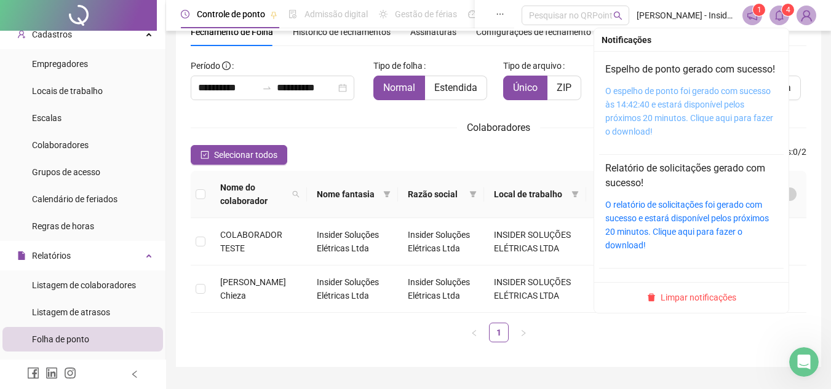
click at [646, 119] on link "O espelho de ponto foi gerado com sucesso às 14:42:40 e estará disponível pelos…" at bounding box center [689, 111] width 168 height 50
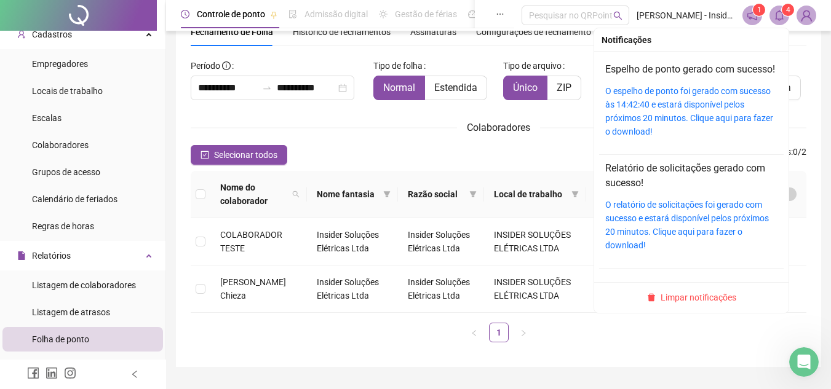
click at [775, 14] on icon "bell" at bounding box center [779, 15] width 11 height 11
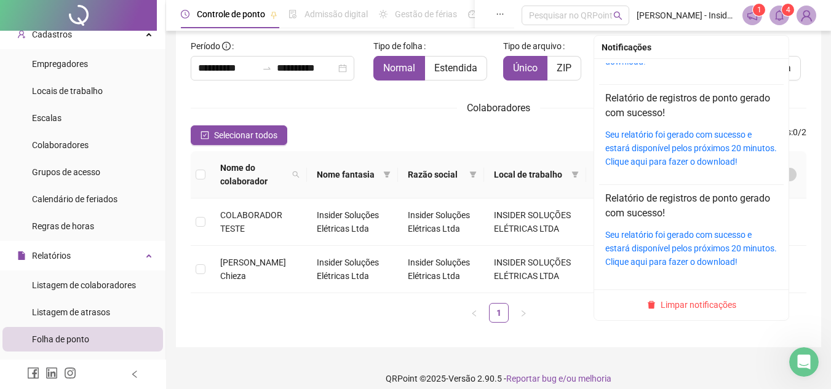
scroll to position [88, 0]
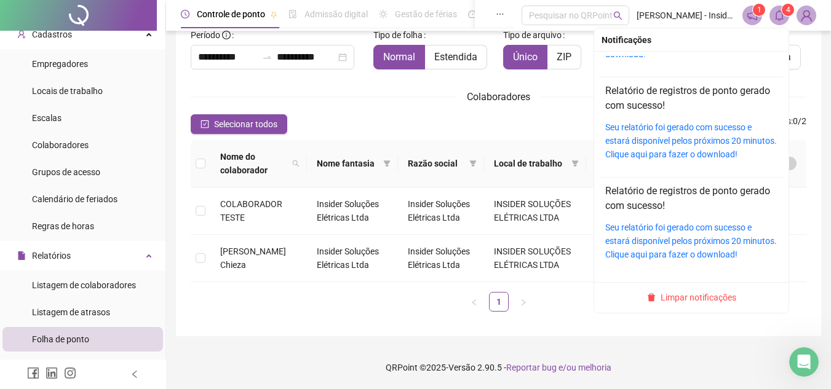
click at [783, 16] on icon "bell" at bounding box center [779, 15] width 9 height 11
click at [693, 299] on span "Limpar notificações" at bounding box center [699, 298] width 76 height 14
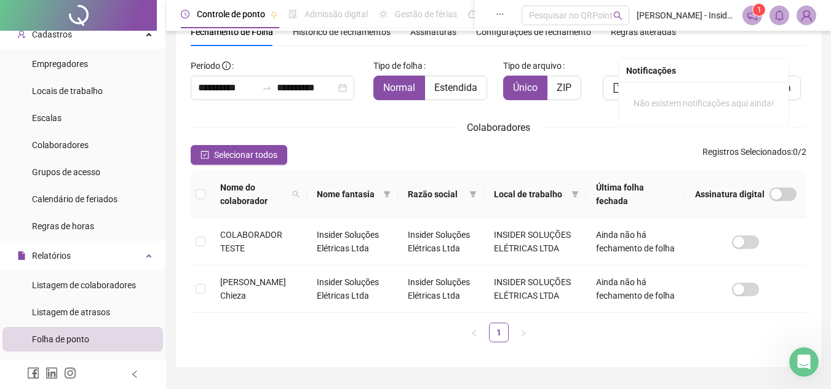
scroll to position [0, 0]
click at [752, 20] on icon "notification" at bounding box center [752, 15] width 11 height 11
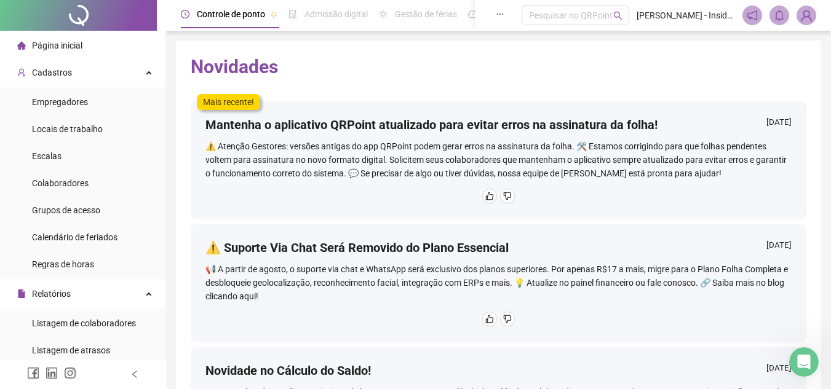
click at [74, 46] on span "Página inicial" at bounding box center [57, 46] width 50 height 10
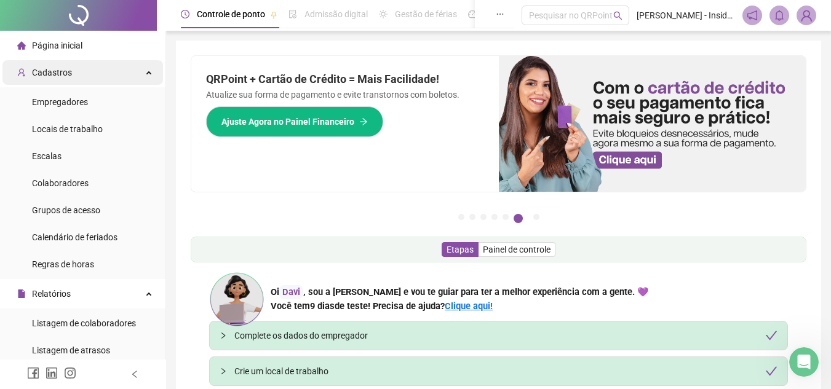
click at [53, 71] on span "Cadastros" at bounding box center [52, 73] width 40 height 10
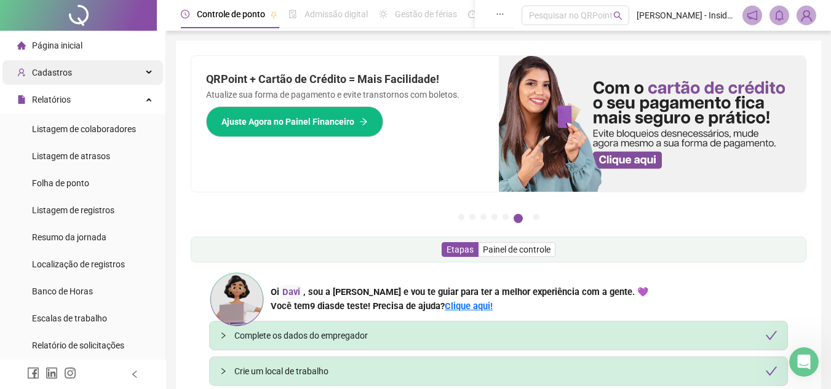
click at [140, 70] on div "Cadastros" at bounding box center [82, 72] width 161 height 25
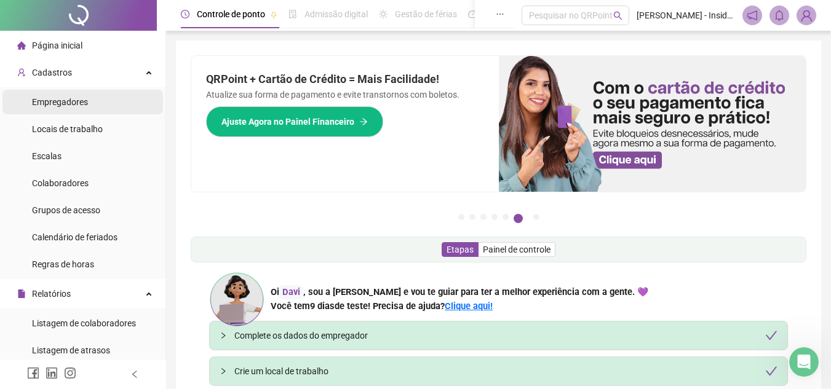
click at [66, 103] on span "Empregadores" at bounding box center [60, 102] width 56 height 10
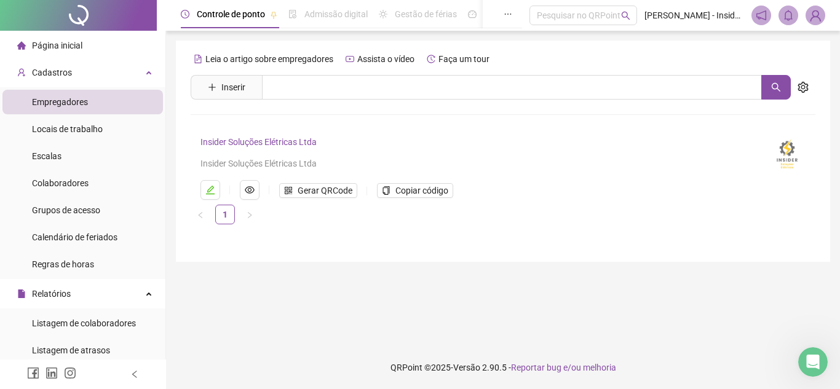
click at [249, 142] on link "Insider Soluções Elétricas Ltda" at bounding box center [259, 142] width 116 height 10
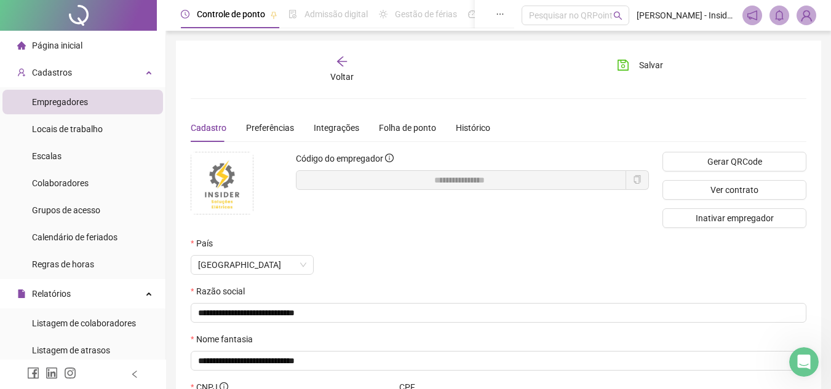
click at [639, 179] on icon "copy" at bounding box center [637, 179] width 9 height 9
click at [346, 18] on span "Código copiado para a área de transferência" at bounding box center [422, 22] width 169 height 14
click at [732, 162] on span "Gerar QRCode" at bounding box center [734, 162] width 55 height 14
drag, startPoint x: 253, startPoint y: 155, endPoint x: 260, endPoint y: 153, distance: 7.8
click at [260, 153] on span at bounding box center [237, 183] width 92 height 63
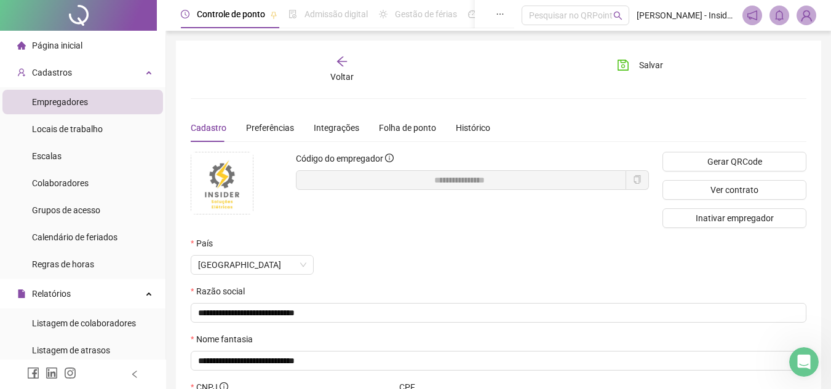
drag, startPoint x: 636, startPoint y: 180, endPoint x: 663, endPoint y: 261, distance: 84.8
click at [663, 261] on div "[GEOGRAPHIC_DATA]" at bounding box center [446, 265] width 511 height 20
click at [638, 183] on icon "copy" at bounding box center [637, 179] width 9 height 9
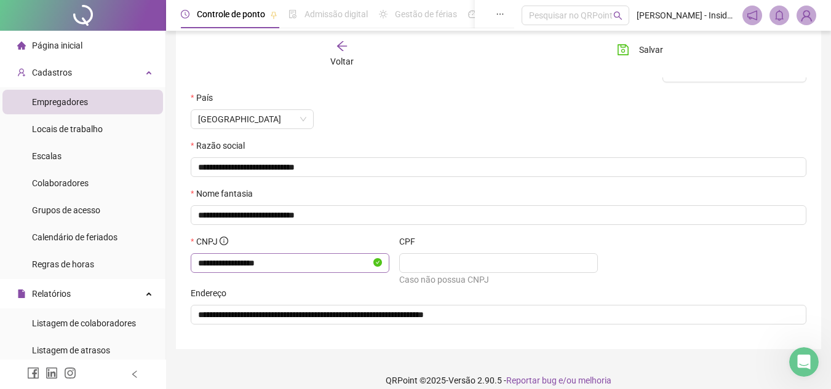
scroll to position [159, 0]
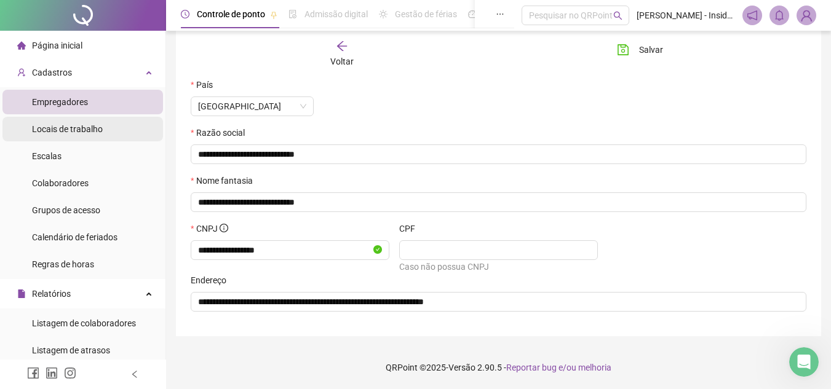
click at [81, 126] on span "Locais de trabalho" at bounding box center [67, 129] width 71 height 10
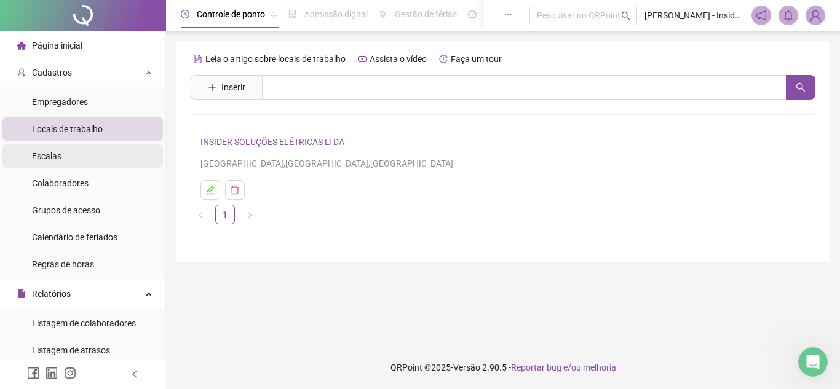
click at [44, 154] on span "Escalas" at bounding box center [47, 156] width 30 height 10
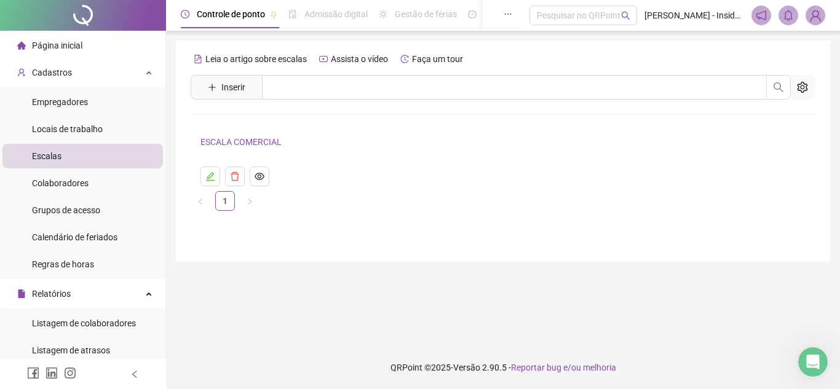
click at [231, 140] on link "ESCALA COMERCIAL" at bounding box center [241, 142] width 81 height 10
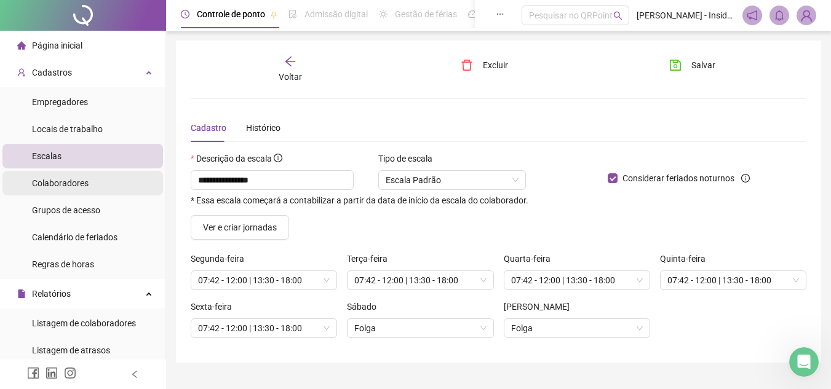
click at [55, 182] on span "Colaboradores" at bounding box center [60, 183] width 57 height 10
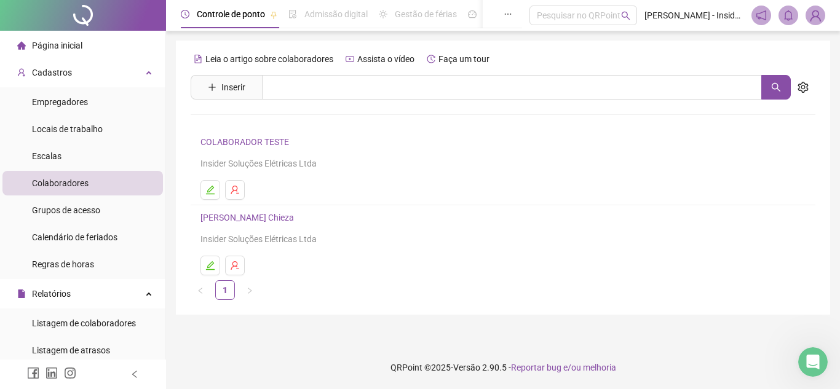
click at [228, 219] on link "[PERSON_NAME] Chieza" at bounding box center [249, 218] width 97 height 10
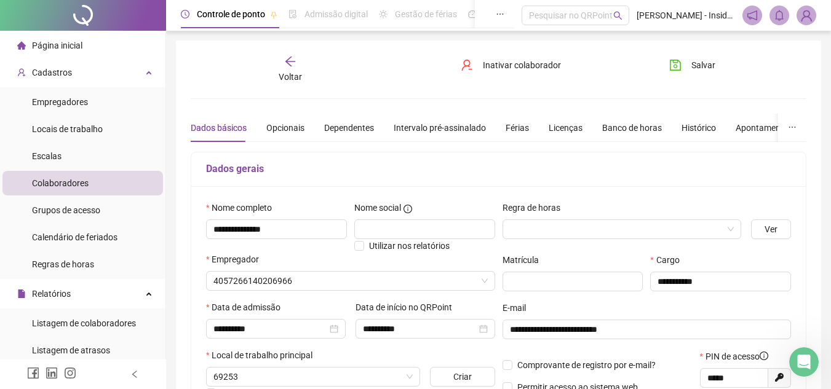
type input "**********"
drag, startPoint x: 735, startPoint y: 377, endPoint x: 575, endPoint y: 390, distance: 159.9
click at [575, 389] on html "Página inicial Cadastros Empregadores Locais de trabalho Escalas Colaboradores …" at bounding box center [415, 194] width 831 height 389
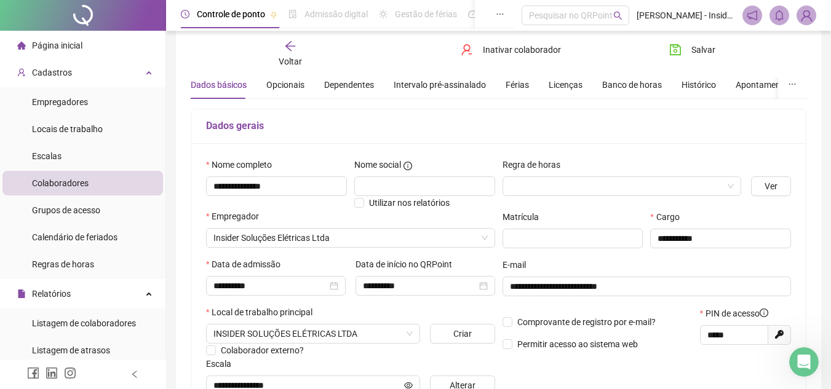
click at [86, 185] on span "Colaboradores" at bounding box center [60, 183] width 57 height 10
click at [84, 184] on span "Colaboradores" at bounding box center [60, 183] width 57 height 10
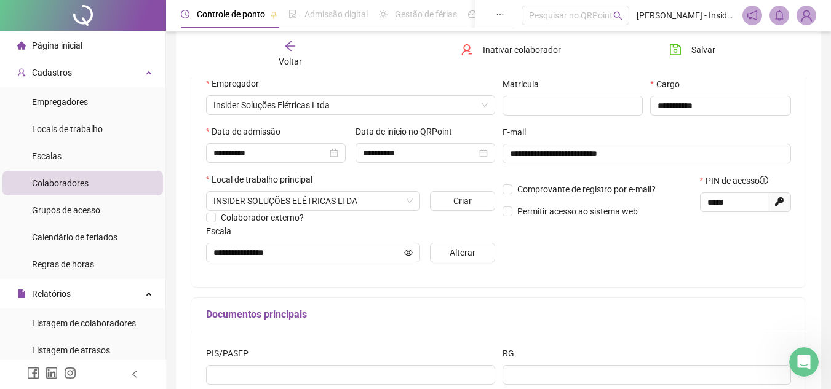
scroll to position [289, 0]
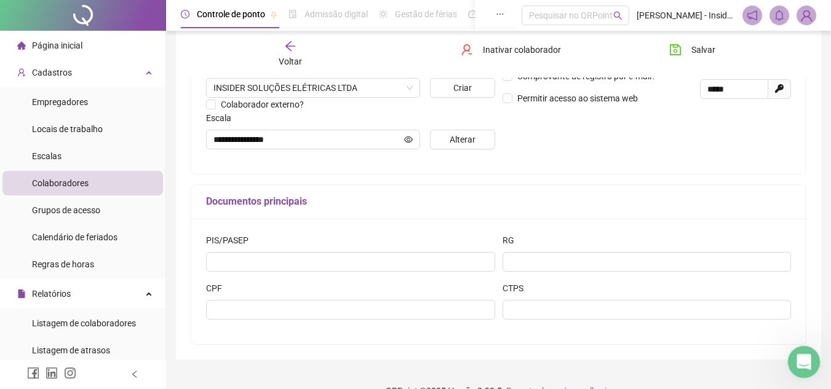
click at [799, 359] on icon "Abrir mensagem da Intercom" at bounding box center [802, 361] width 20 height 20
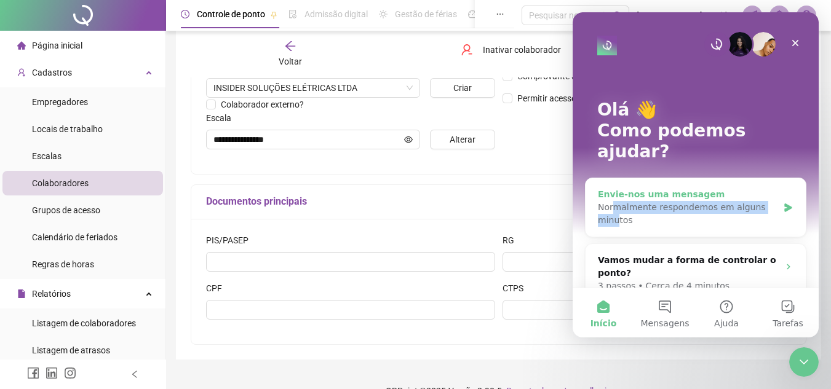
click at [615, 201] on div "Normalmente respondemos em alguns minutos" at bounding box center [688, 214] width 180 height 26
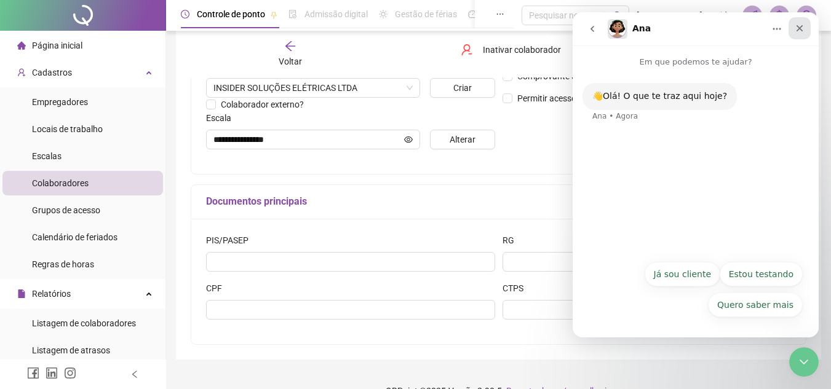
click at [800, 27] on icon "Fechar" at bounding box center [800, 28] width 7 height 7
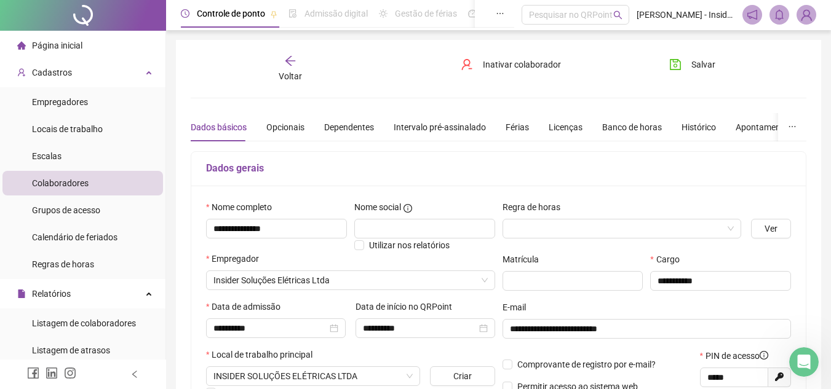
scroll to position [0, 0]
click at [805, 17] on img at bounding box center [806, 15] width 18 height 18
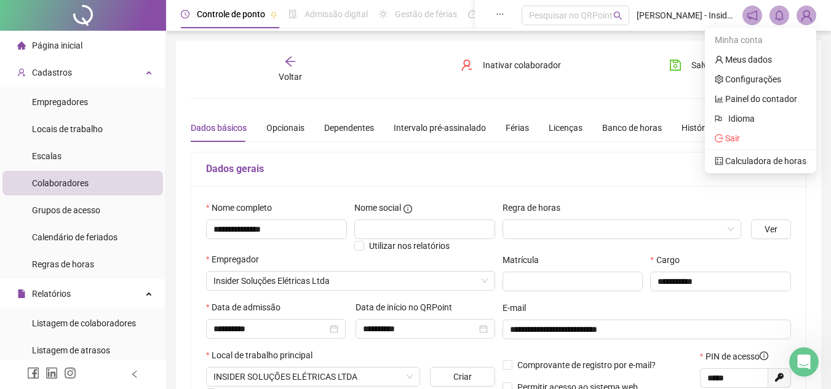
click at [757, 18] on icon "notification" at bounding box center [752, 15] width 10 height 10
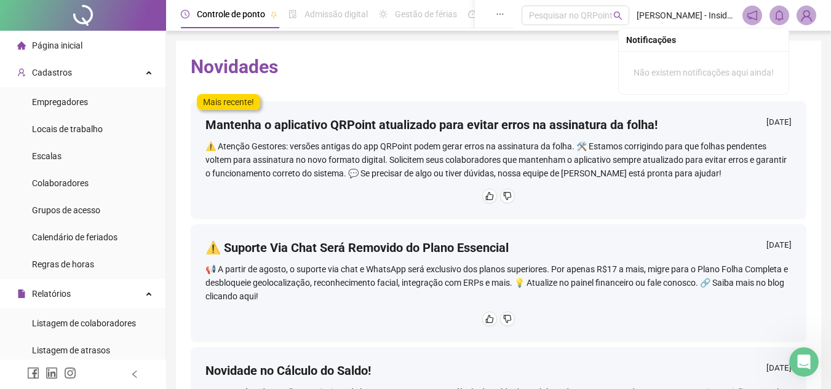
click at [779, 14] on icon "bell" at bounding box center [779, 15] width 11 height 11
click at [804, 15] on img at bounding box center [806, 15] width 18 height 18
click at [65, 47] on span "Página inicial" at bounding box center [57, 46] width 50 height 10
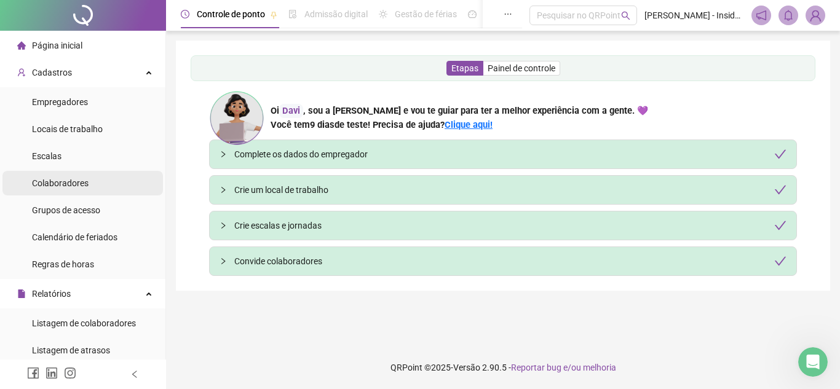
click at [60, 182] on span "Colaboradores" at bounding box center [60, 183] width 57 height 10
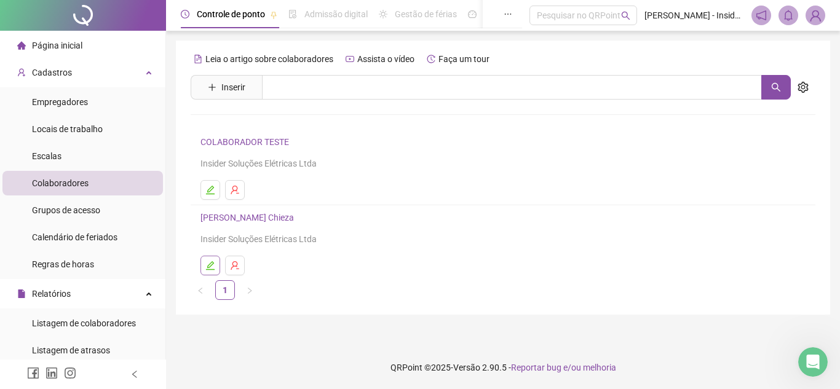
click at [207, 267] on icon "edit" at bounding box center [210, 266] width 10 height 10
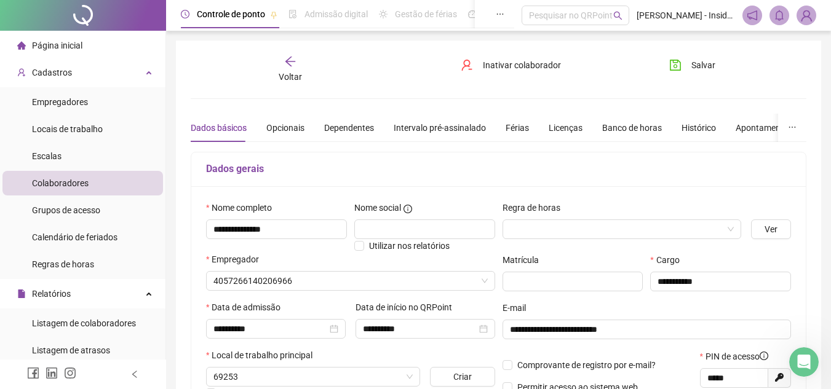
type input "**********"
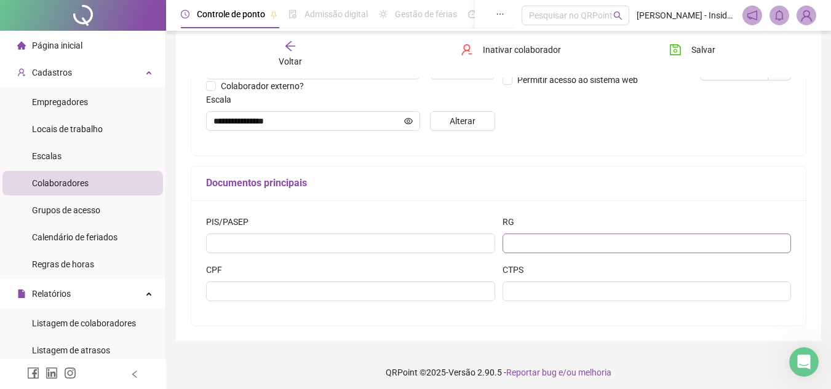
scroll to position [313, 0]
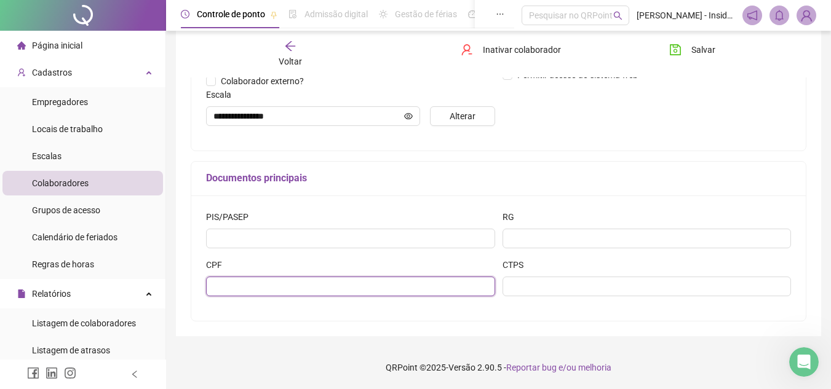
click at [264, 291] on input "text" at bounding box center [350, 287] width 289 height 20
type input "**********"
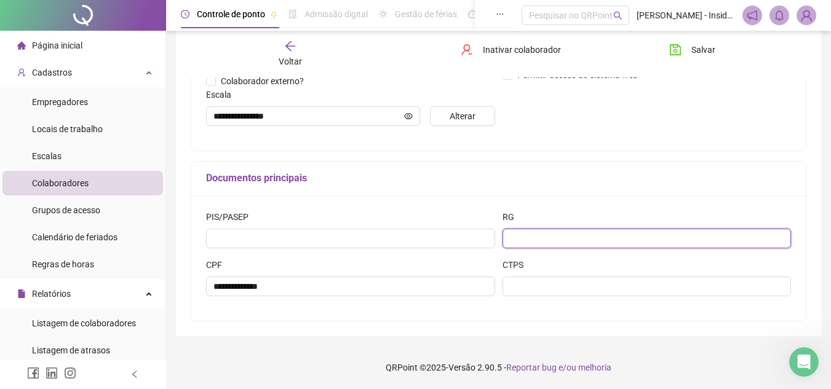
click at [554, 240] on input "text" at bounding box center [647, 239] width 289 height 20
type input "**********"
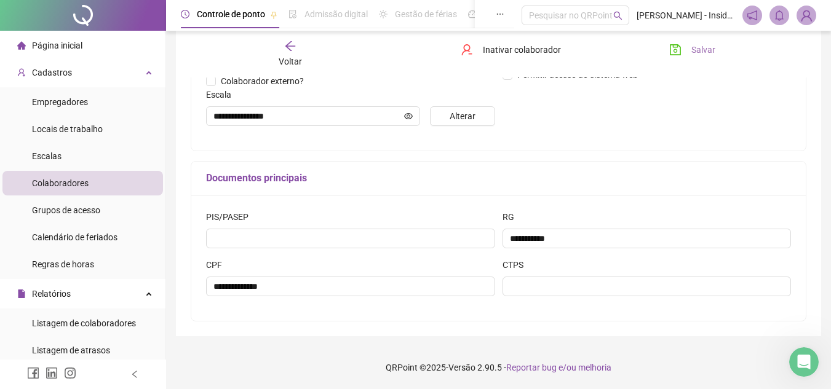
click at [698, 47] on span "Salvar" at bounding box center [703, 50] width 24 height 14
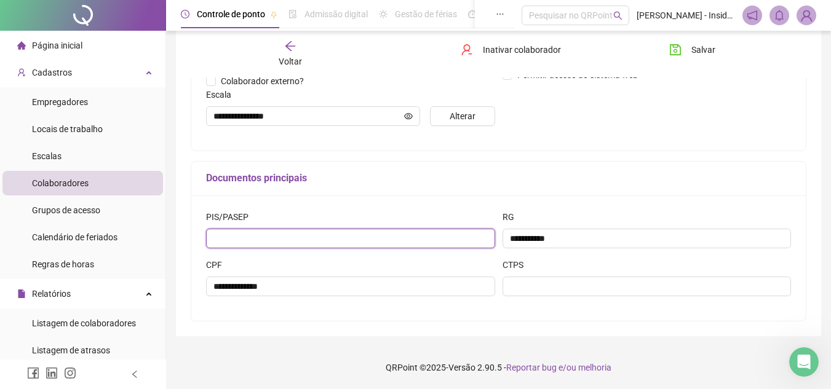
click at [228, 237] on input "text" at bounding box center [350, 239] width 289 height 20
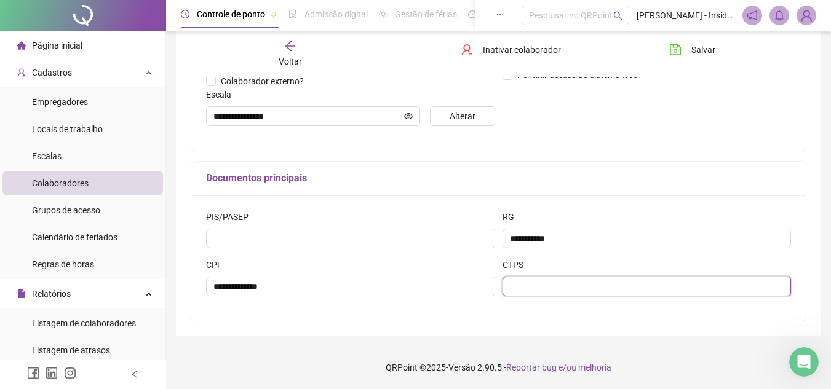
click at [525, 286] on input "text" at bounding box center [647, 287] width 289 height 20
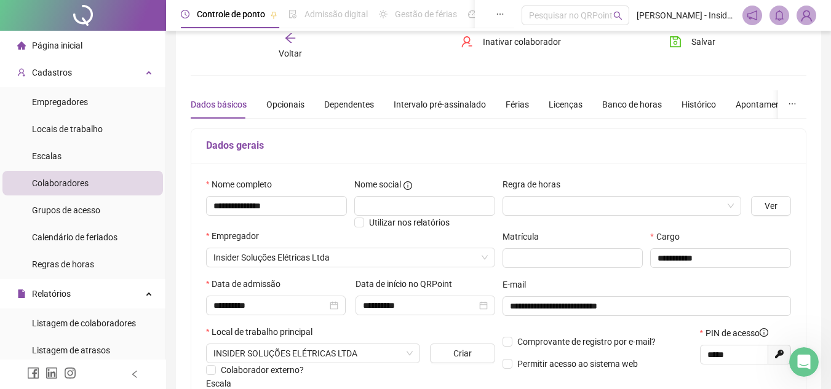
scroll to position [5, 0]
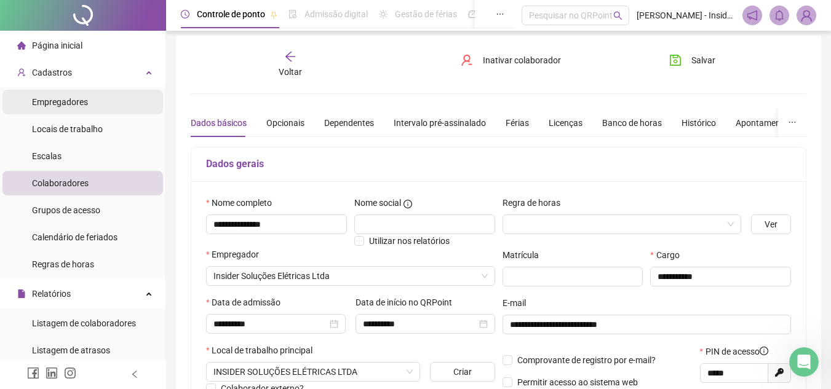
click at [58, 97] on span "Empregadores" at bounding box center [60, 102] width 56 height 10
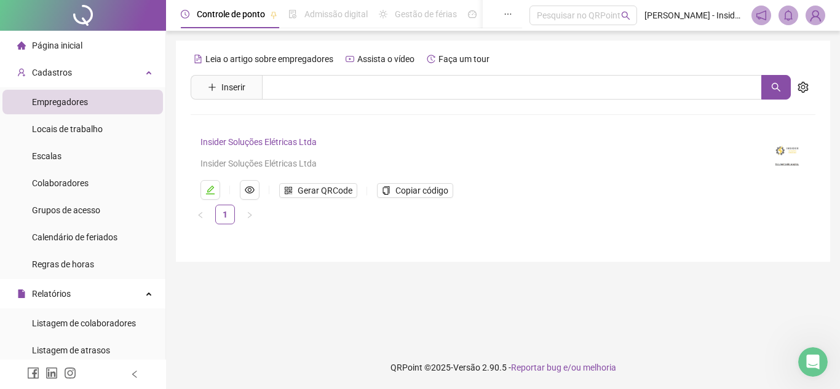
click at [249, 143] on link "Insider Soluções Elétricas Ltda" at bounding box center [259, 142] width 116 height 10
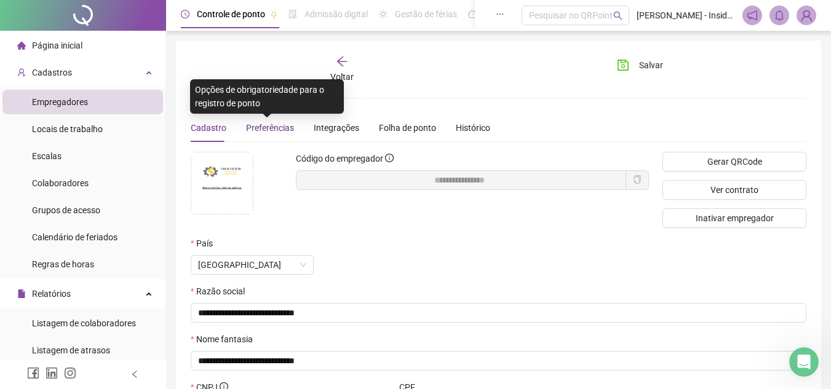
click at [266, 128] on span "Preferências" at bounding box center [270, 128] width 48 height 10
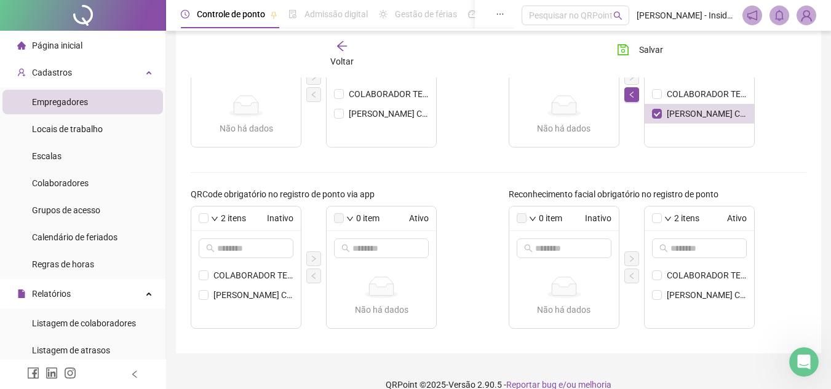
scroll to position [479, 0]
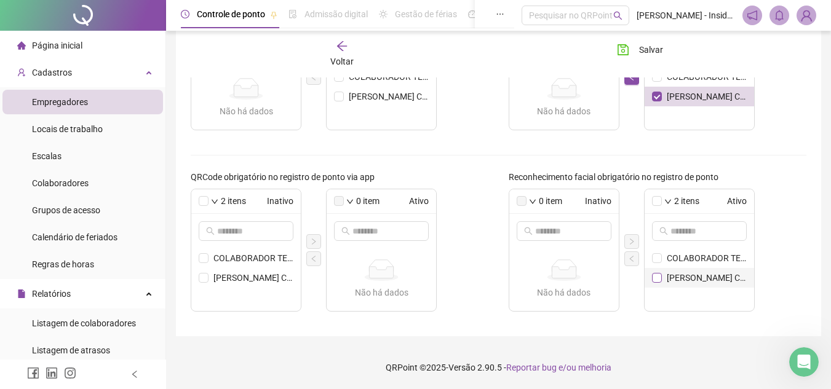
click at [661, 280] on span at bounding box center [657, 278] width 10 height 10
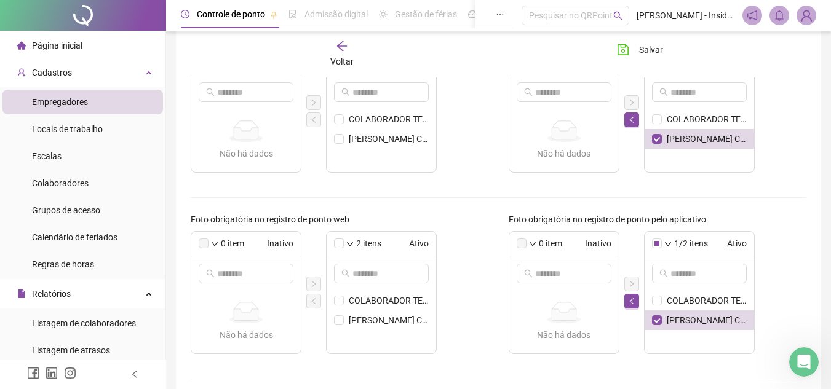
scroll to position [233, 0]
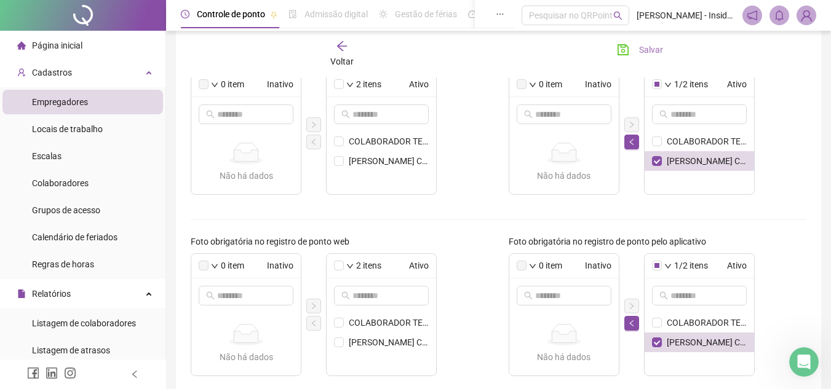
click at [651, 49] on span "Salvar" at bounding box center [651, 50] width 24 height 14
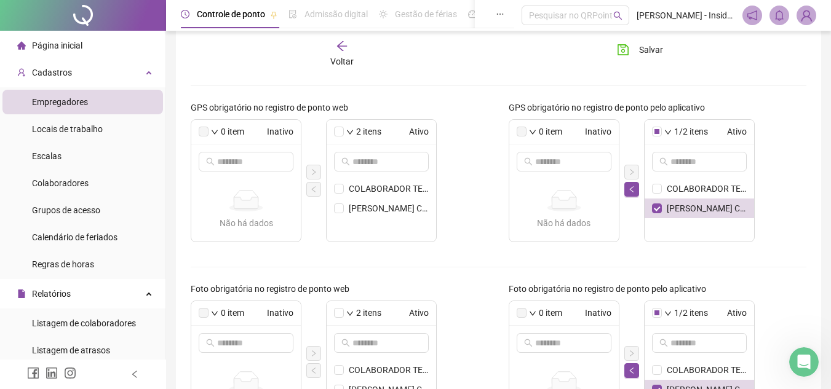
scroll to position [110, 0]
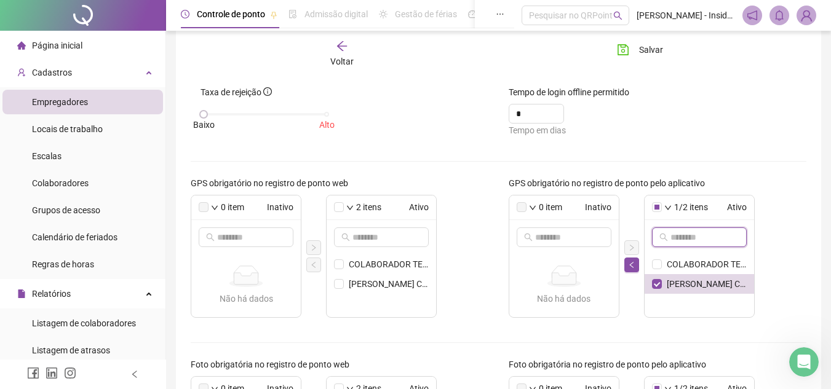
click at [681, 237] on input "text" at bounding box center [700, 238] width 59 height 14
click at [663, 237] on icon "search" at bounding box center [663, 237] width 9 height 9
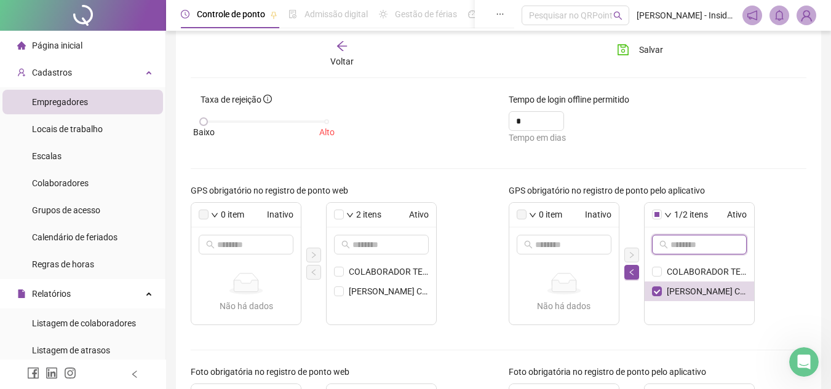
scroll to position [0, 0]
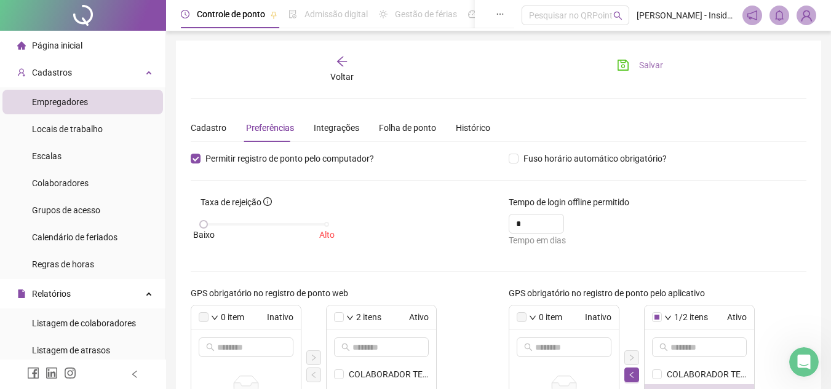
click at [650, 65] on span "Salvar" at bounding box center [651, 65] width 24 height 14
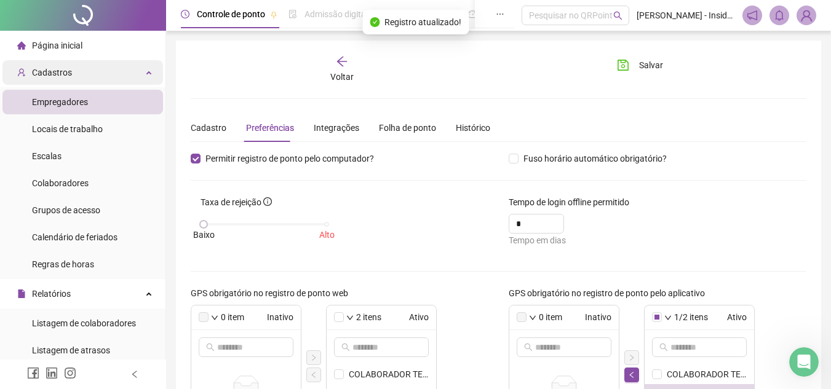
click at [147, 71] on icon at bounding box center [150, 71] width 6 height 0
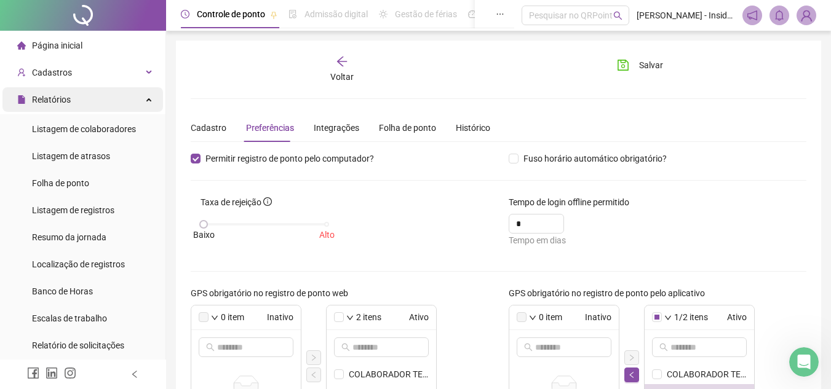
click at [147, 98] on icon at bounding box center [150, 98] width 6 height 0
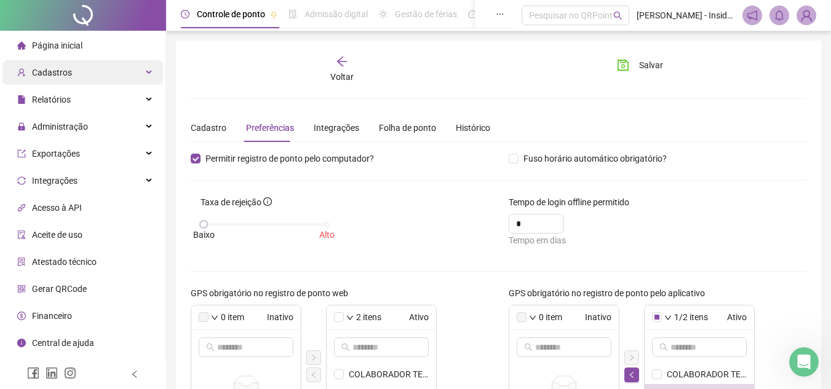
click at [147, 74] on div "Cadastros" at bounding box center [82, 72] width 161 height 25
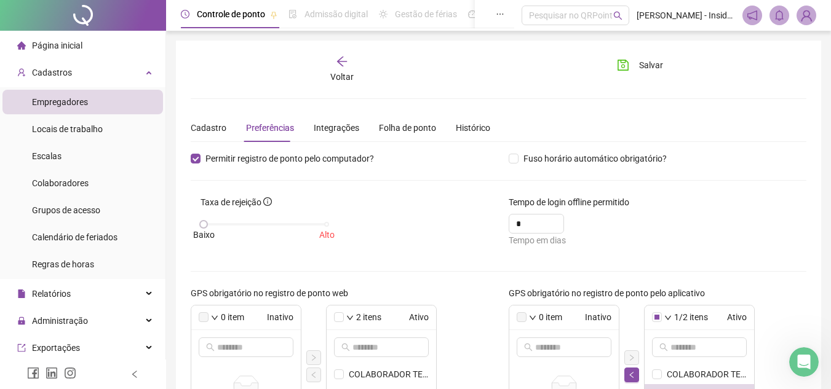
click at [69, 102] on span "Empregadores" at bounding box center [60, 102] width 56 height 10
click at [63, 48] on span "Página inicial" at bounding box center [57, 46] width 50 height 10
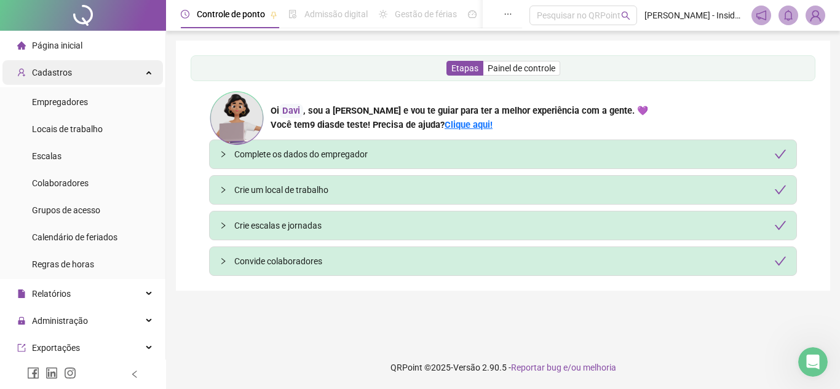
click at [147, 71] on icon at bounding box center [150, 71] width 6 height 0
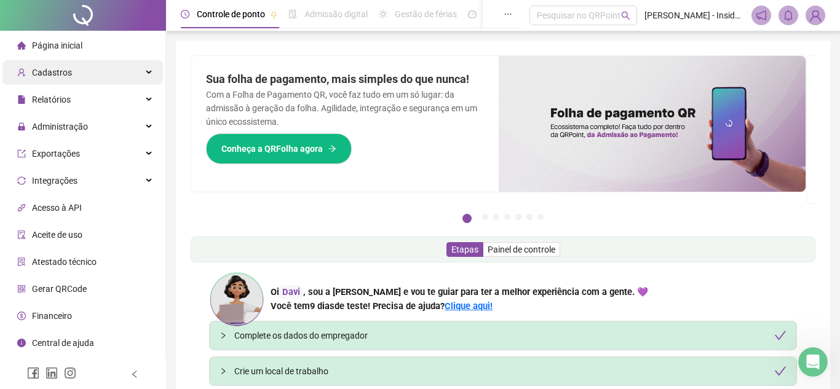
click at [149, 74] on div "Cadastros" at bounding box center [82, 72] width 161 height 25
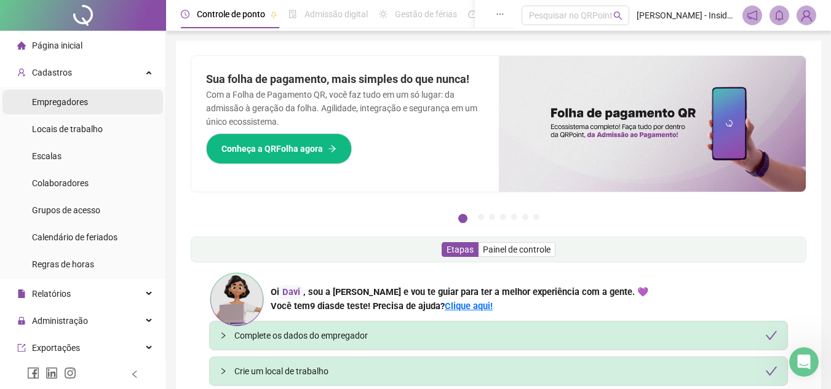
click at [66, 100] on span "Empregadores" at bounding box center [60, 102] width 56 height 10
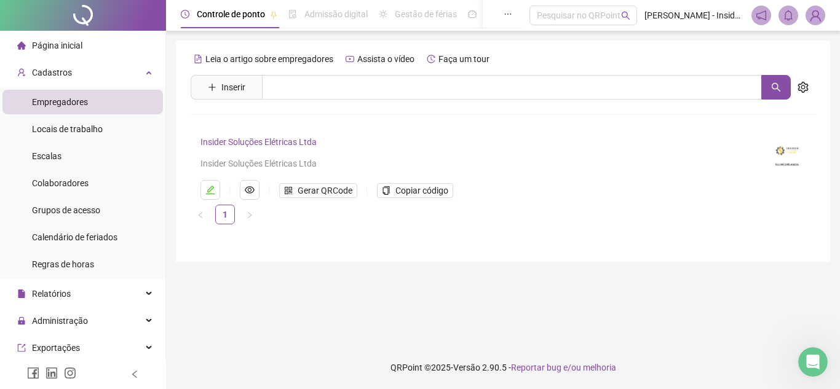
click at [247, 143] on link "Insider Soluções Elétricas Ltda" at bounding box center [259, 142] width 116 height 10
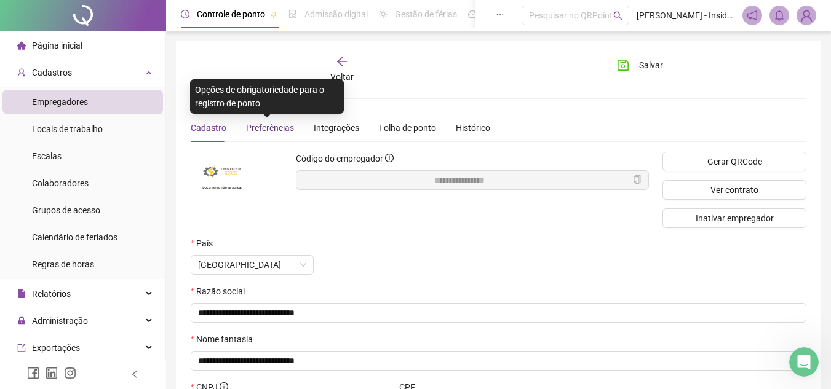
click at [260, 125] on span "Preferências" at bounding box center [270, 128] width 48 height 10
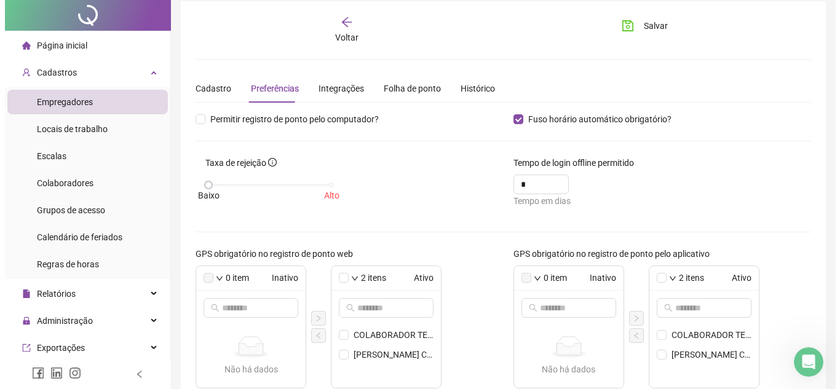
scroll to position [62, 0]
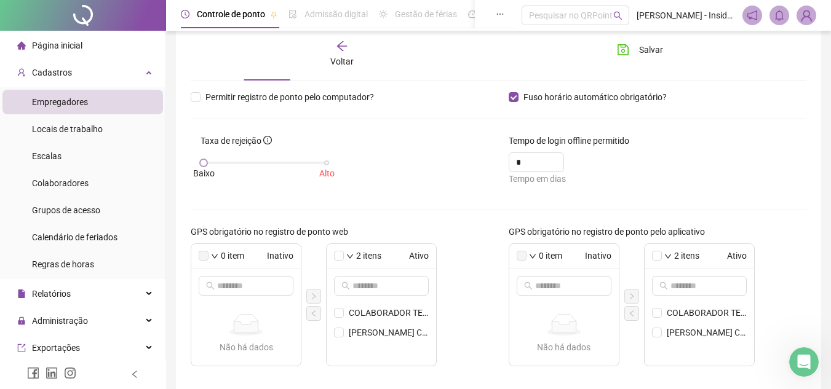
click at [325, 173] on span "Alto" at bounding box center [326, 174] width 15 height 14
click at [340, 57] on span "Voltar" at bounding box center [341, 62] width 23 height 10
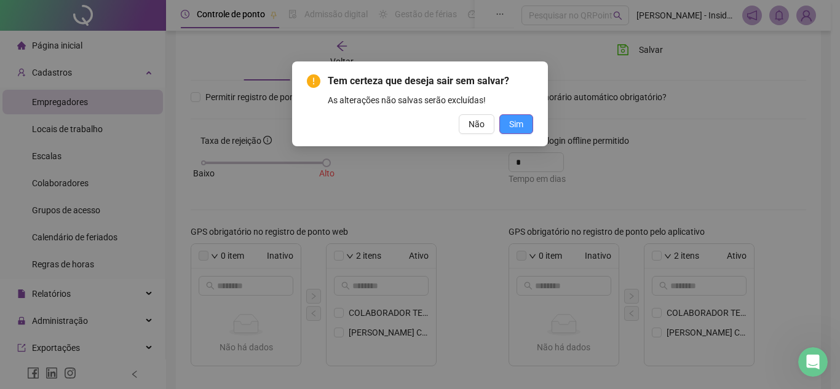
click at [518, 127] on span "Sim" at bounding box center [516, 125] width 14 height 14
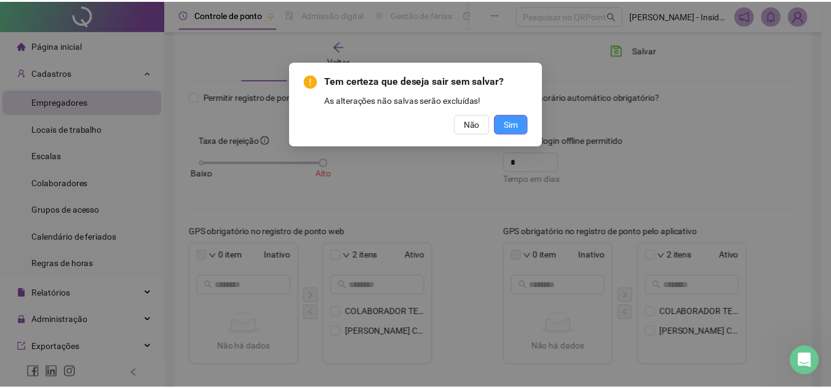
scroll to position [0, 0]
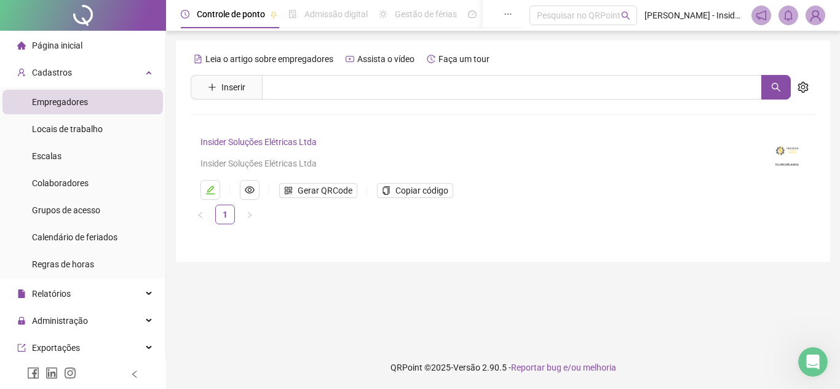
click at [250, 139] on link "Insider Soluções Elétricas Ltda" at bounding box center [259, 142] width 116 height 10
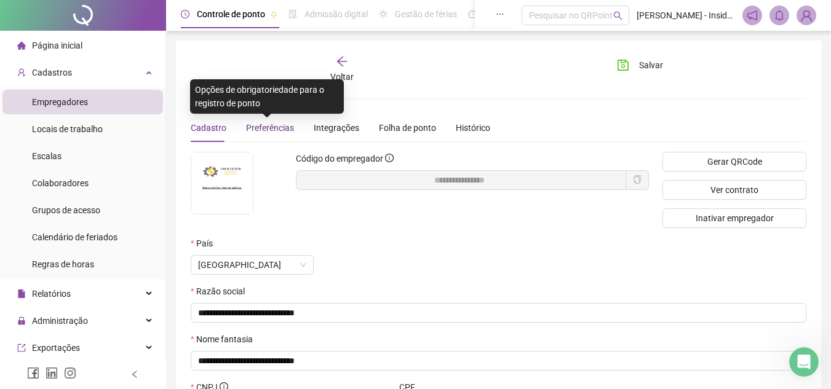
click at [274, 129] on span "Preferências" at bounding box center [270, 128] width 48 height 10
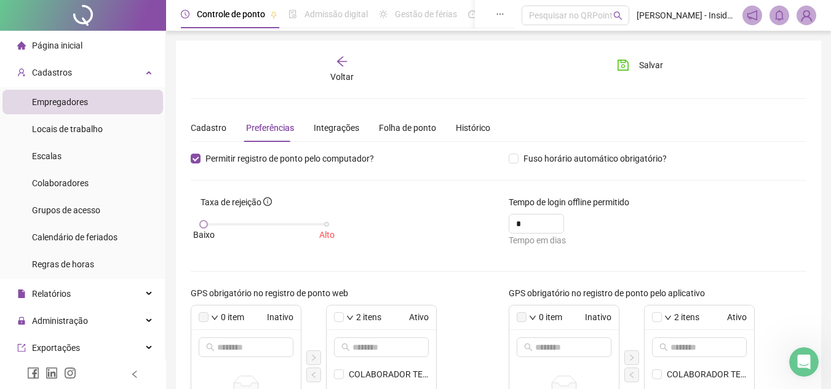
click at [327, 238] on span "Alto" at bounding box center [326, 235] width 15 height 14
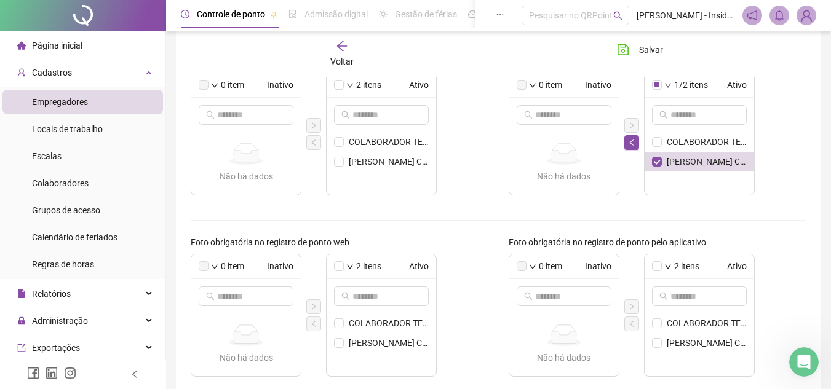
scroll to position [246, 0]
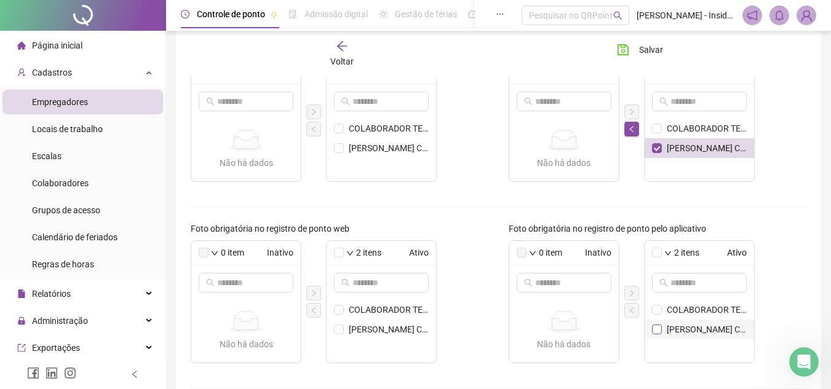
click at [656, 333] on span at bounding box center [657, 330] width 10 height 10
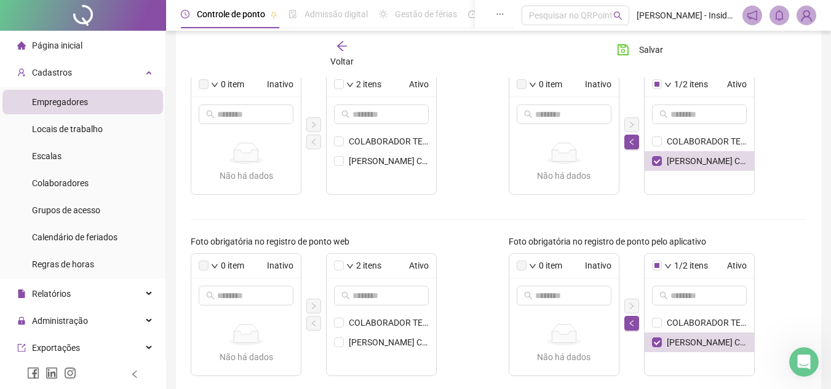
scroll to position [172, 0]
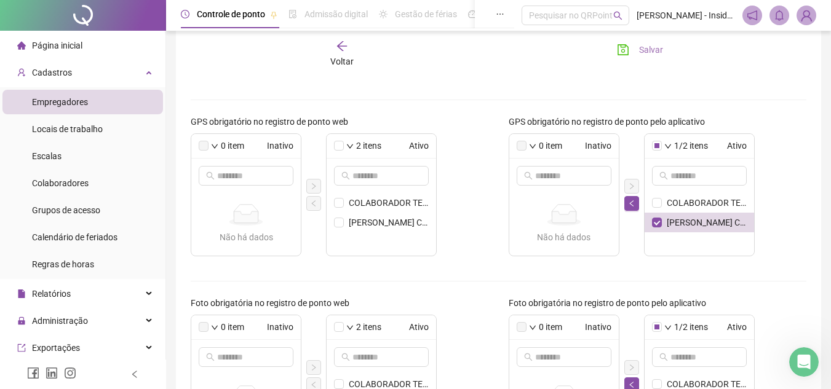
click at [642, 47] on span "Salvar" at bounding box center [651, 50] width 24 height 14
click at [342, 43] on icon "arrow-left" at bounding box center [342, 46] width 10 height 10
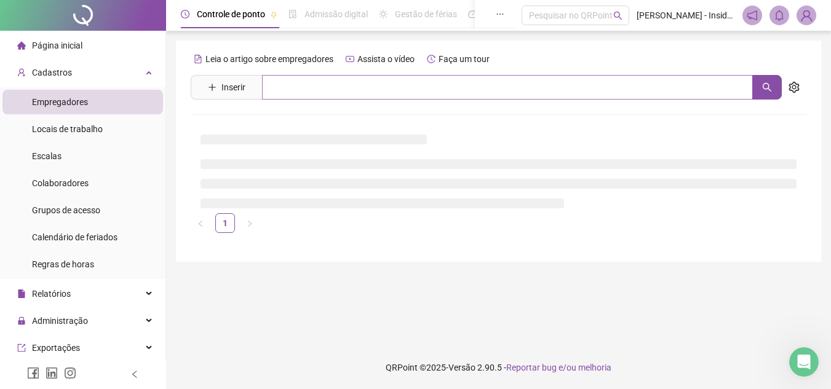
scroll to position [0, 0]
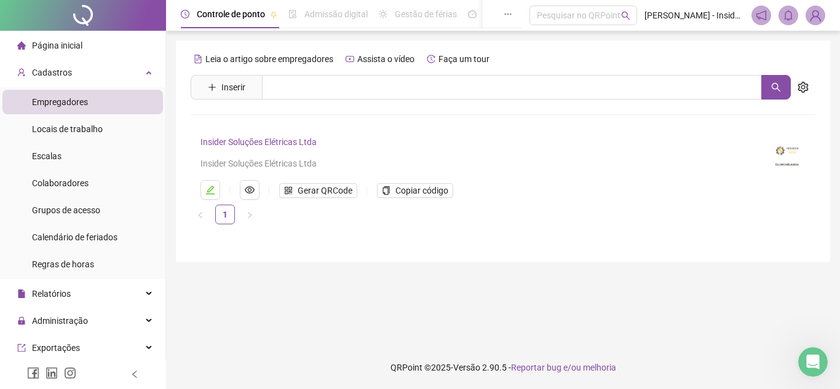
click at [63, 100] on span "Empregadores" at bounding box center [60, 102] width 56 height 10
click at [265, 143] on link "Insider Soluções Elétricas Ltda" at bounding box center [259, 142] width 116 height 10
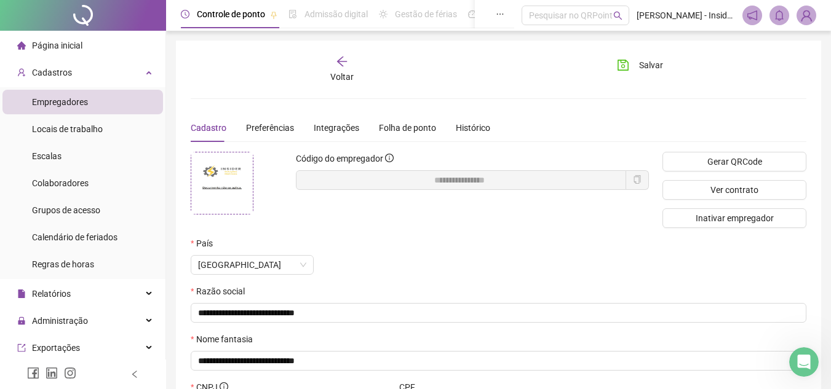
click at [218, 177] on img at bounding box center [222, 184] width 62 height 62
click at [415, 199] on span "Sim" at bounding box center [415, 200] width 14 height 14
click at [218, 175] on img at bounding box center [222, 184] width 62 height 62
click at [215, 185] on img at bounding box center [222, 184] width 62 height 62
click at [217, 190] on img at bounding box center [222, 184] width 62 height 62
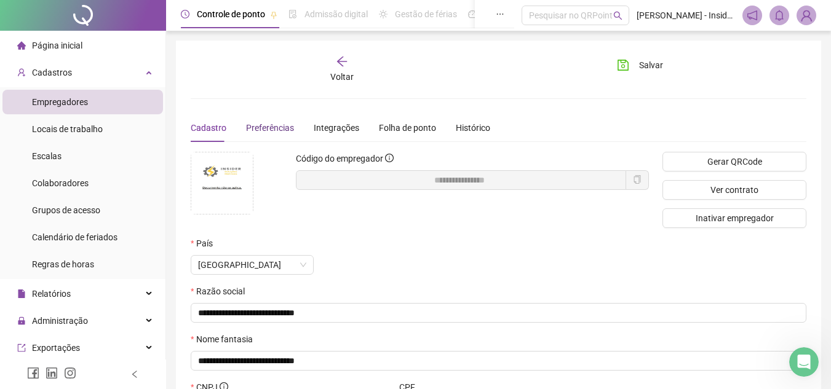
click at [274, 131] on span "Preferências" at bounding box center [270, 128] width 48 height 10
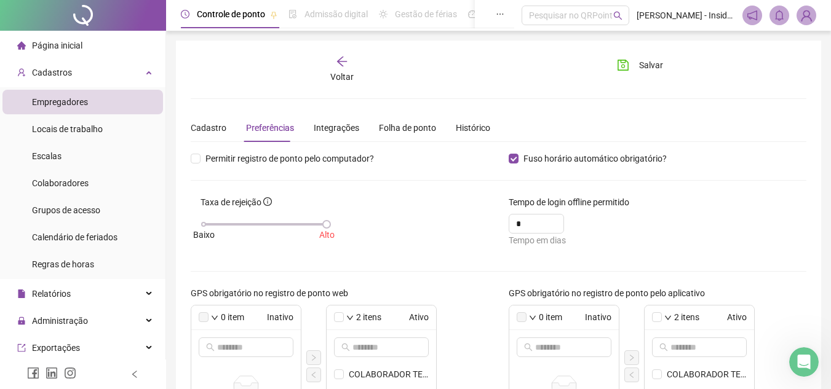
click at [341, 60] on icon "arrow-left" at bounding box center [342, 61] width 12 height 12
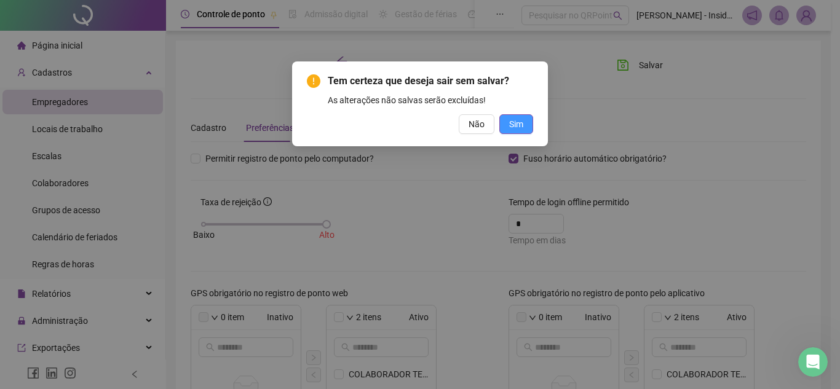
drag, startPoint x: 516, startPoint y: 126, endPoint x: 525, endPoint y: 126, distance: 9.8
click at [519, 126] on span "Sim" at bounding box center [516, 125] width 14 height 14
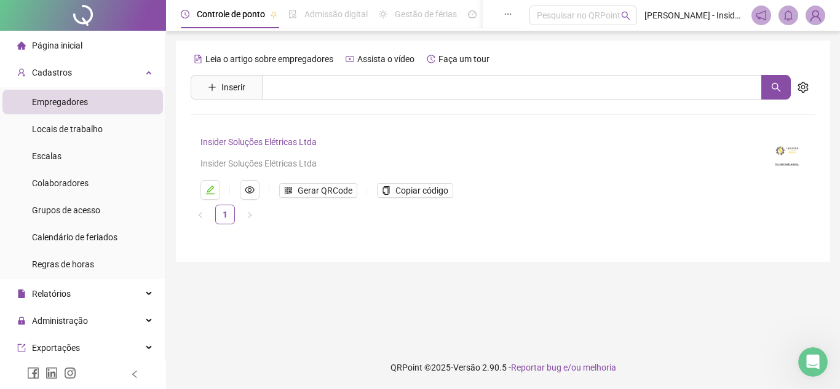
click at [242, 142] on link "Insider Soluções Elétricas Ltda" at bounding box center [259, 142] width 116 height 10
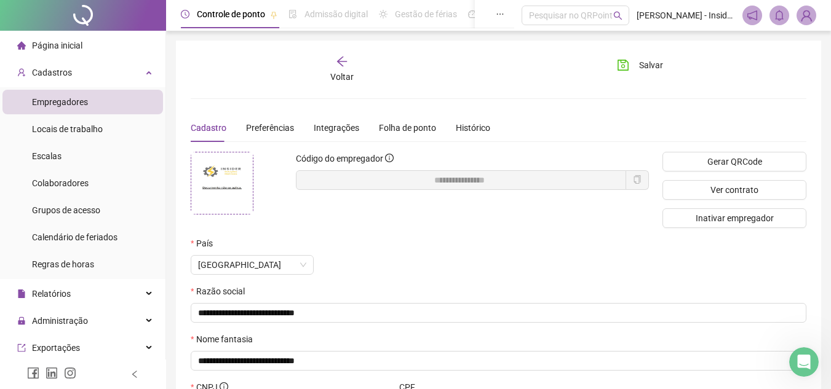
click at [214, 188] on img at bounding box center [222, 184] width 62 height 62
click at [229, 172] on img at bounding box center [222, 184] width 62 height 62
click at [386, 200] on span "Não" at bounding box center [385, 200] width 16 height 14
drag, startPoint x: 215, startPoint y: 169, endPoint x: 543, endPoint y: 232, distance: 333.9
click at [573, 232] on div "**********" at bounding box center [472, 194] width 367 height 85
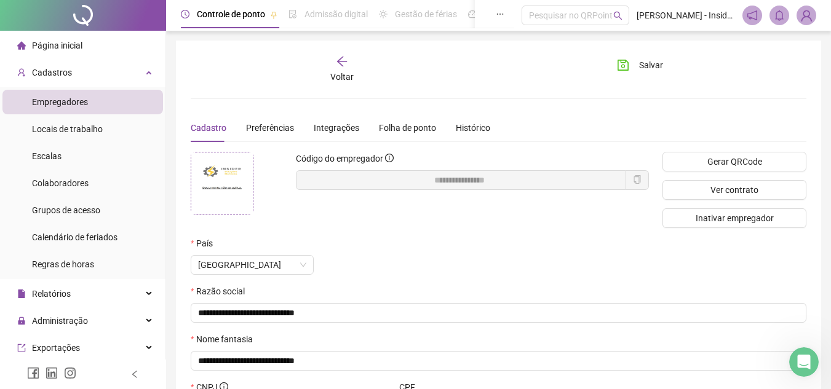
click at [210, 164] on img at bounding box center [222, 184] width 62 height 62
click at [340, 68] on div "Voltar" at bounding box center [342, 69] width 95 height 28
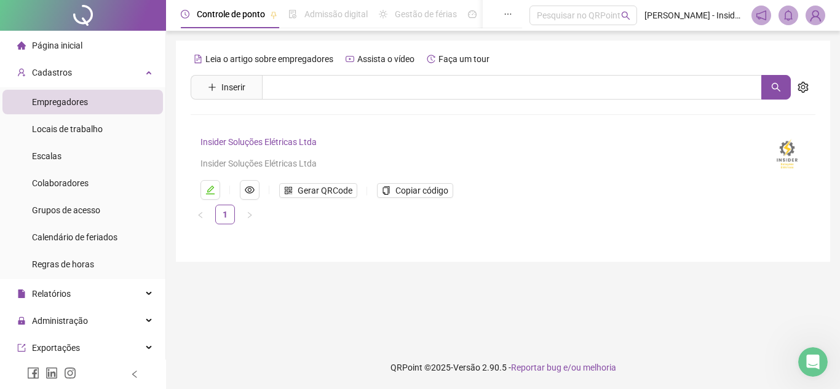
click at [89, 102] on li "Empregadores" at bounding box center [82, 102] width 161 height 25
click at [227, 169] on div "Insider Soluções Elétricas Ltda" at bounding box center [478, 164] width 554 height 14
click at [227, 161] on div "Insider Soluções Elétricas Ltda" at bounding box center [478, 164] width 554 height 14
click at [239, 141] on link "Insider Soluções Elétricas Ltda" at bounding box center [259, 142] width 116 height 10
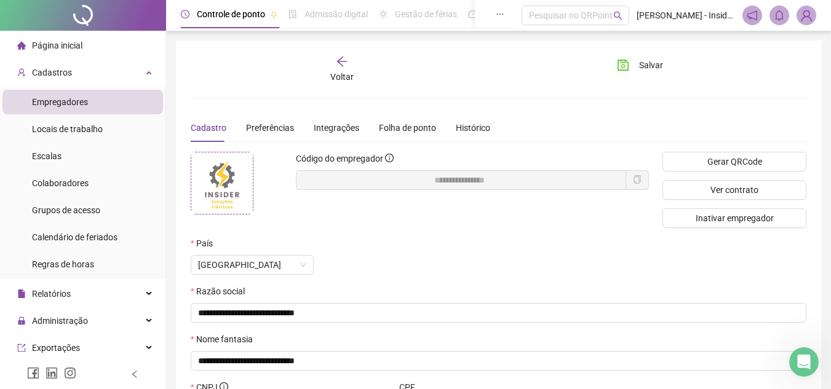
click at [225, 180] on img at bounding box center [222, 184] width 62 height 62
click at [411, 200] on span "Sim" at bounding box center [415, 200] width 14 height 14
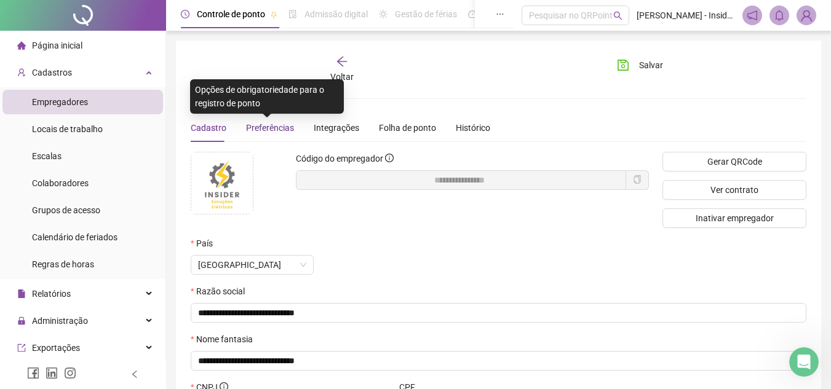
click at [266, 125] on span "Preferências" at bounding box center [270, 128] width 48 height 10
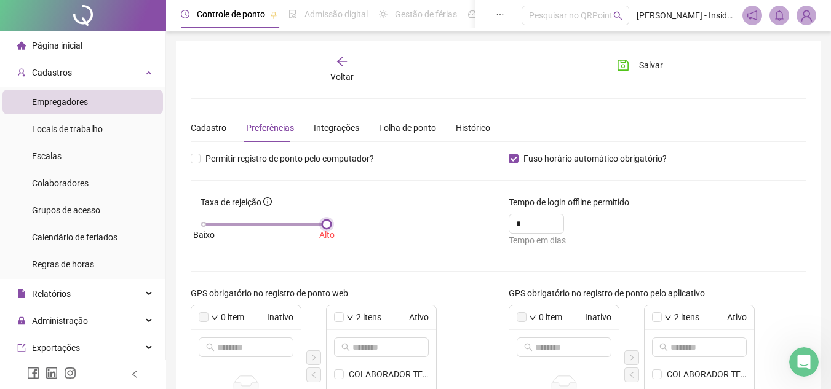
click at [328, 225] on div at bounding box center [327, 224] width 6 height 6
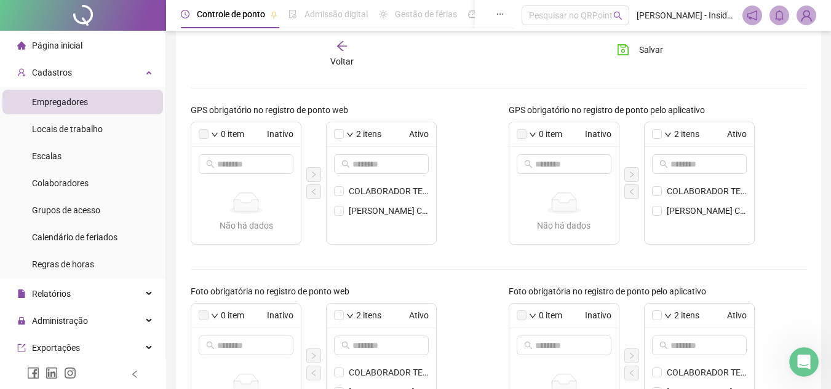
scroll to position [185, 0]
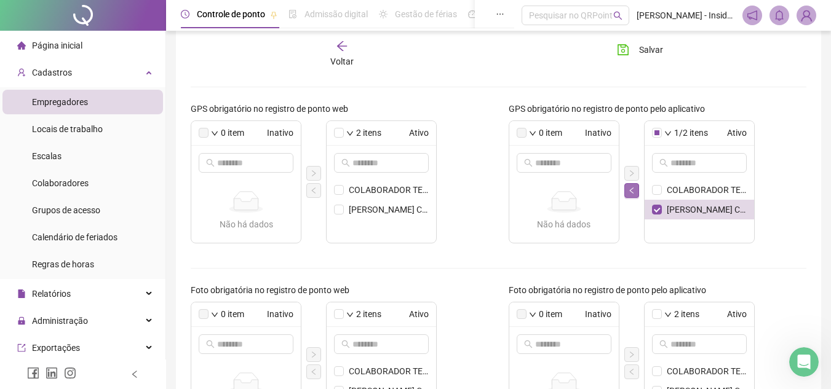
click at [631, 188] on icon "left" at bounding box center [631, 190] width 7 height 7
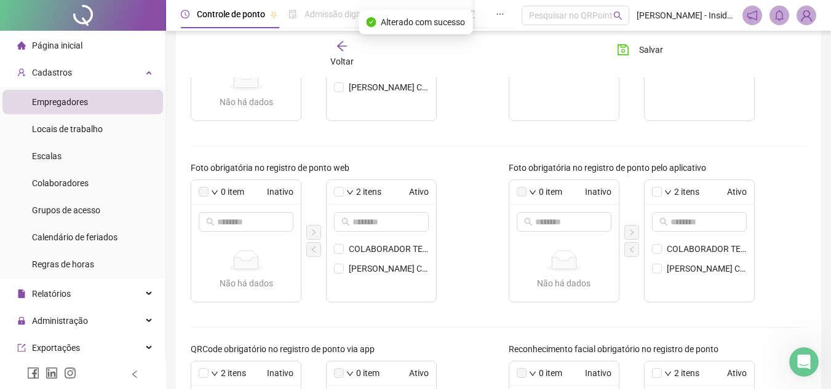
scroll to position [308, 0]
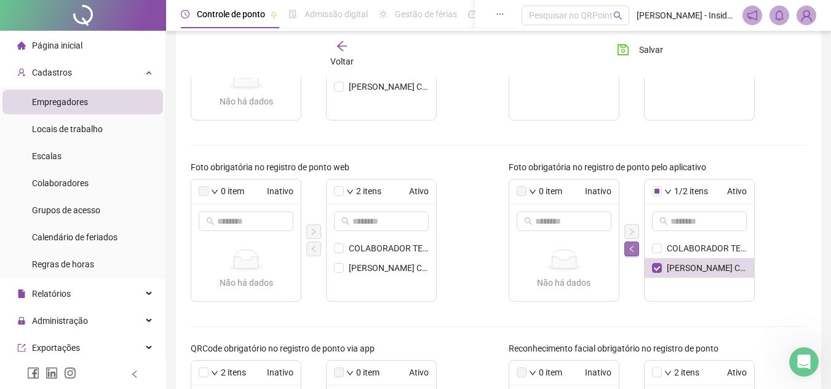
click at [632, 249] on icon "left" at bounding box center [631, 248] width 7 height 7
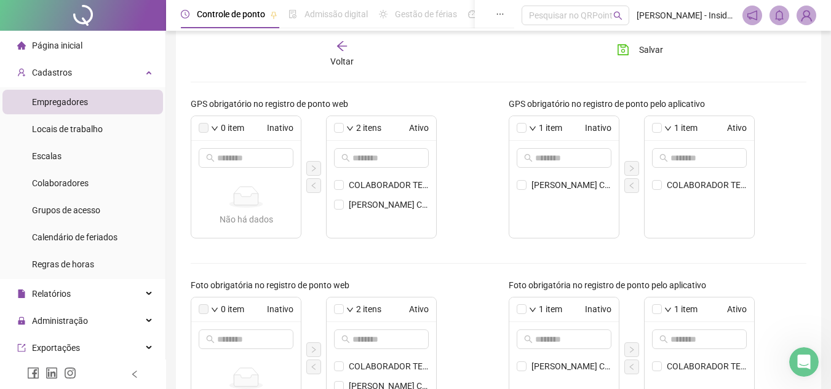
scroll to position [123, 0]
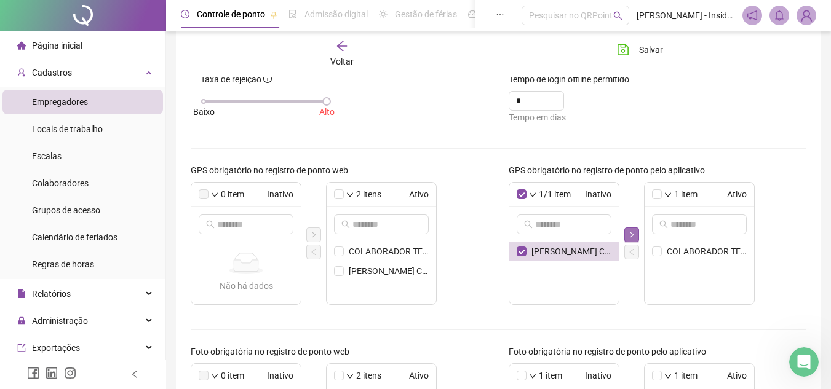
click at [632, 233] on icon "right" at bounding box center [631, 234] width 7 height 7
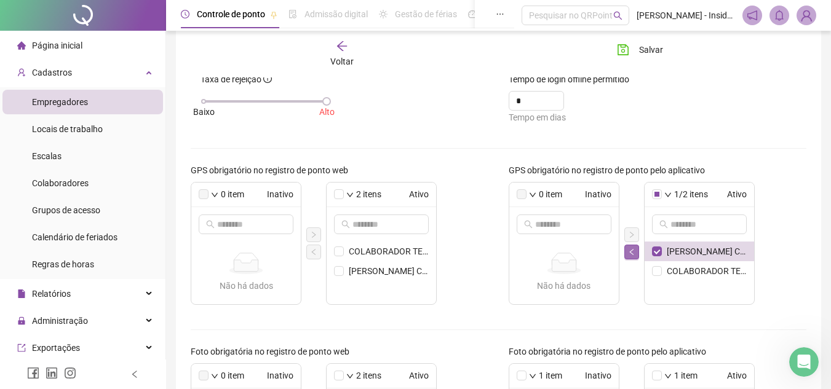
click at [632, 253] on icon "left" at bounding box center [631, 252] width 7 height 7
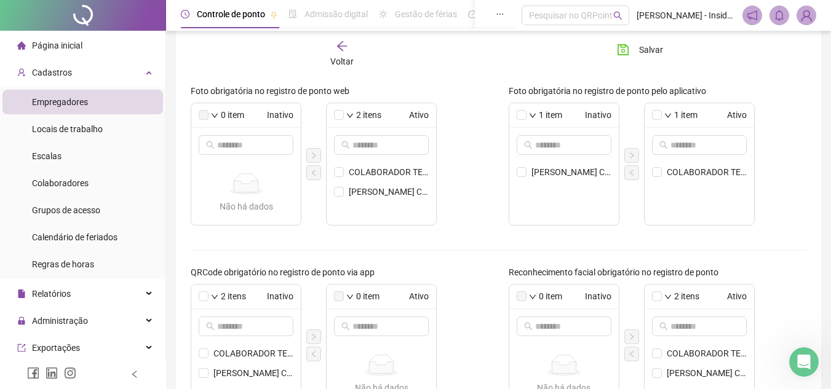
scroll to position [431, 0]
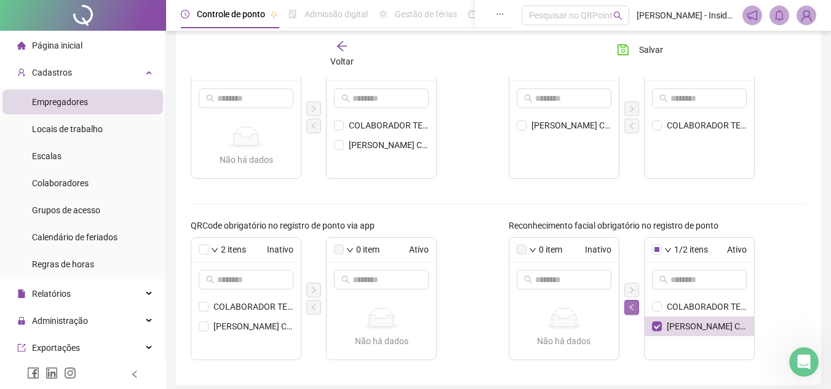
click at [636, 308] on button "button" at bounding box center [631, 307] width 15 height 15
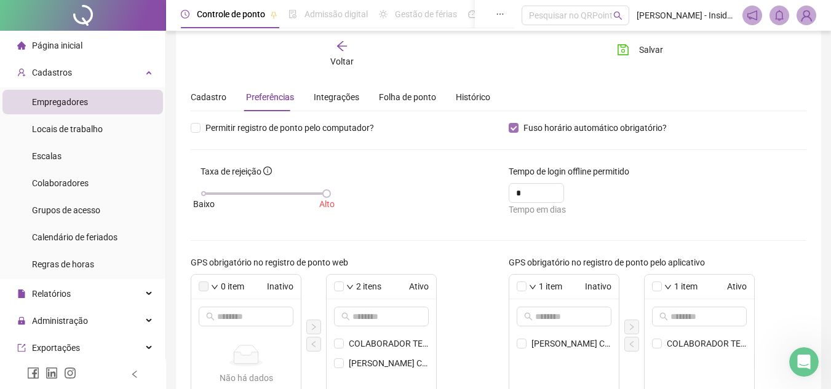
scroll to position [0, 0]
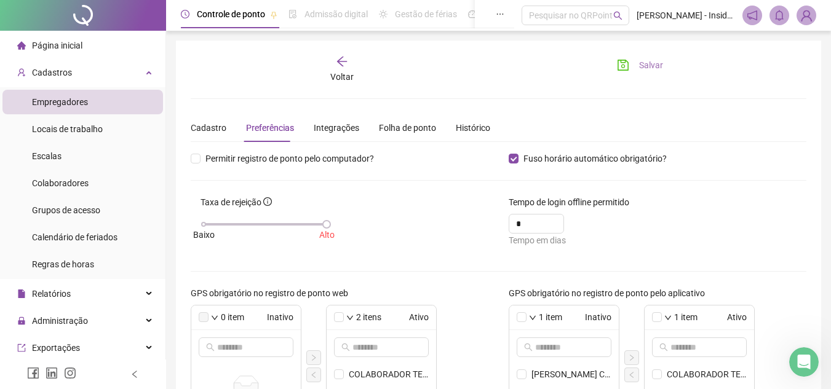
click at [629, 63] on icon "save" at bounding box center [623, 65] width 12 height 12
click at [341, 58] on icon "arrow-left" at bounding box center [342, 62] width 10 height 10
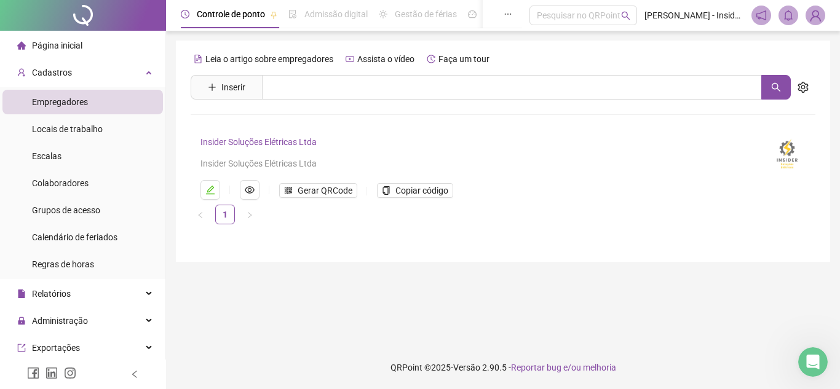
click at [273, 141] on link "Insider Soluções Elétricas Ltda" at bounding box center [259, 142] width 116 height 10
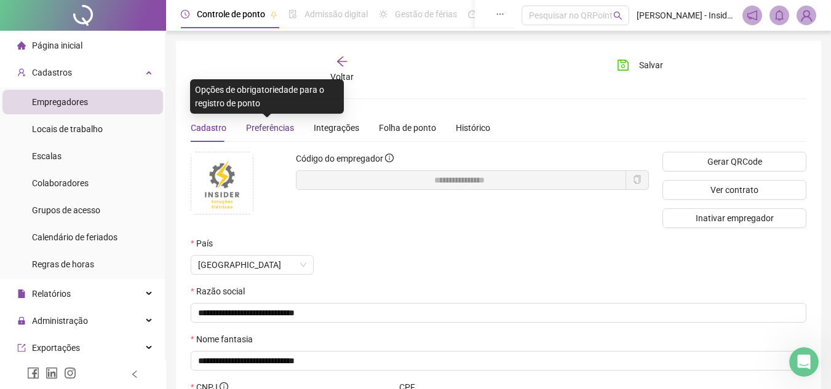
click at [278, 128] on span "Preferências" at bounding box center [270, 128] width 48 height 10
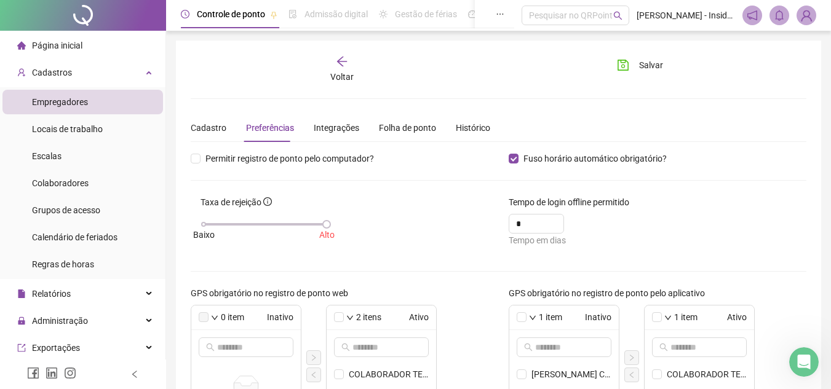
click at [342, 60] on icon "arrow-left" at bounding box center [342, 61] width 12 height 12
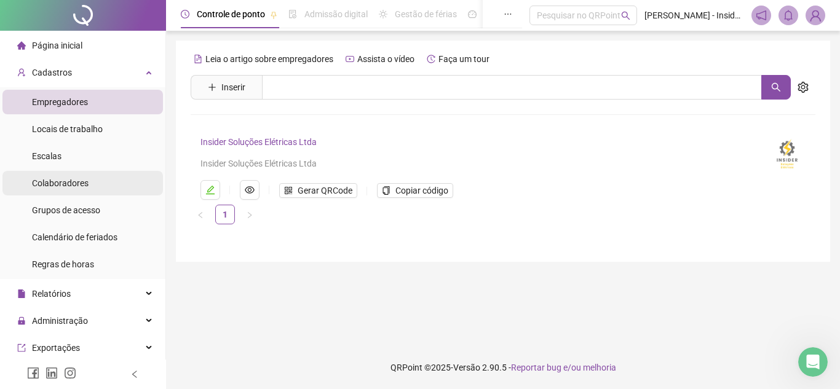
click at [60, 179] on span "Colaboradores" at bounding box center [60, 183] width 57 height 10
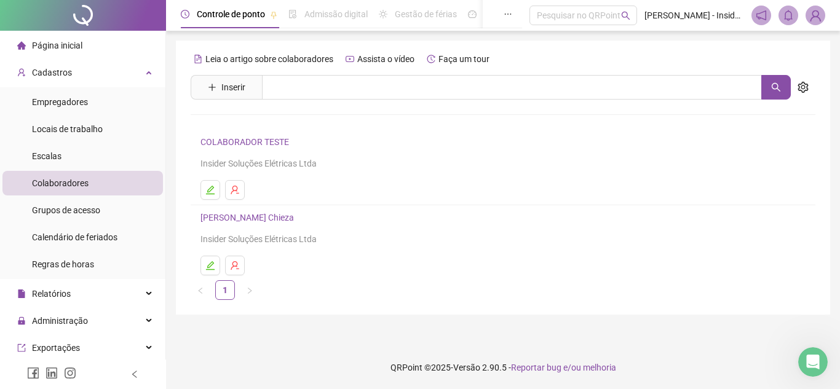
click at [235, 219] on link "[PERSON_NAME] Chieza" at bounding box center [249, 218] width 97 height 10
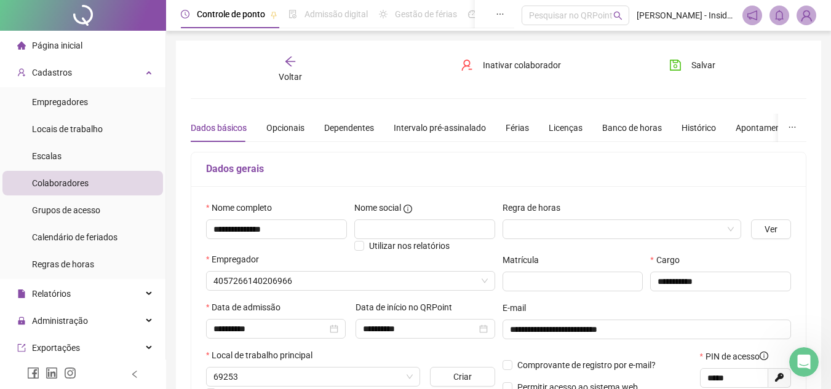
type input "**********"
